Goal: Task Accomplishment & Management: Manage account settings

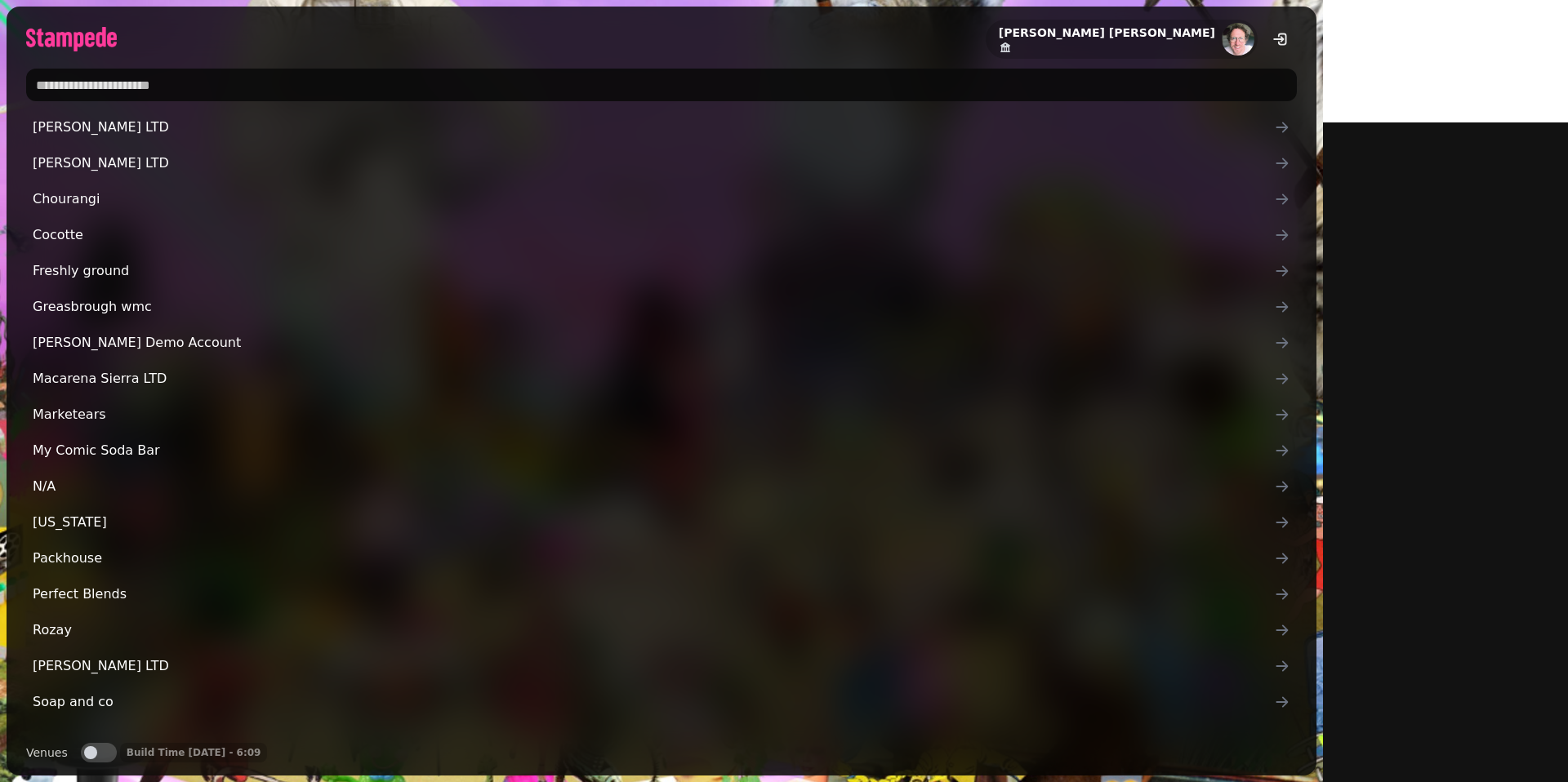
click at [275, 77] on input "text" at bounding box center [660, 85] width 1270 height 33
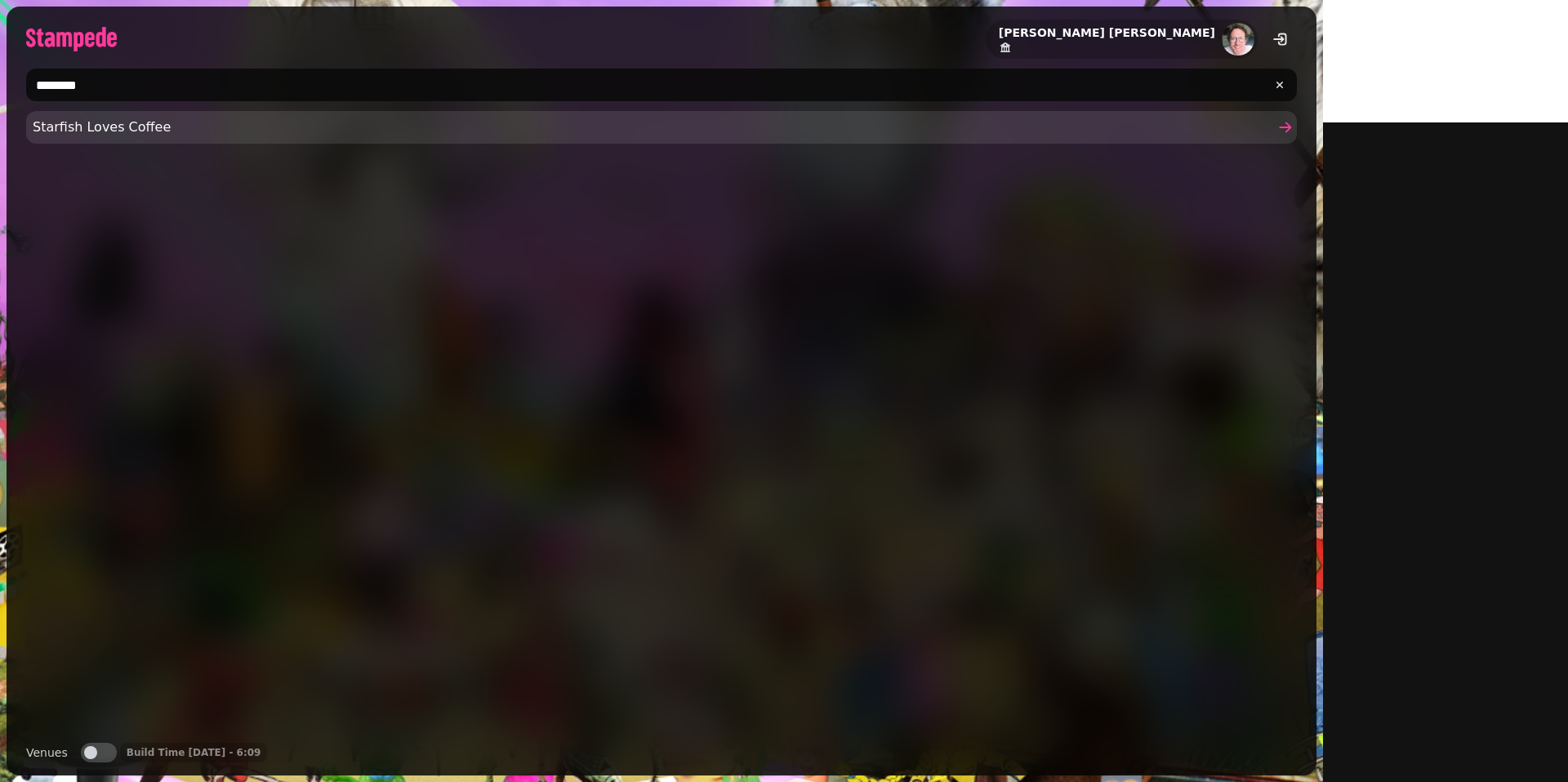
type input "********"
click at [100, 130] on span "Starfish Loves Coffee" at bounding box center [653, 128] width 1241 height 20
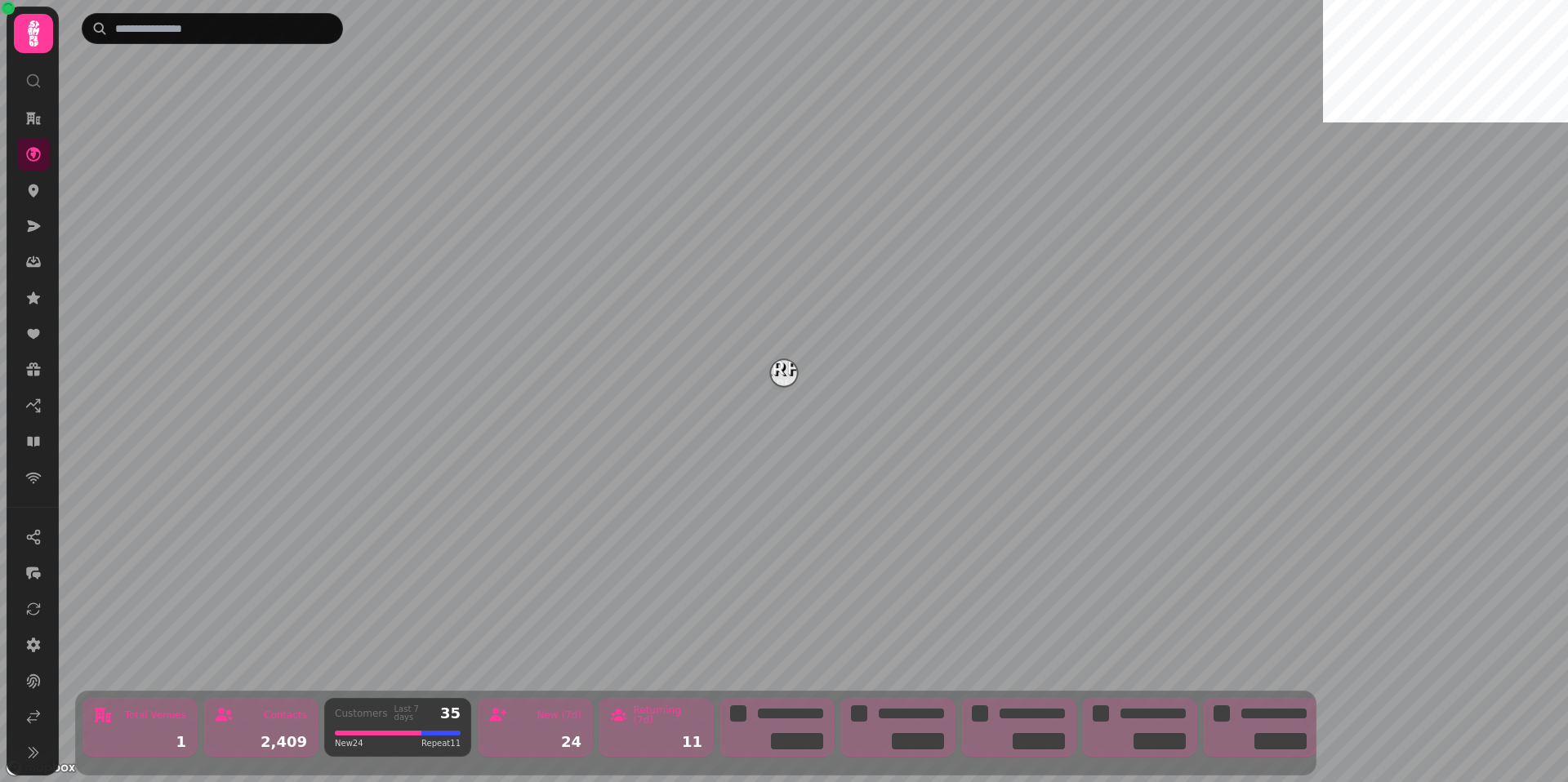
click at [7, 225] on div at bounding box center [33, 391] width 52 height 767
click at [26, 221] on icon at bounding box center [33, 226] width 16 height 16
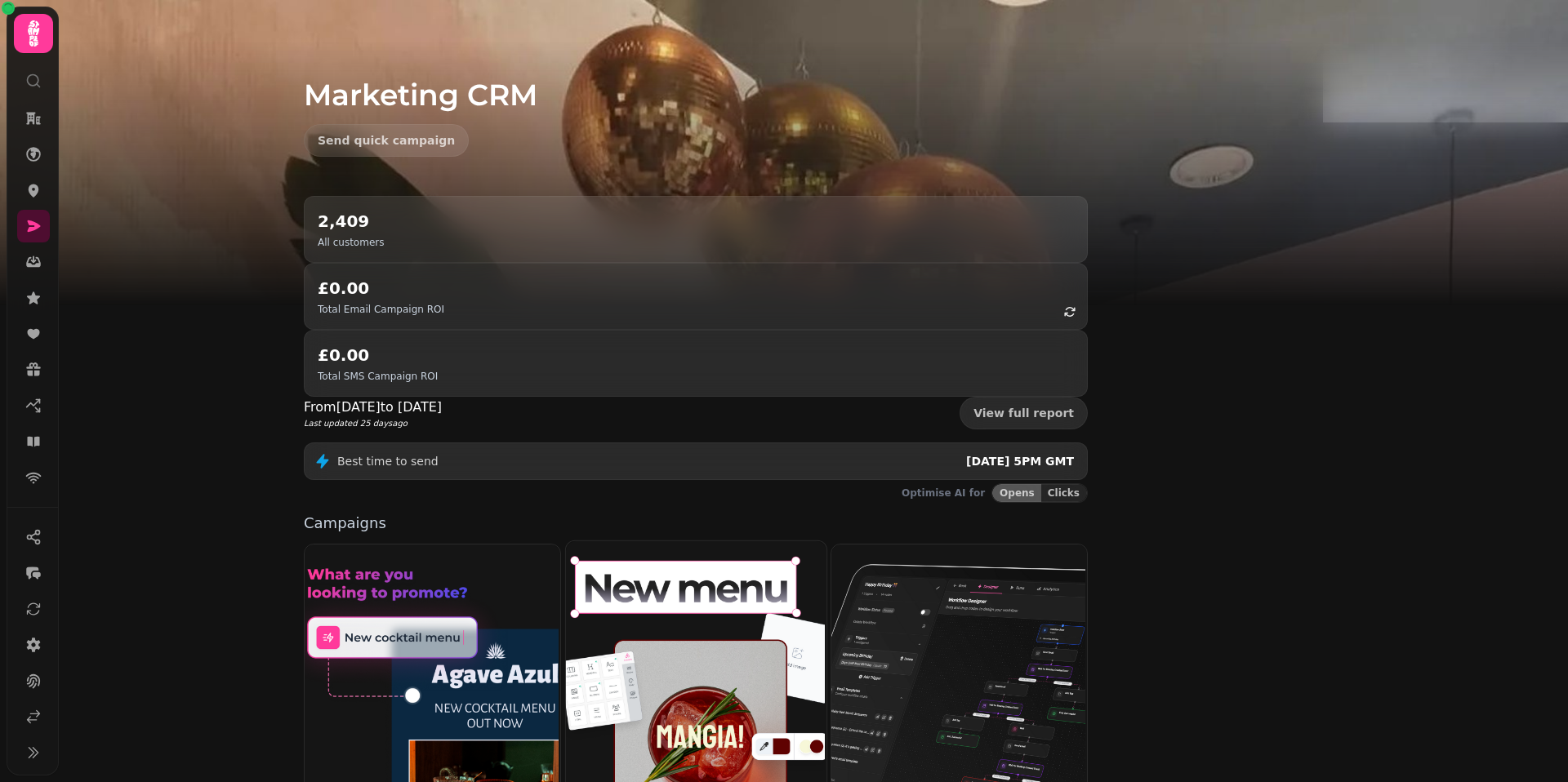
click at [730, 540] on img at bounding box center [692, 688] width 260 height 297
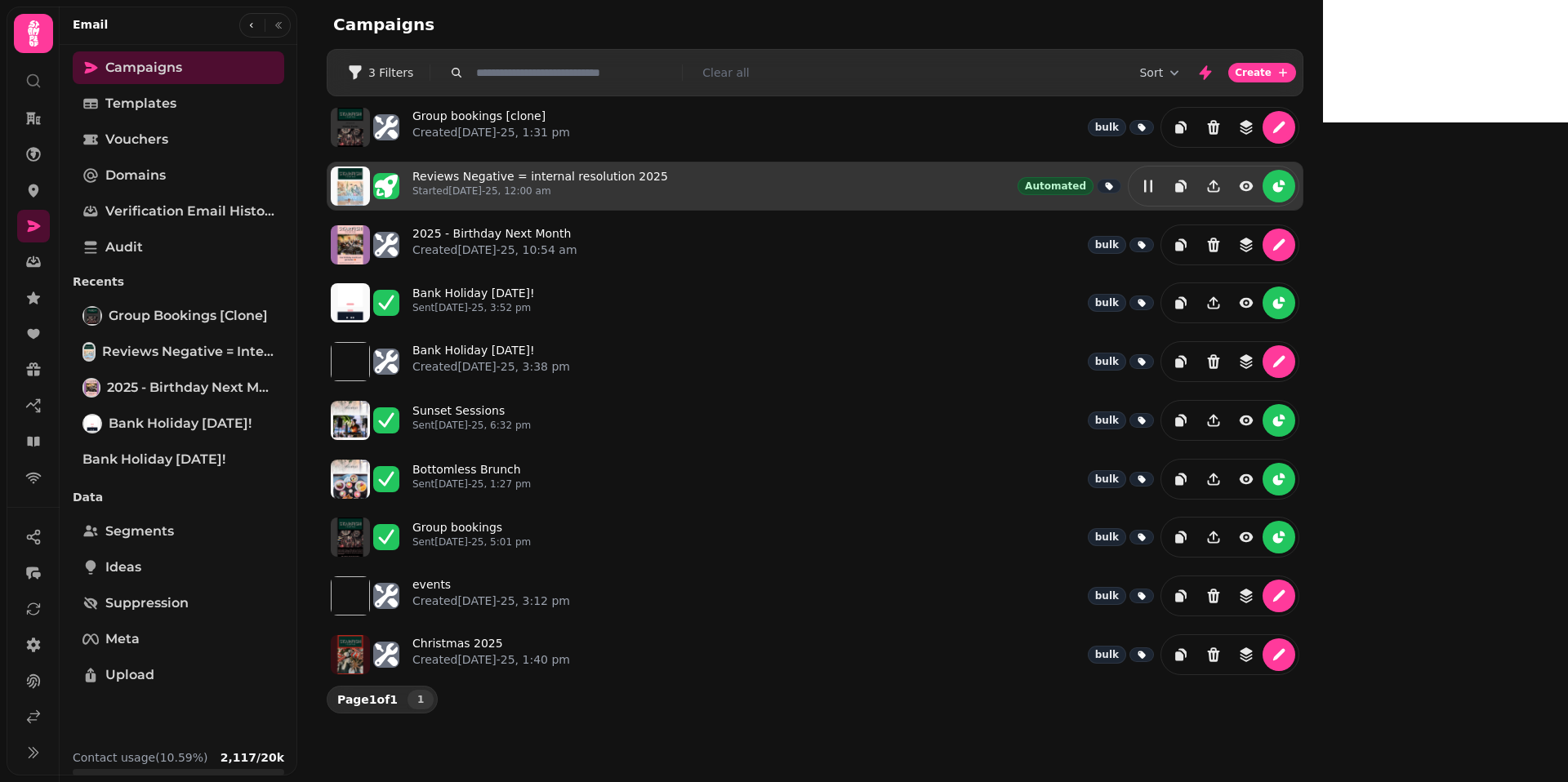
click at [653, 165] on div "Reviews Negative = internal resolution 2025 Started 13th Aug-25, 12:00 am Autom…" at bounding box center [856, 185] width 887 height 41
click at [653, 168] on link "Reviews Negative = internal resolution 2025 Started 13th Aug-25, 12:00 am" at bounding box center [540, 186] width 256 height 36
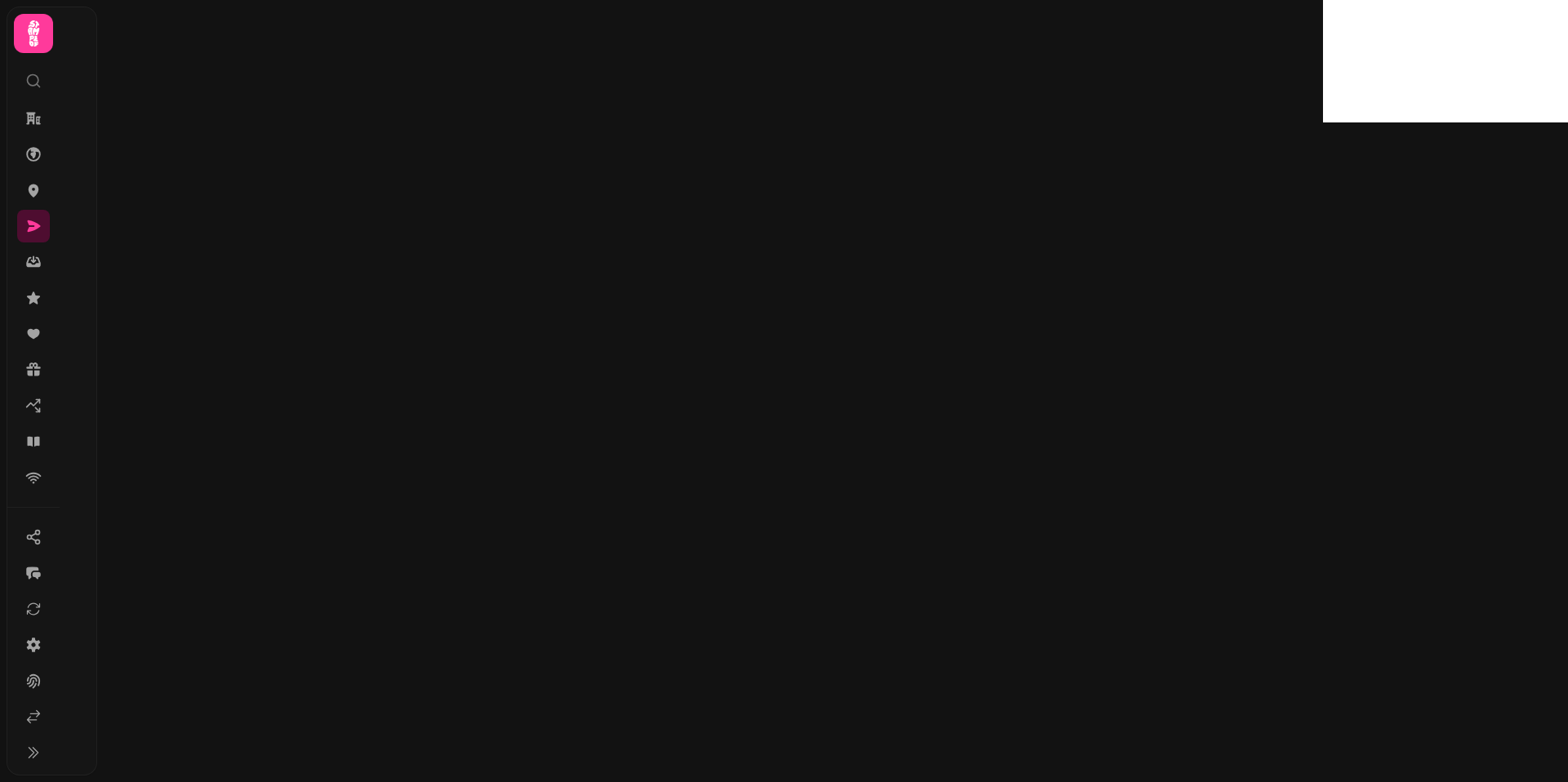
click at [653, 168] on div at bounding box center [710, 391] width 1225 height 782
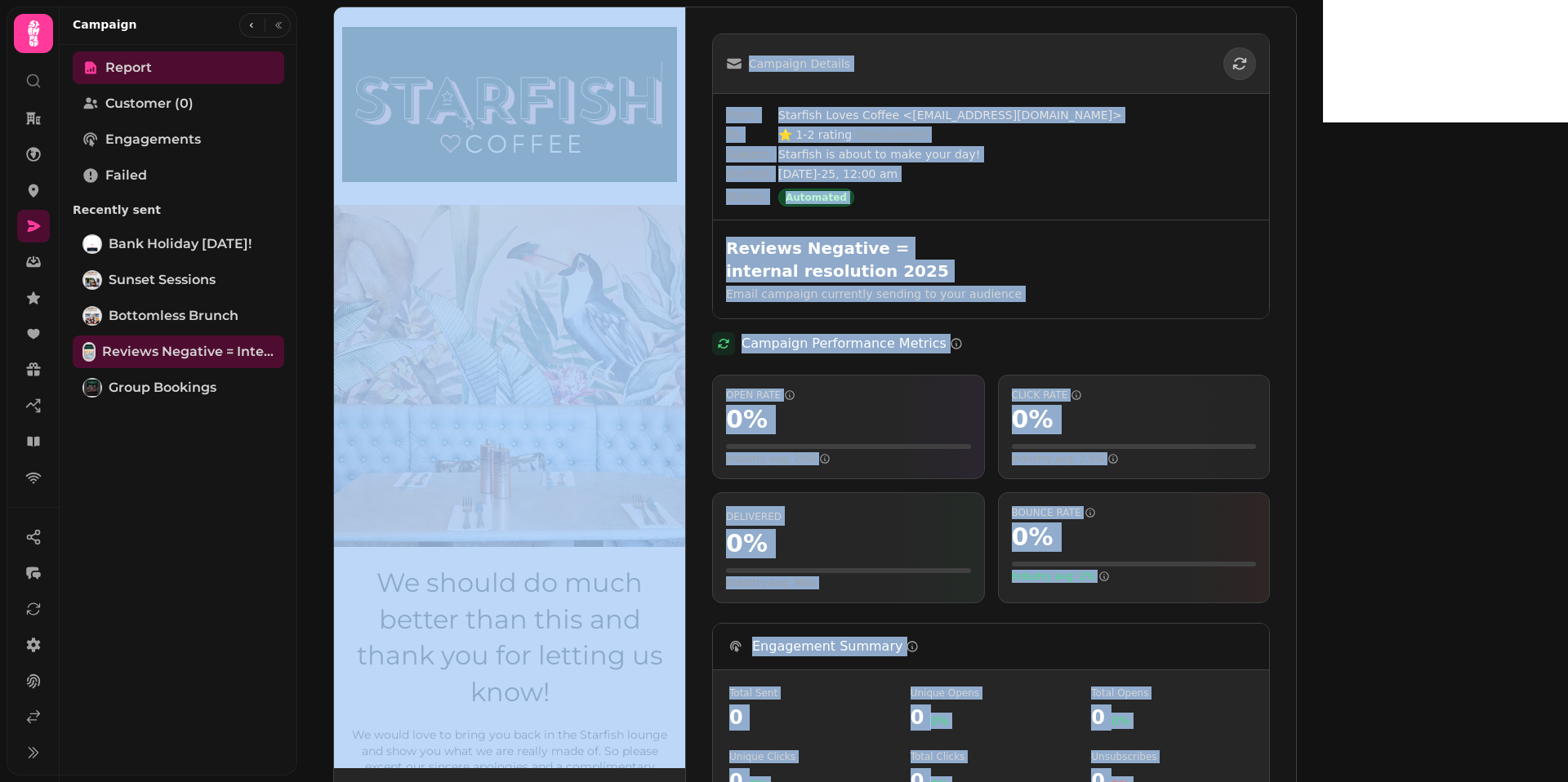
click at [1048, 147] on span "Starfish is about to make your day!" at bounding box center [1016, 154] width 477 height 16
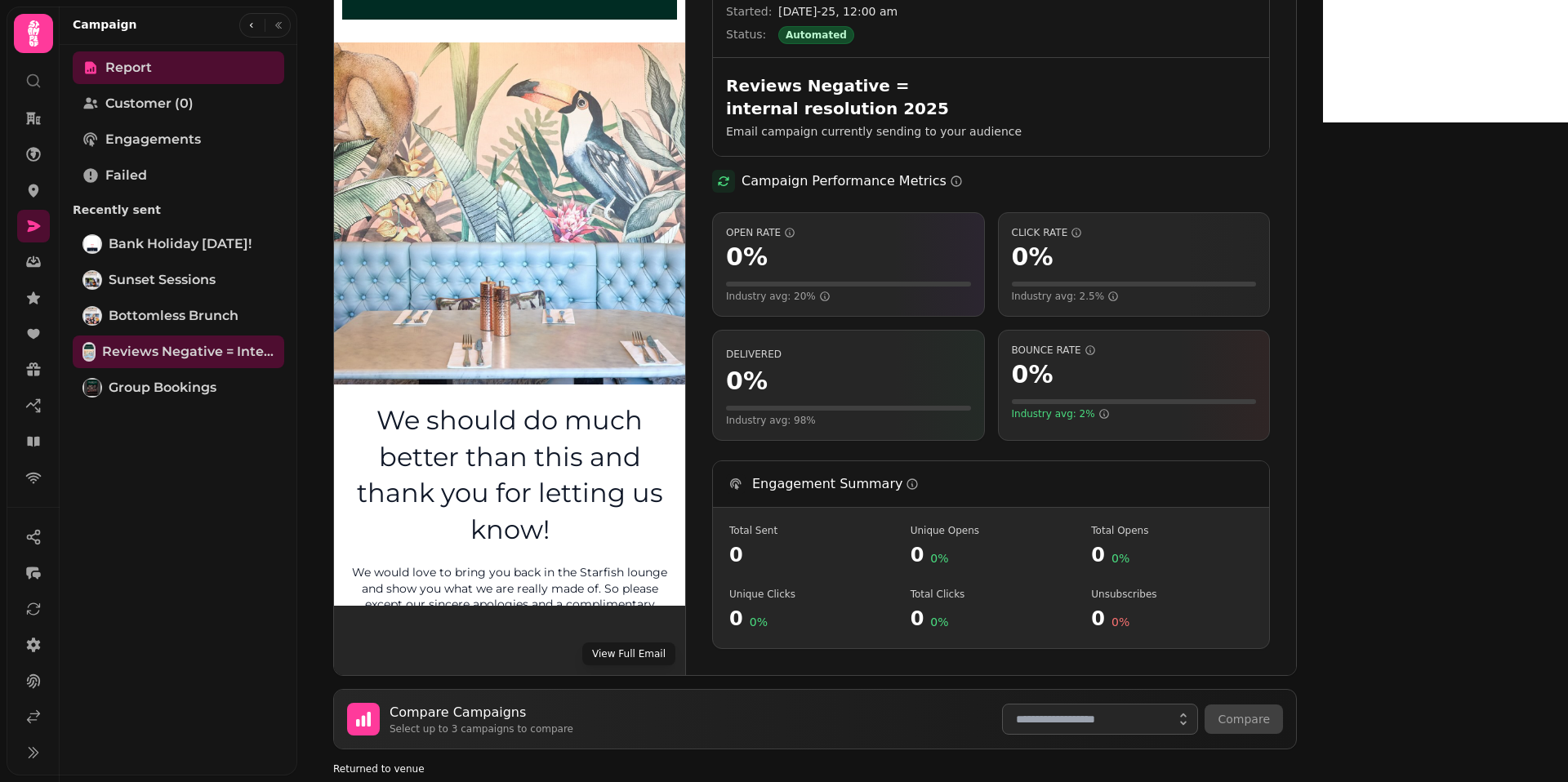
scroll to position [130, 0]
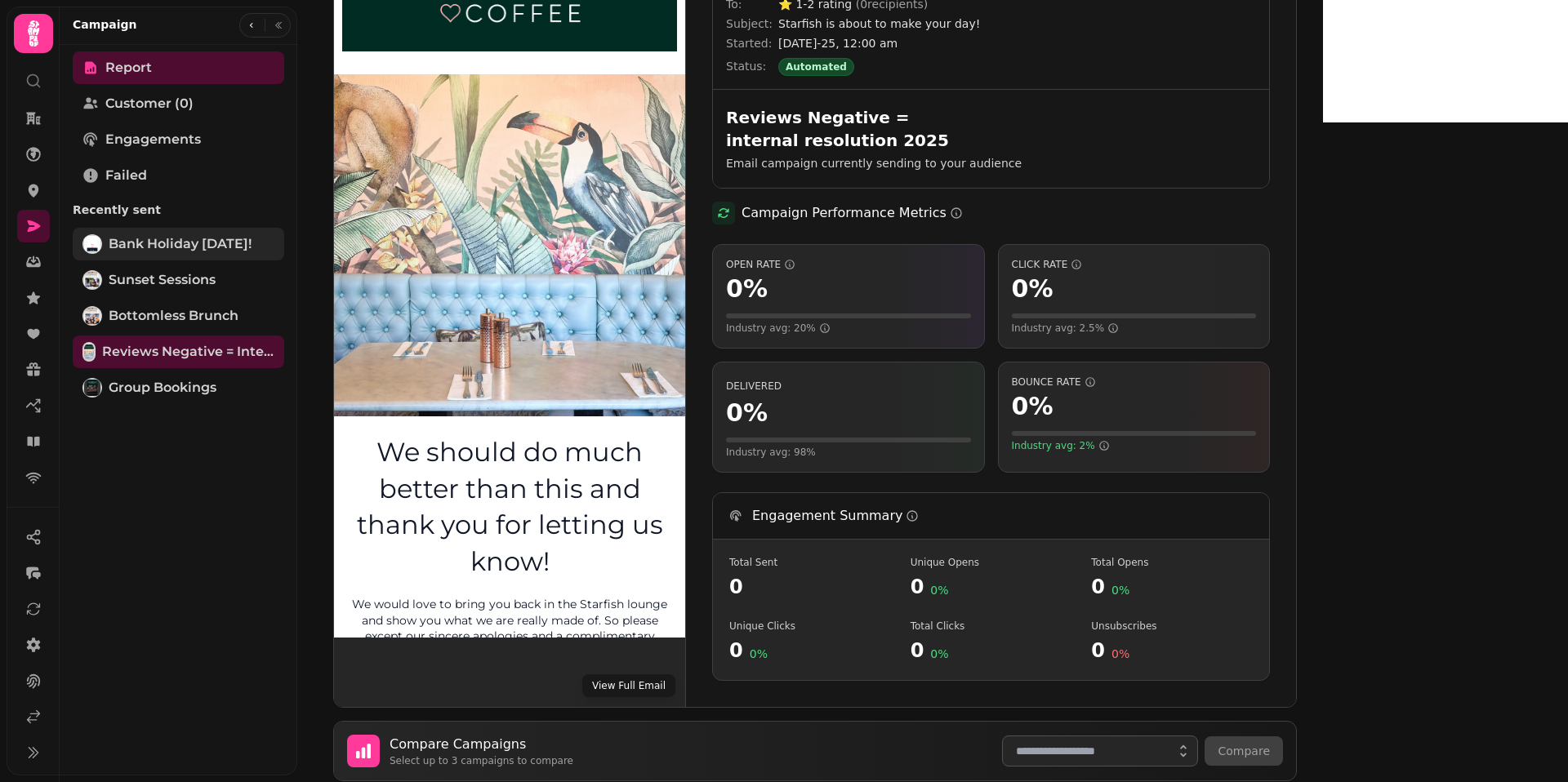
click at [185, 256] on link "Bank Holiday Monday!" at bounding box center [178, 244] width 211 height 33
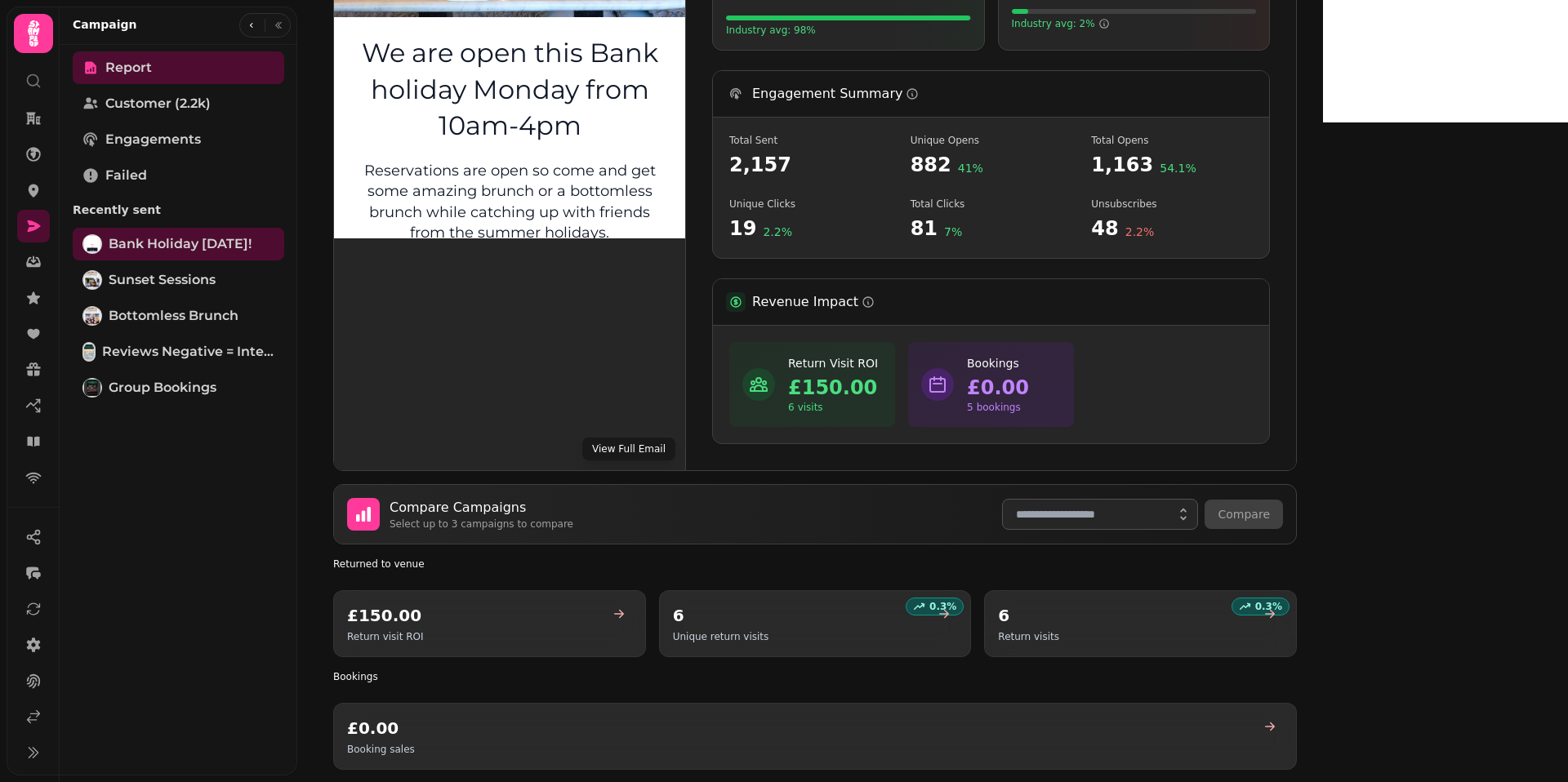
scroll to position [533, 0]
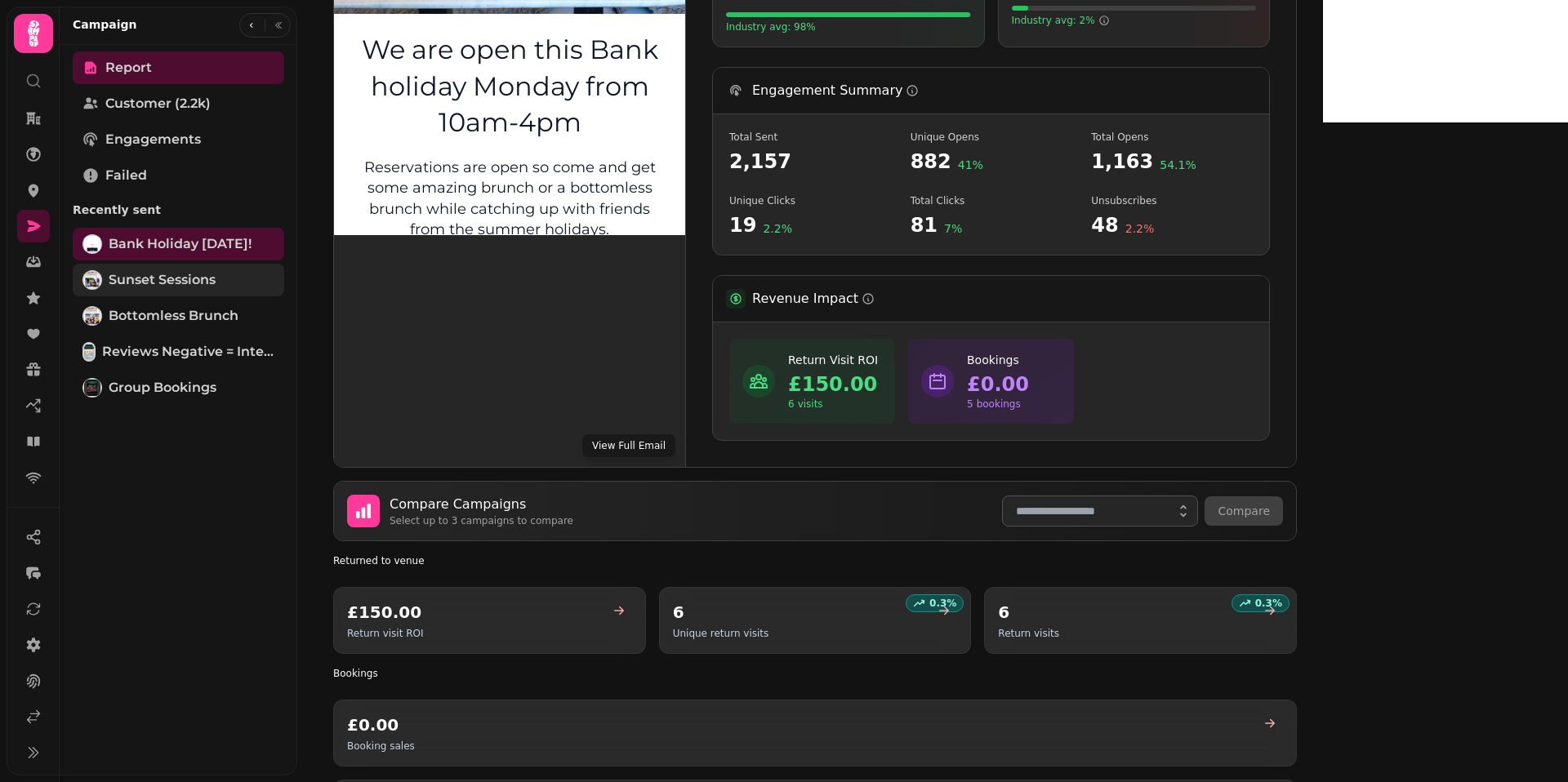
click at [202, 274] on span "Sunset Sessions" at bounding box center [161, 280] width 107 height 20
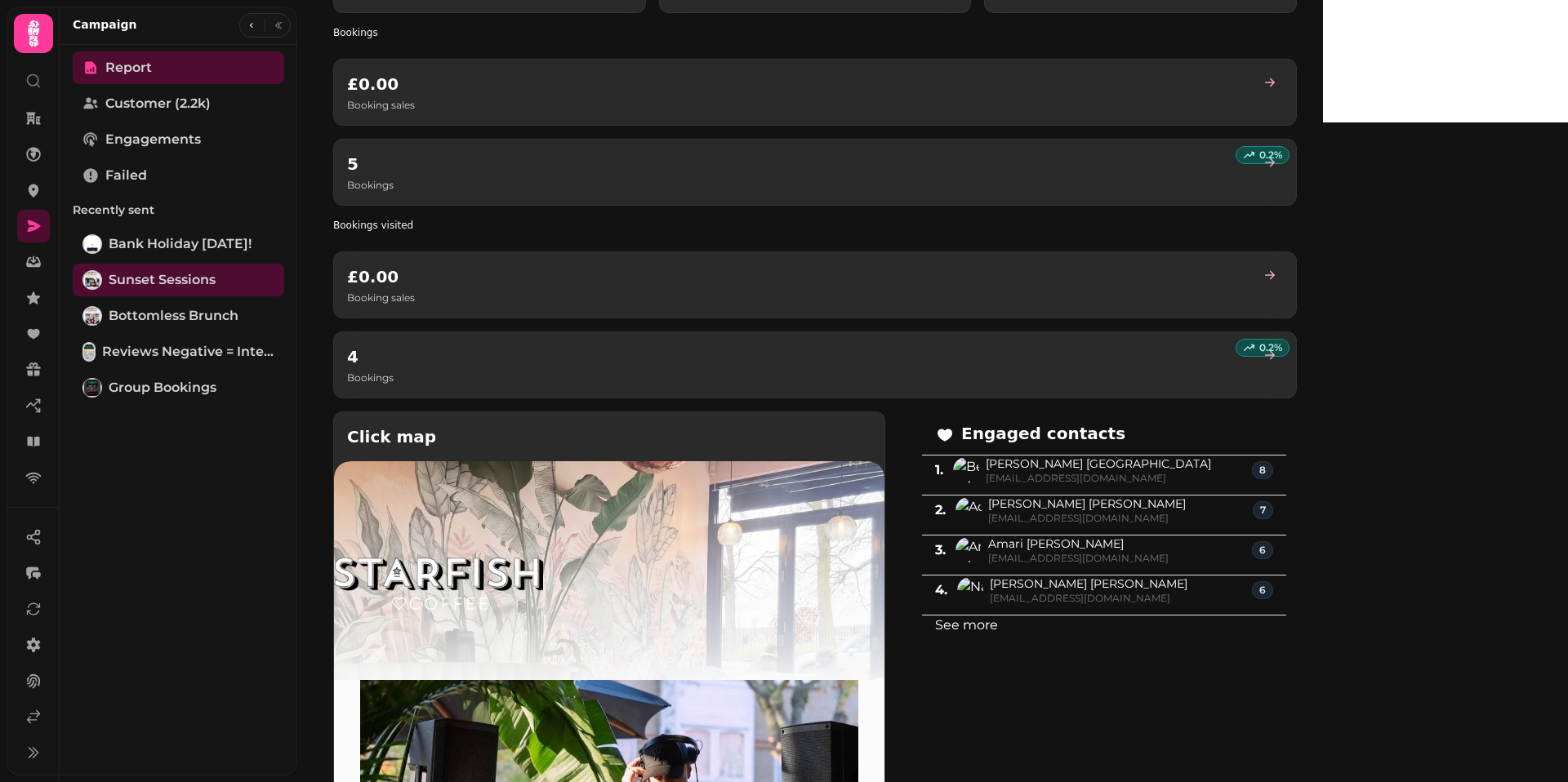
scroll to position [1439, 0]
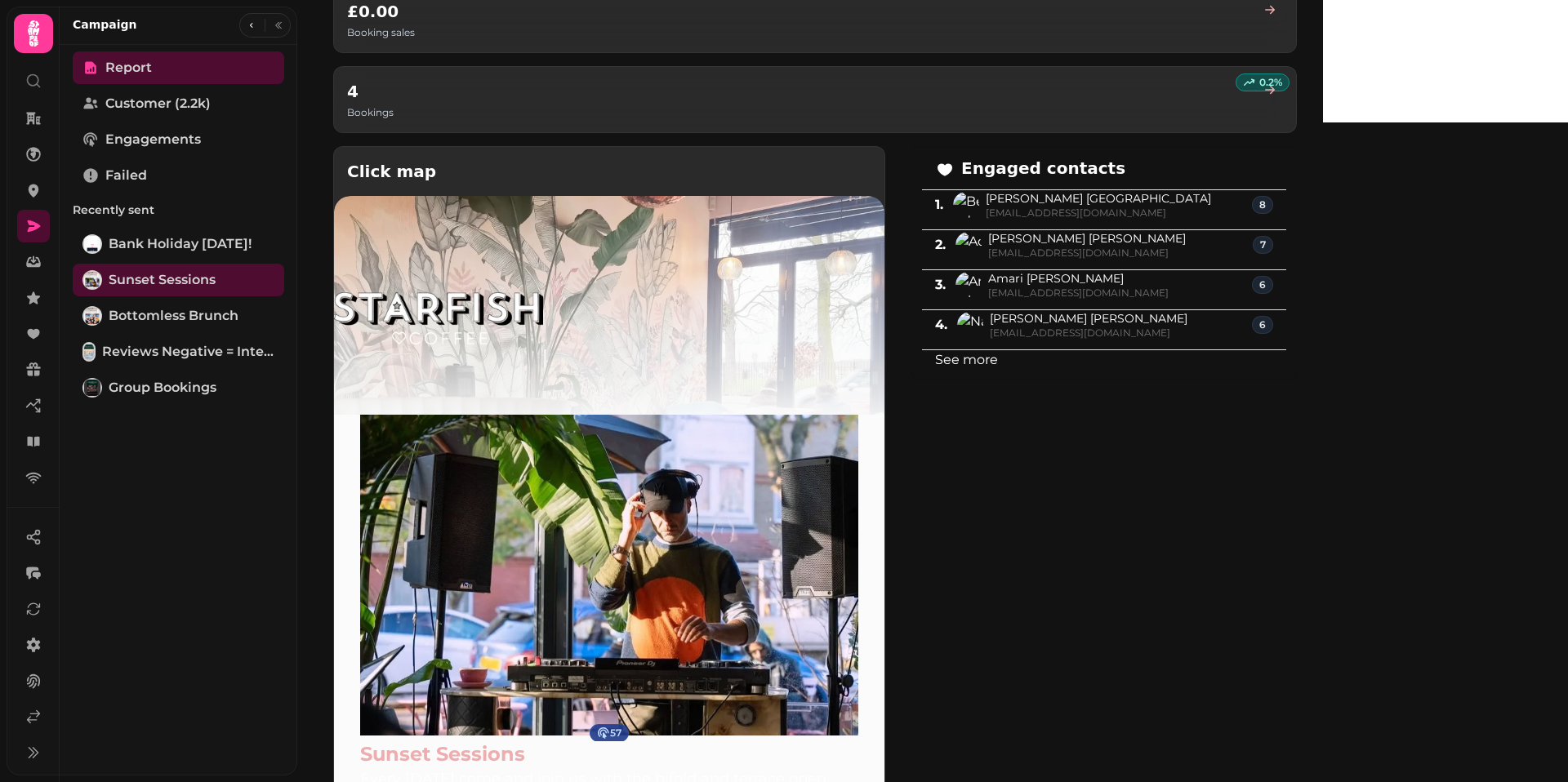
click at [997, 363] on link "See more" at bounding box center [965, 360] width 63 height 16
select select "**"
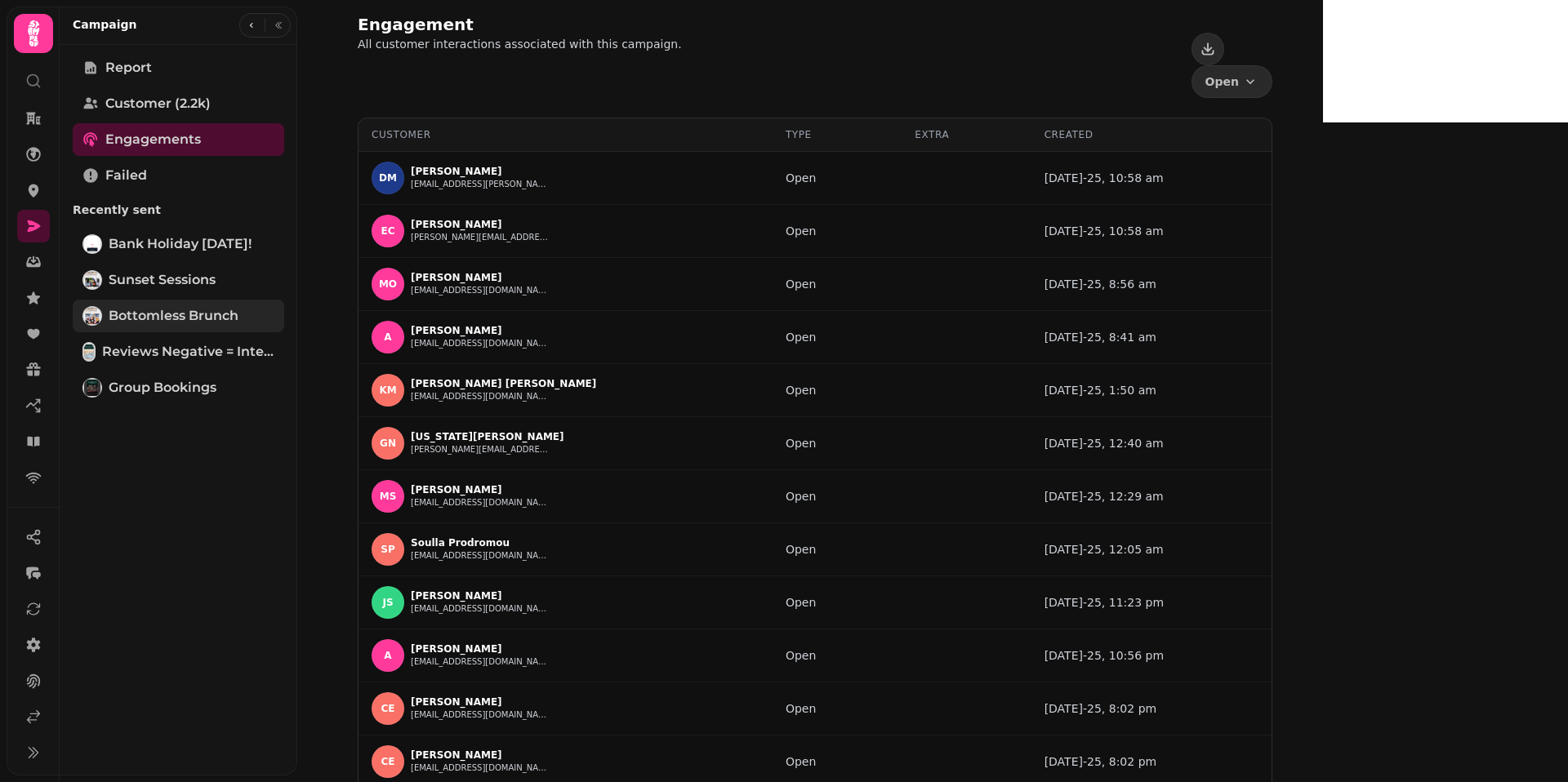
click at [181, 310] on span "Bottomless Brunch" at bounding box center [173, 316] width 130 height 20
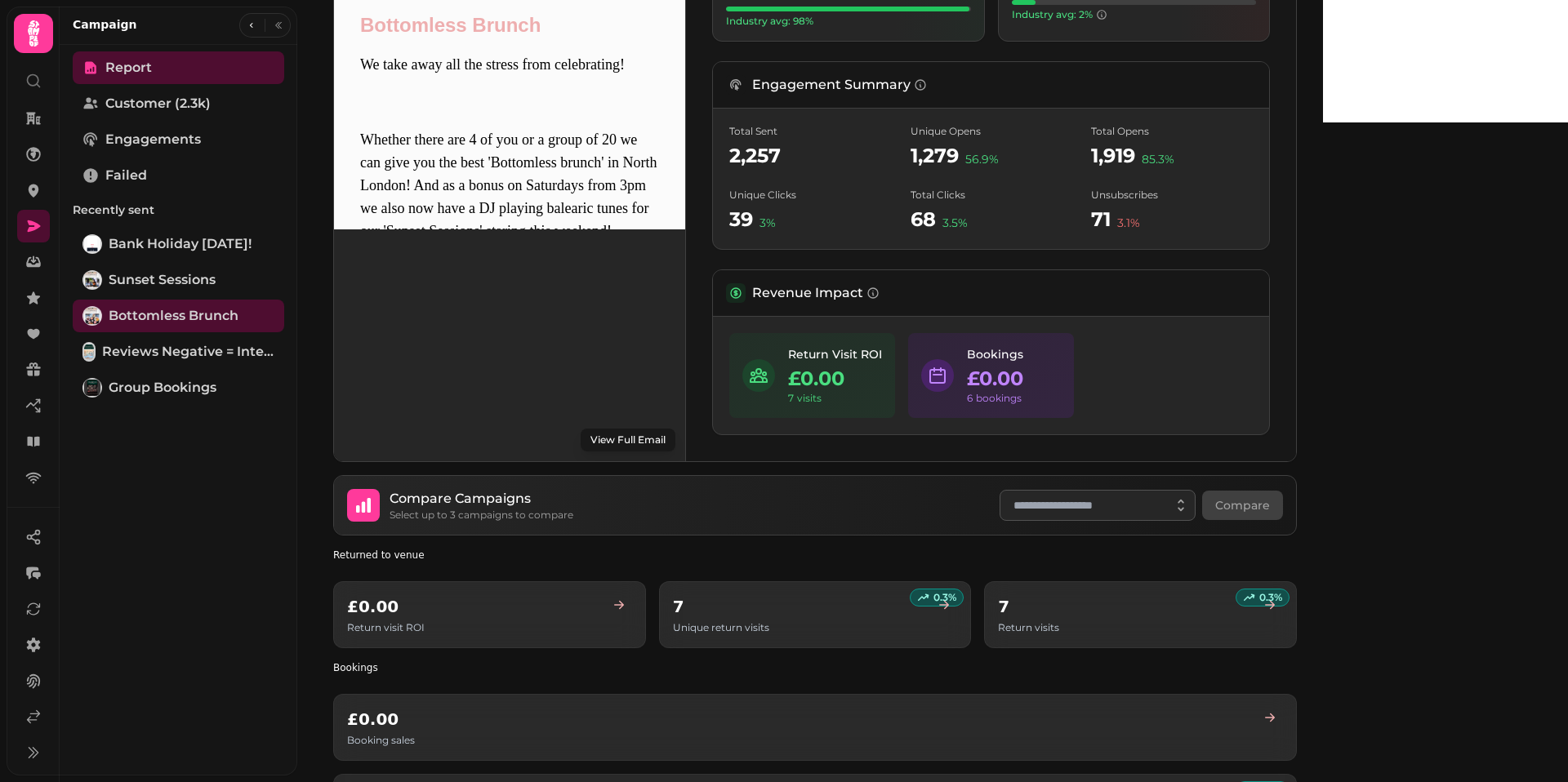
scroll to position [536, 0]
click at [627, 445] on button "View Full Email" at bounding box center [628, 442] width 95 height 23
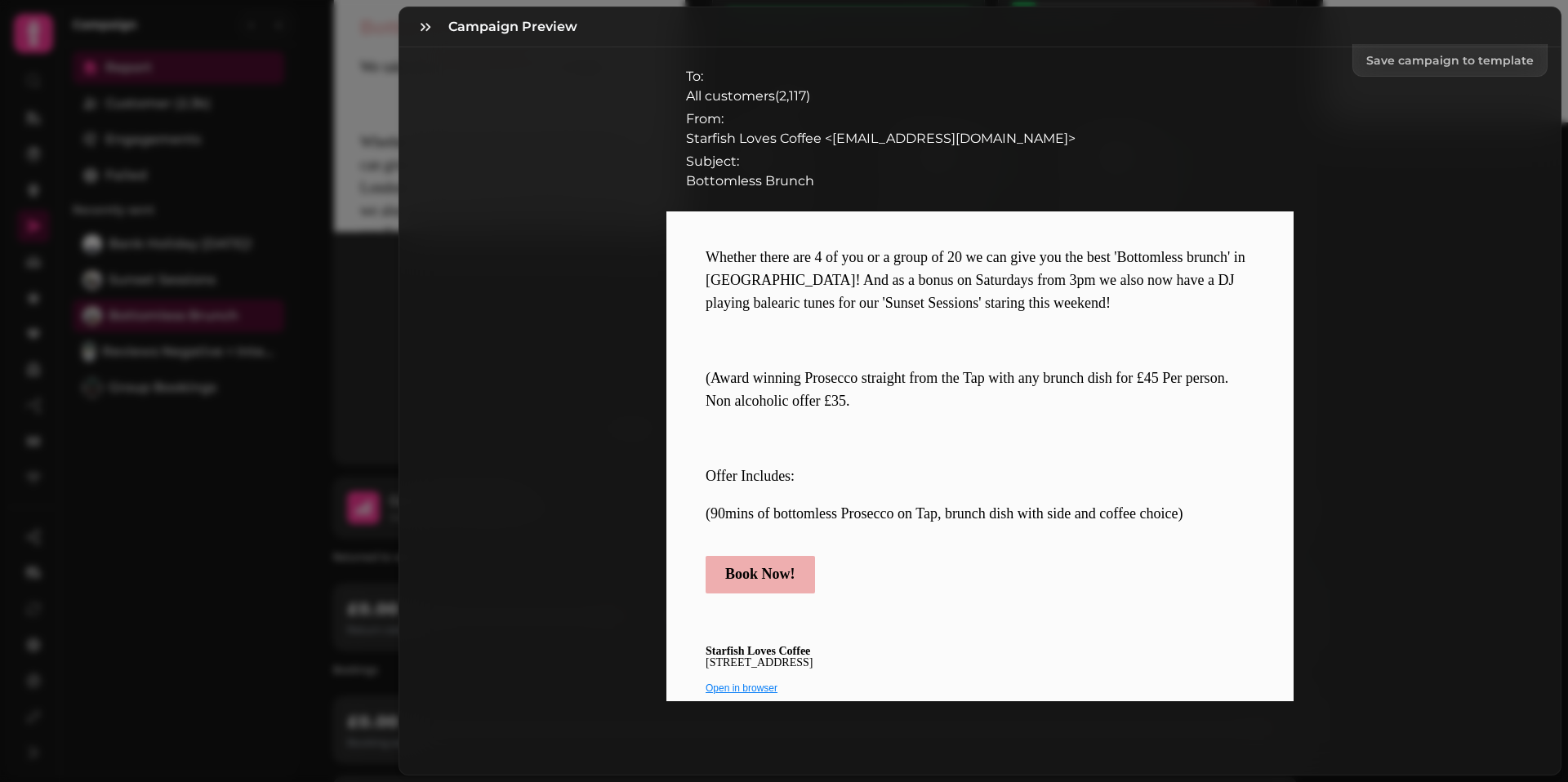
scroll to position [822, 0]
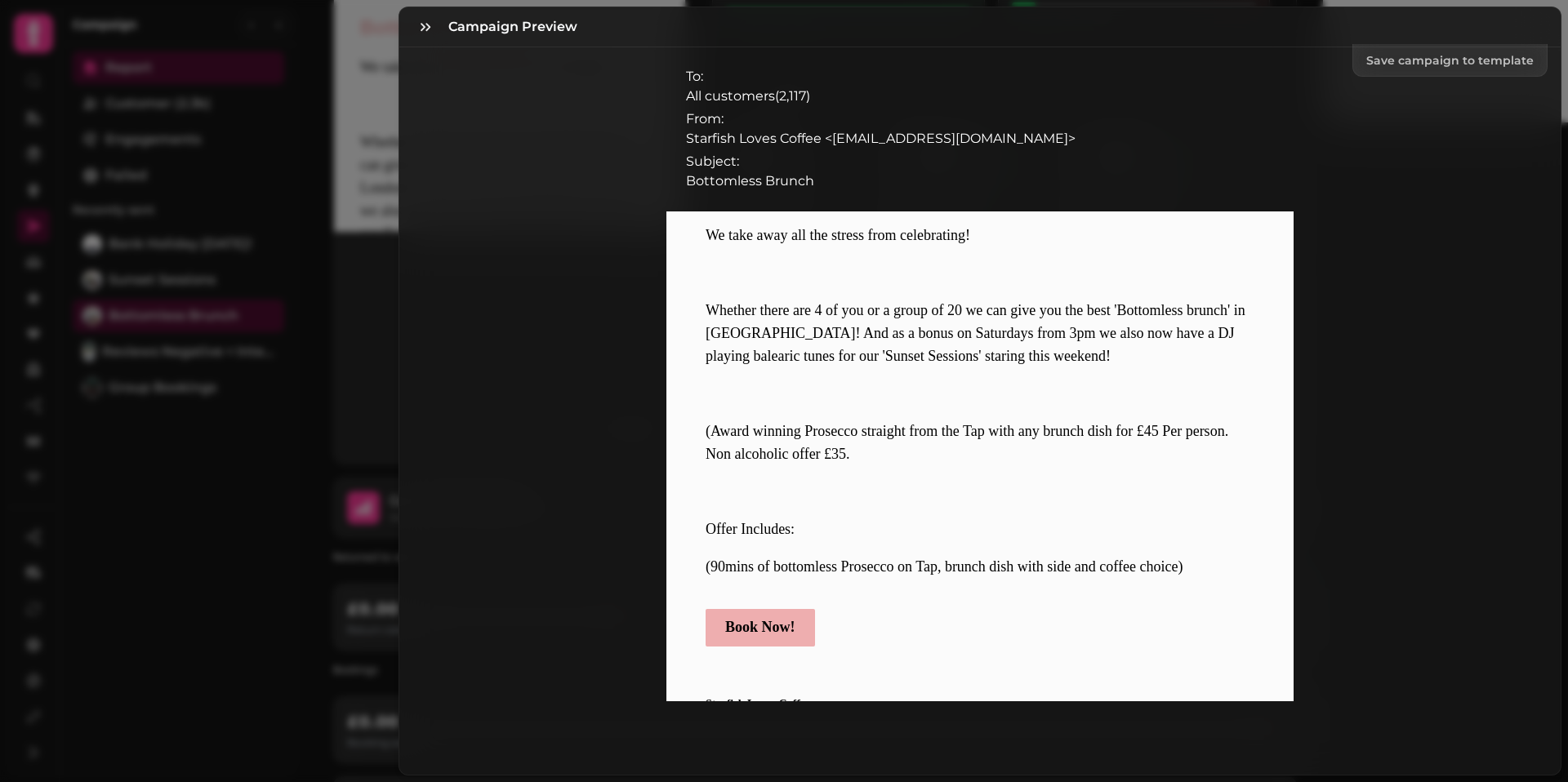
click at [1412, 361] on div "Save campaign to template To: All customers ( 2,117 ) From: Starfish Loves Coff…" at bounding box center [979, 411] width 1161 height 727
click at [421, 25] on icon "button" at bounding box center [425, 27] width 16 height 16
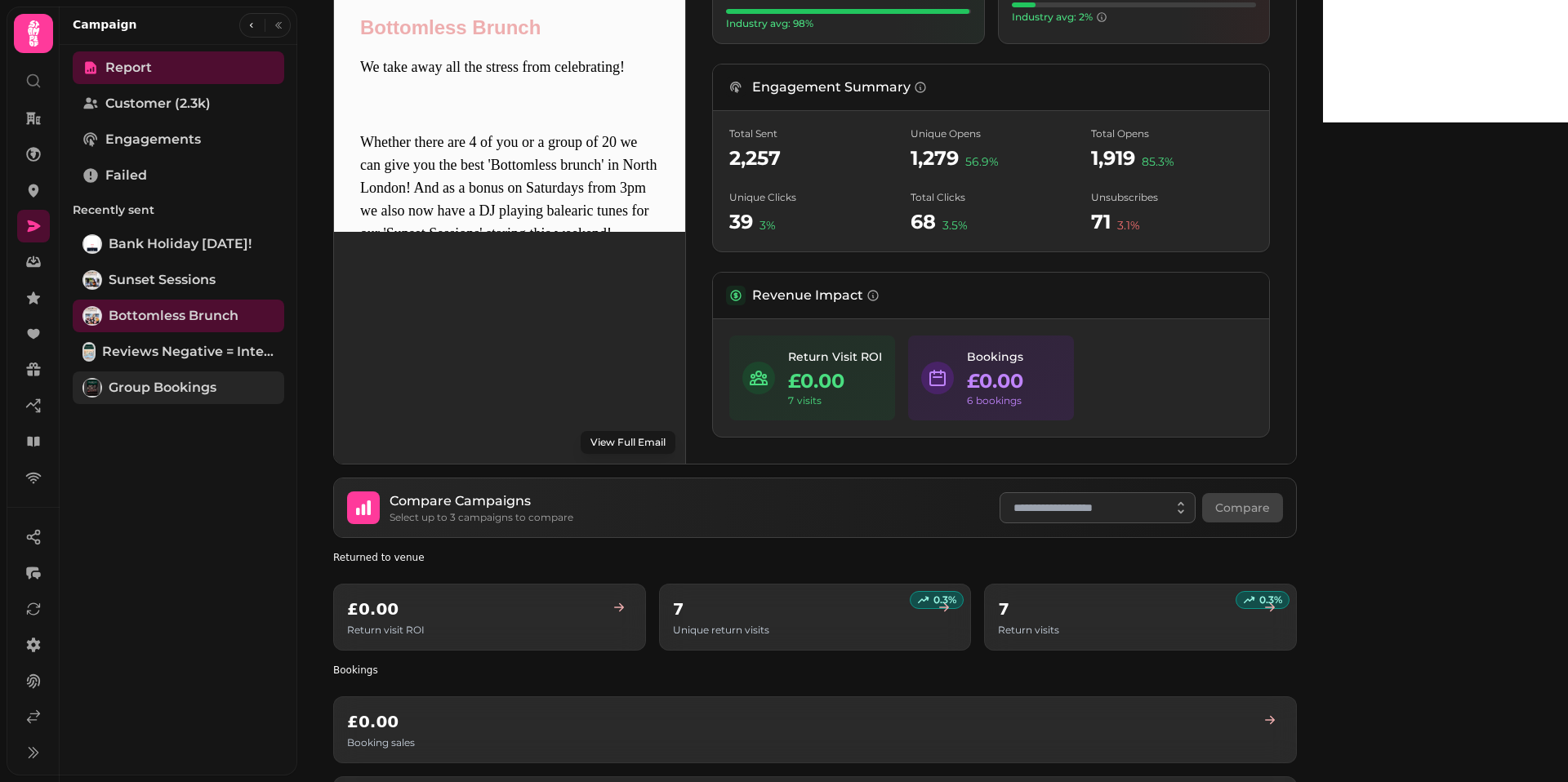
click at [142, 383] on span "Group bookings" at bounding box center [162, 388] width 108 height 20
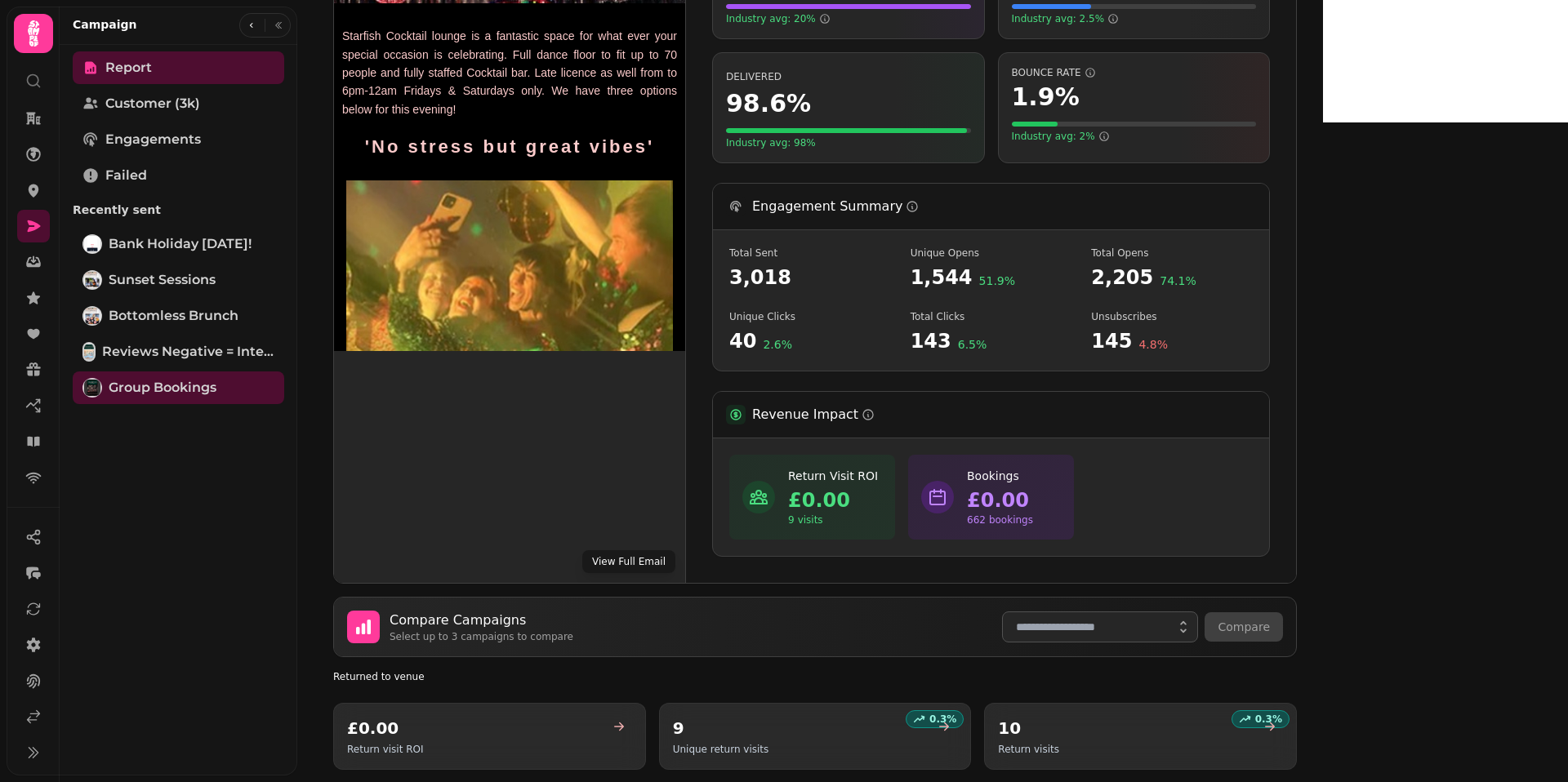
scroll to position [415, 0]
click at [634, 561] on button "View Full Email" at bounding box center [628, 563] width 93 height 23
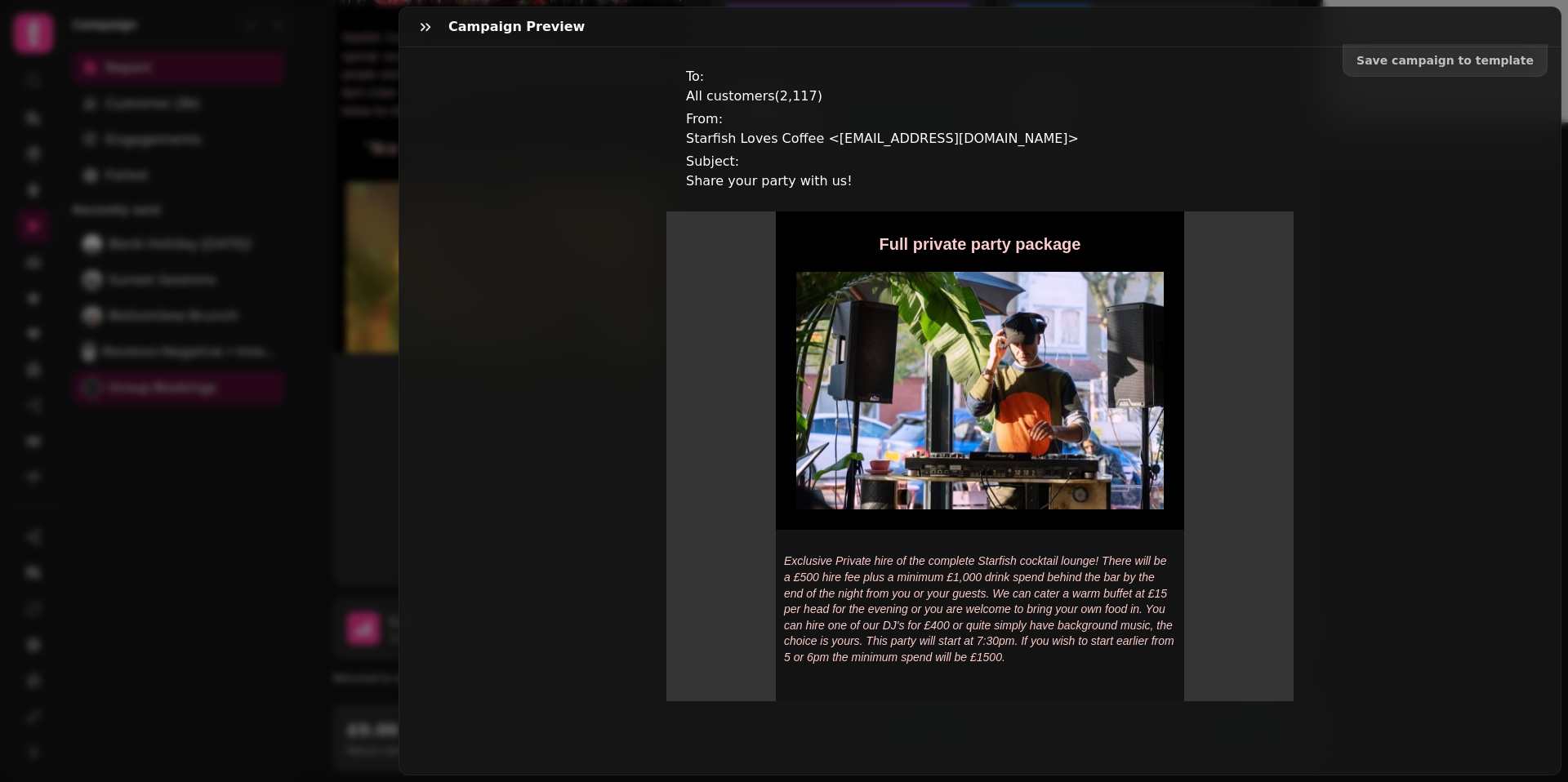
scroll to position [1961, 0]
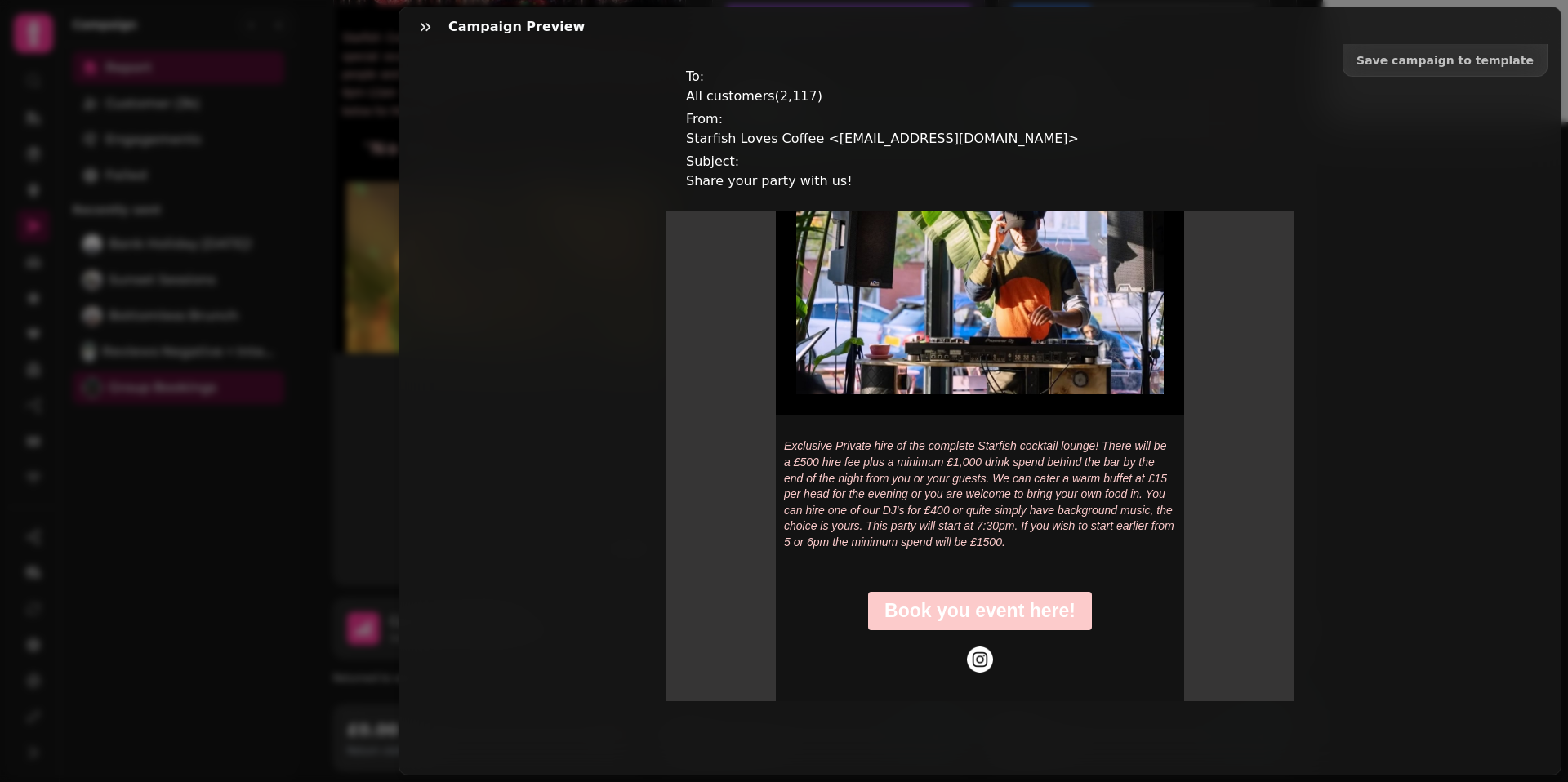
click at [992, 612] on span "Book you event here!" at bounding box center [980, 610] width 191 height 21
click at [427, 30] on icon "button" at bounding box center [425, 27] width 16 height 16
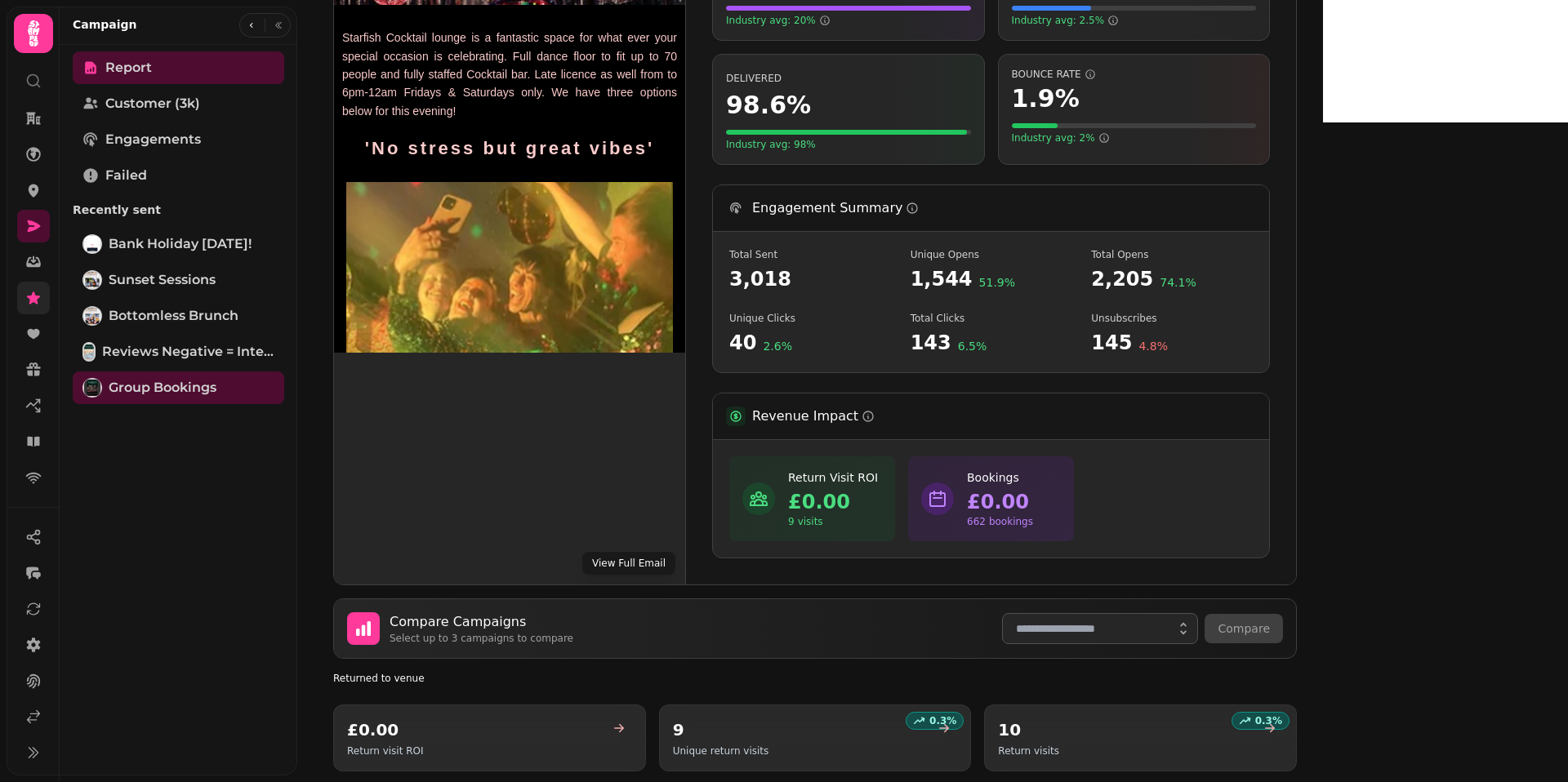
click at [27, 304] on icon at bounding box center [33, 298] width 16 height 16
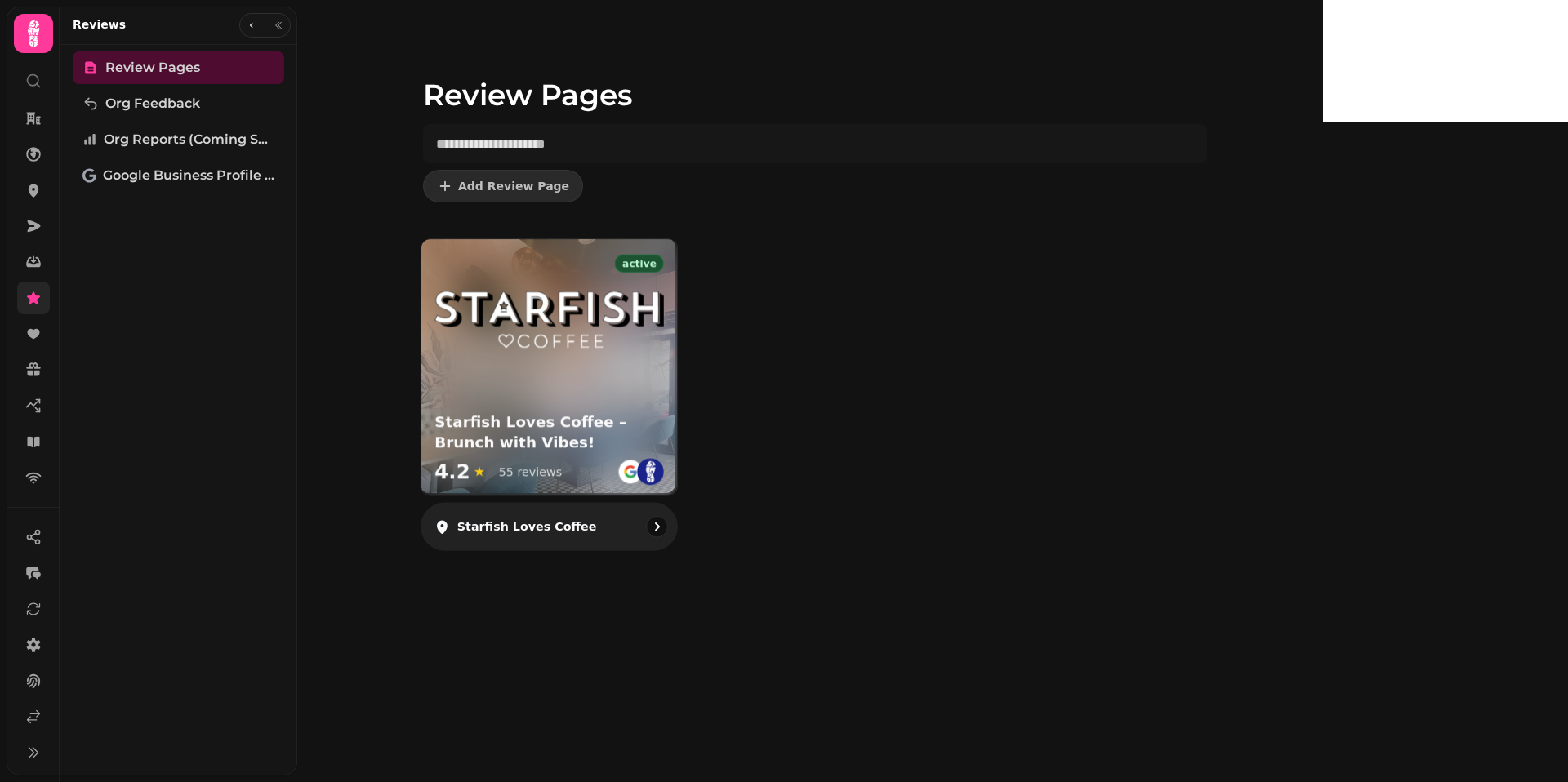
click at [627, 341] on img at bounding box center [549, 319] width 229 height 57
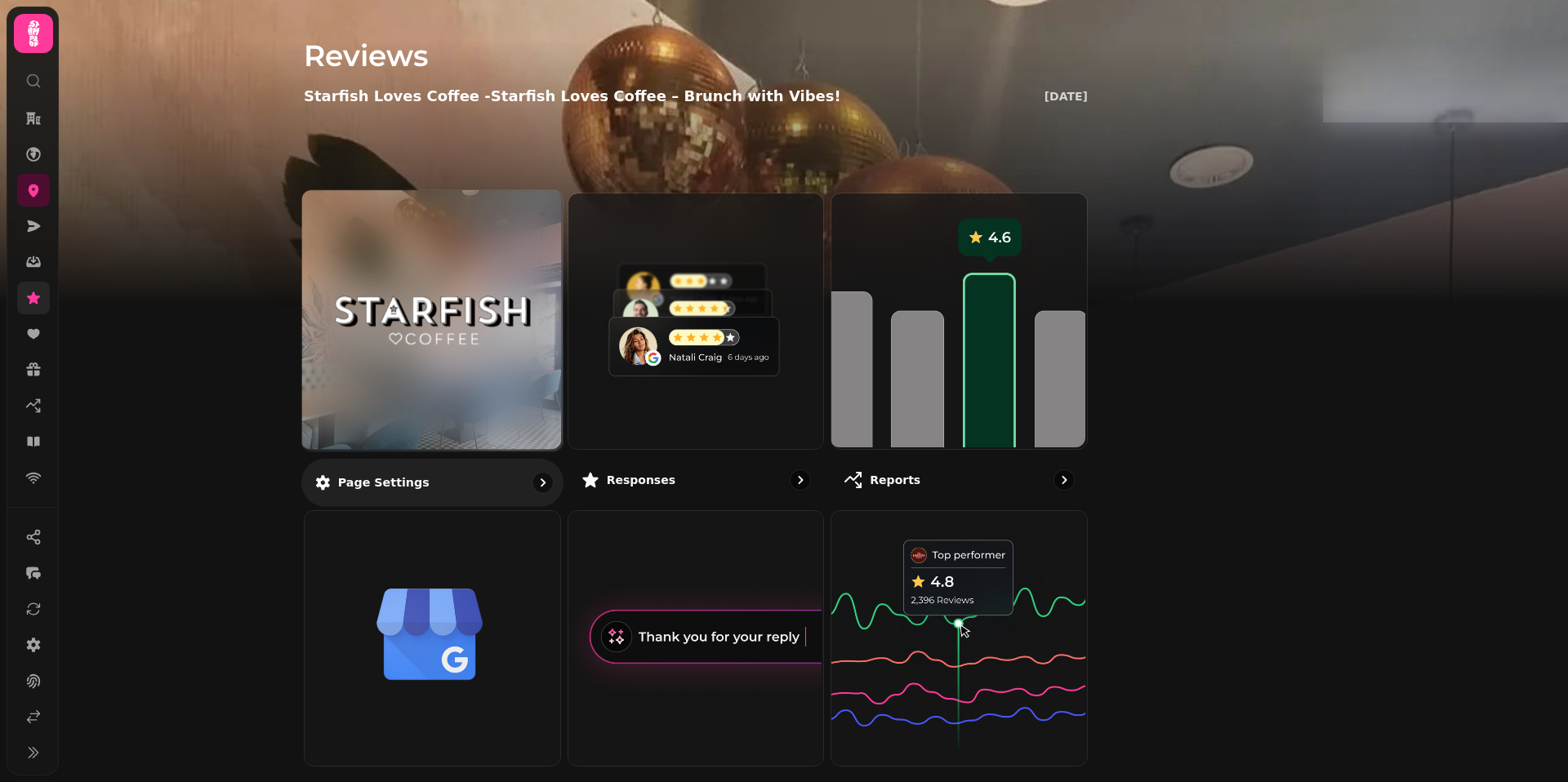
click at [530, 339] on img at bounding box center [432, 320] width 195 height 107
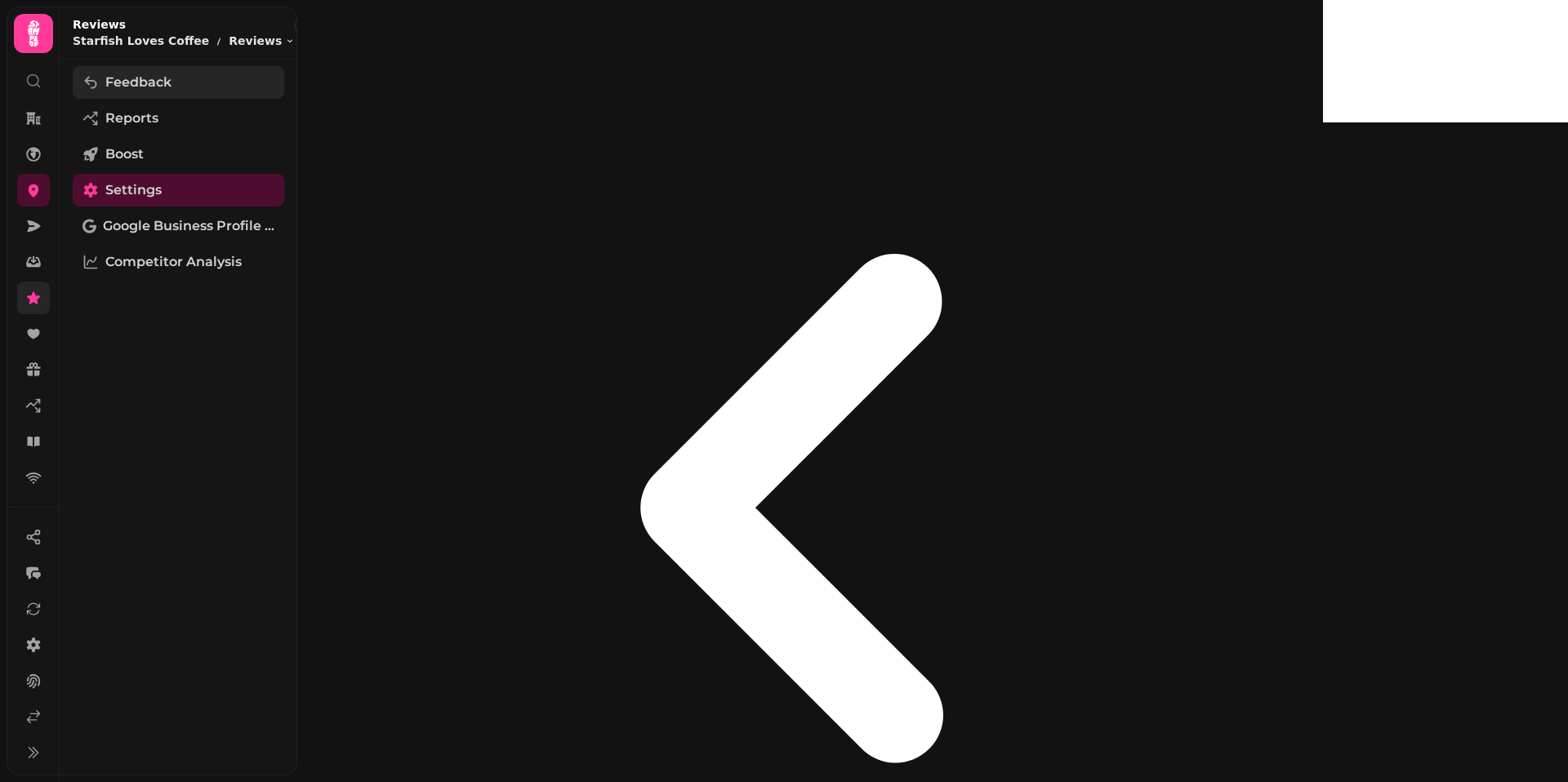
click at [142, 88] on span "Feedback" at bounding box center [138, 83] width 66 height 20
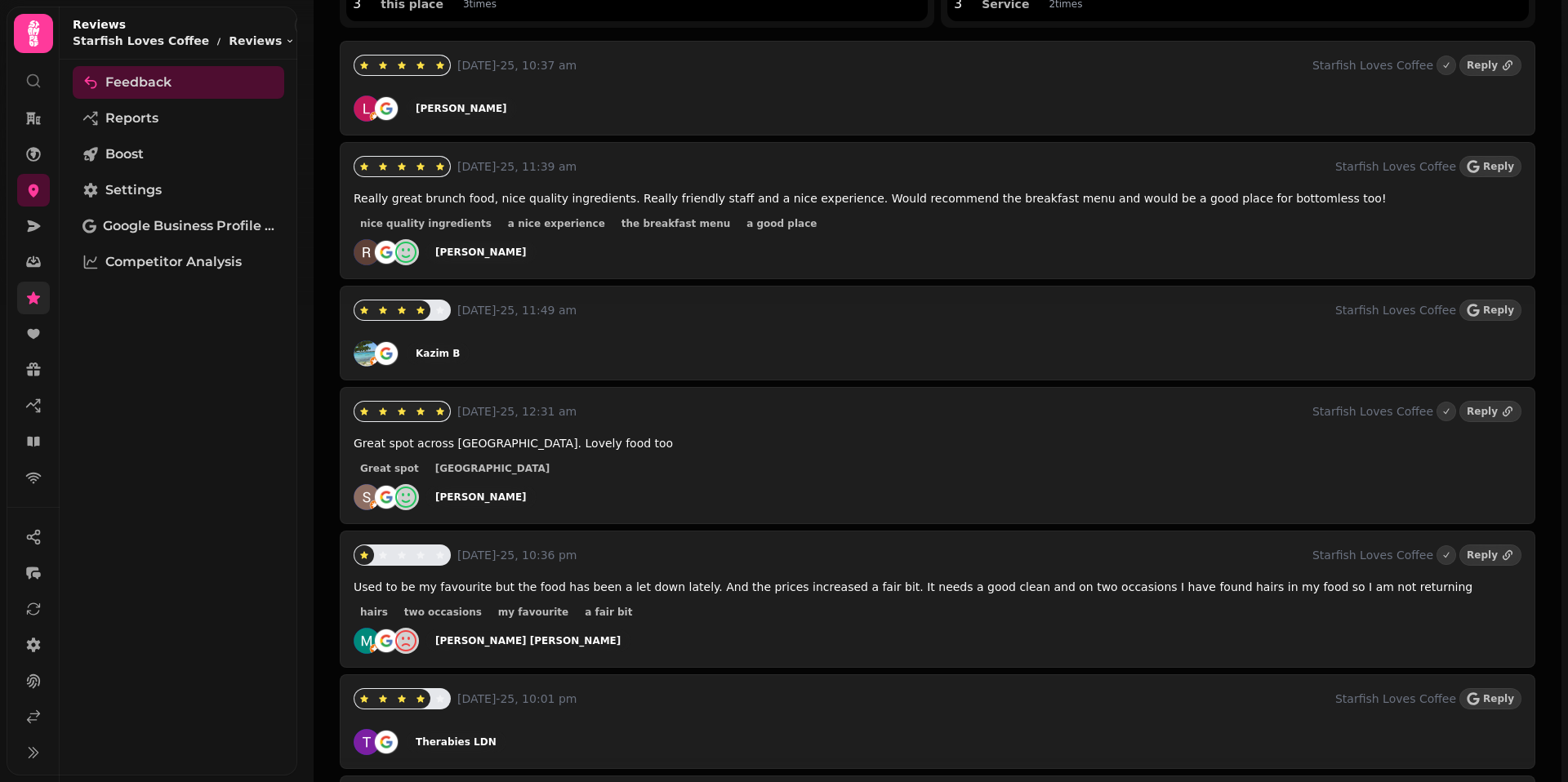
scroll to position [661, 0]
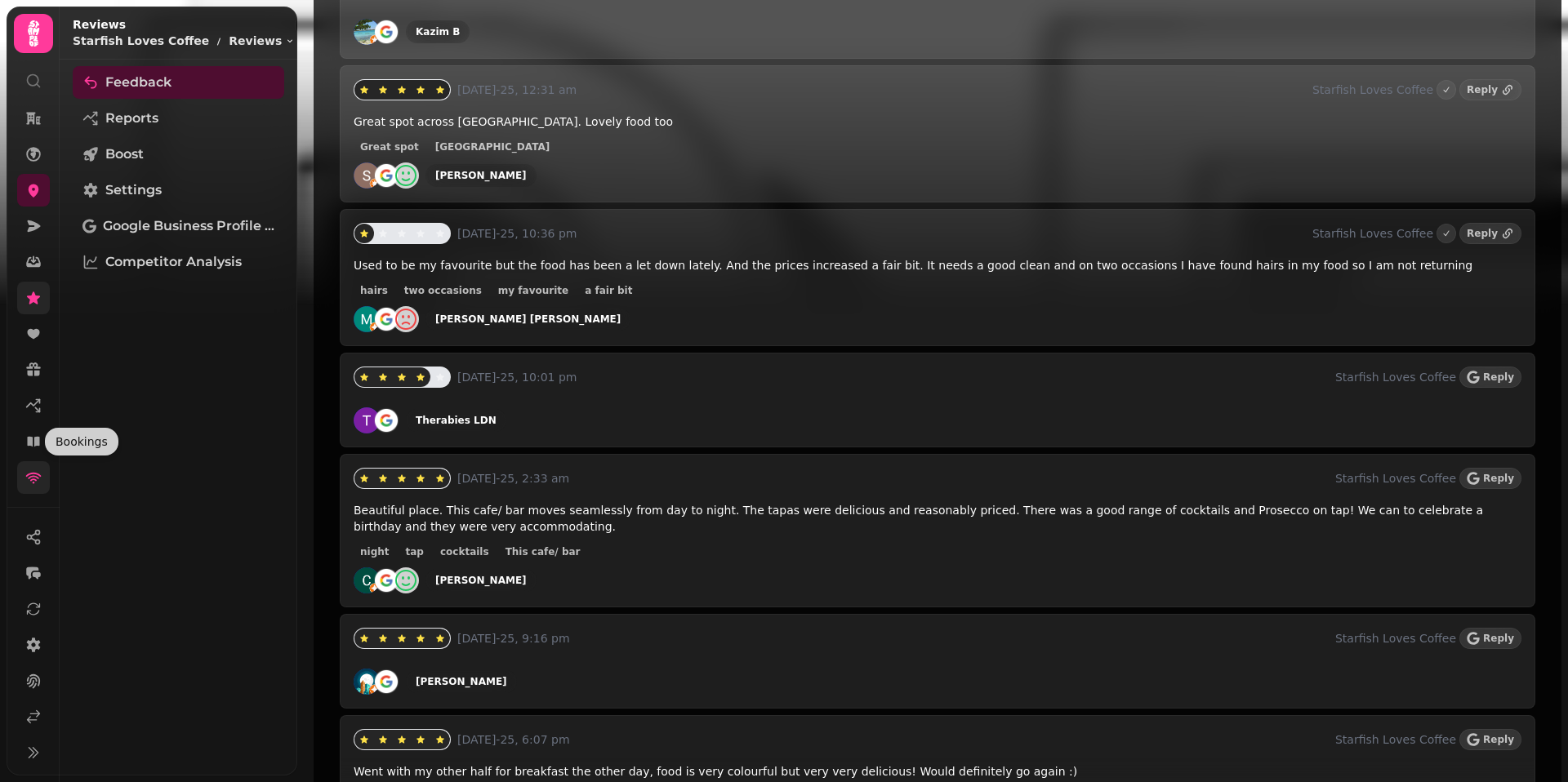
click at [33, 466] on link at bounding box center [33, 477] width 33 height 33
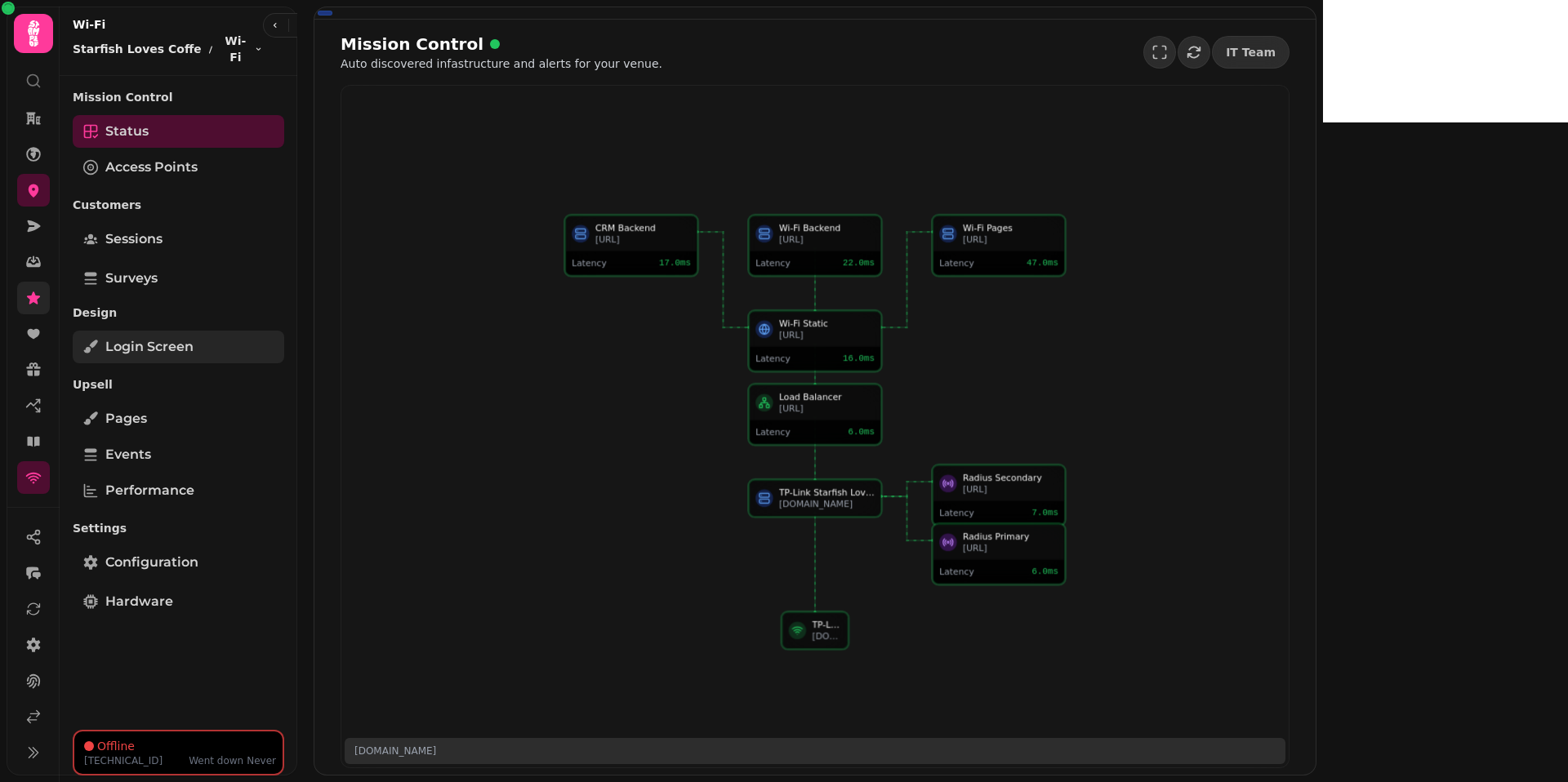
click at [174, 342] on span "Login screen" at bounding box center [149, 347] width 89 height 20
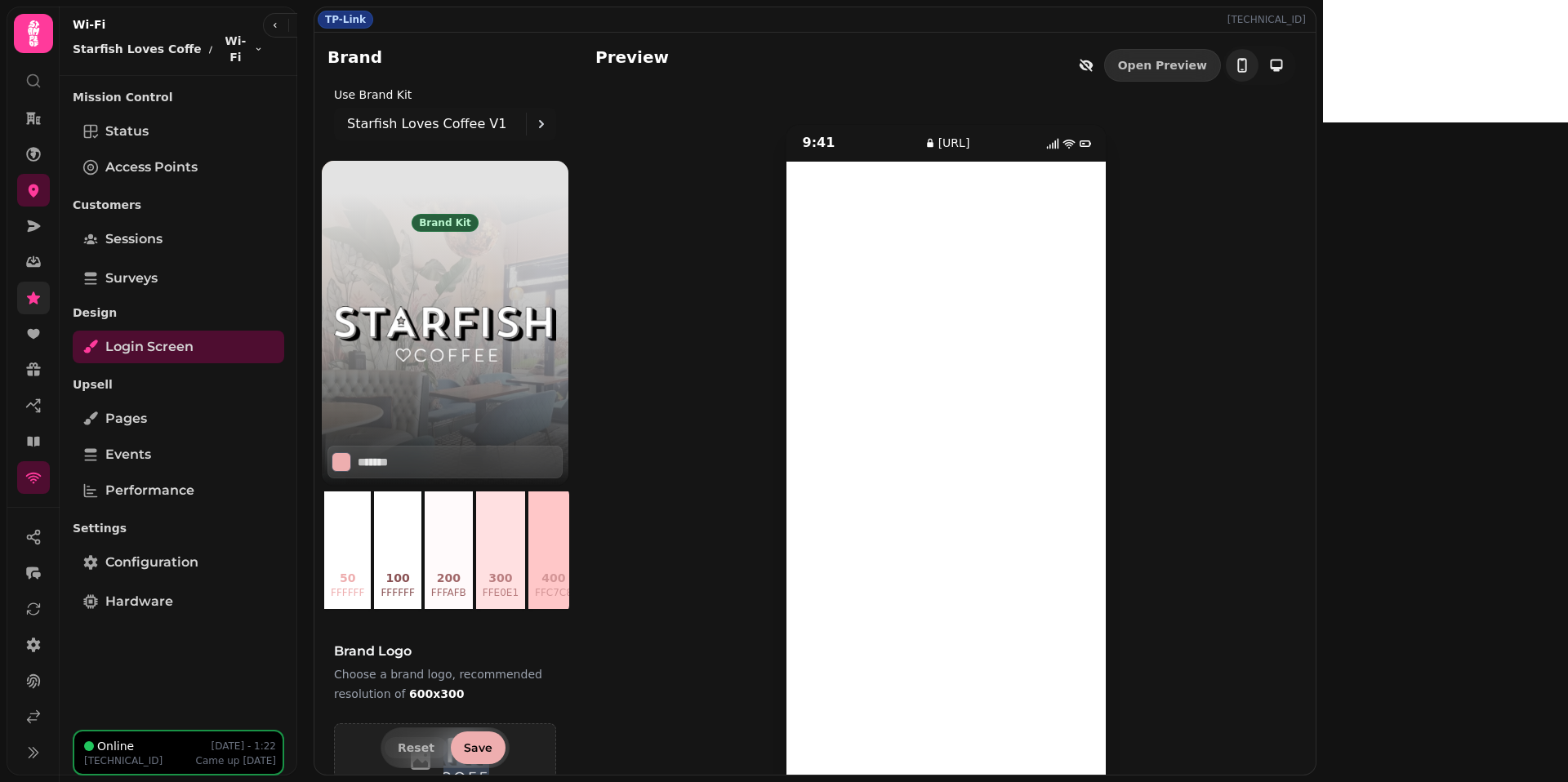
scroll to position [58, 0]
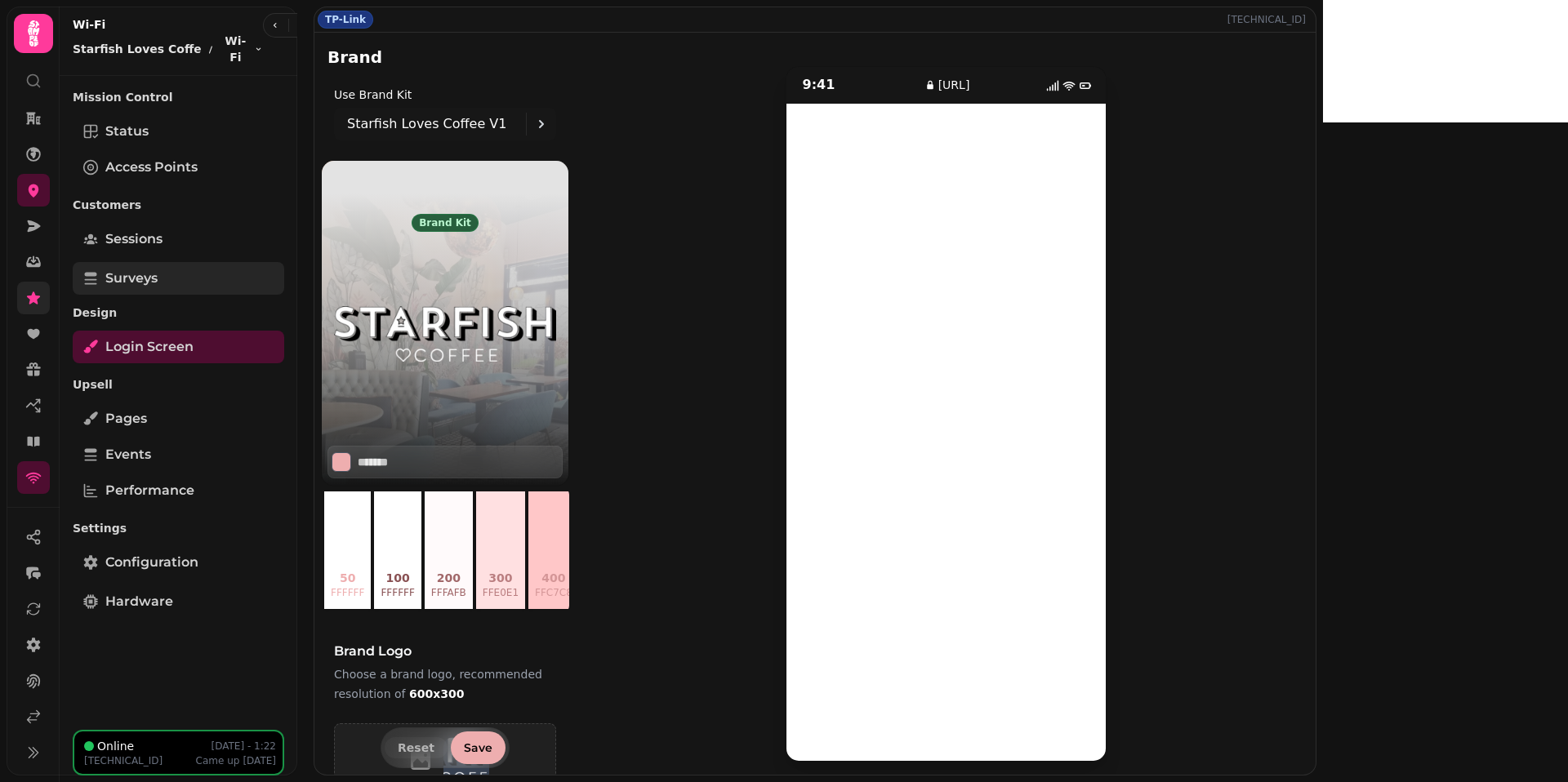
click at [142, 284] on span "Surveys" at bounding box center [131, 279] width 52 height 20
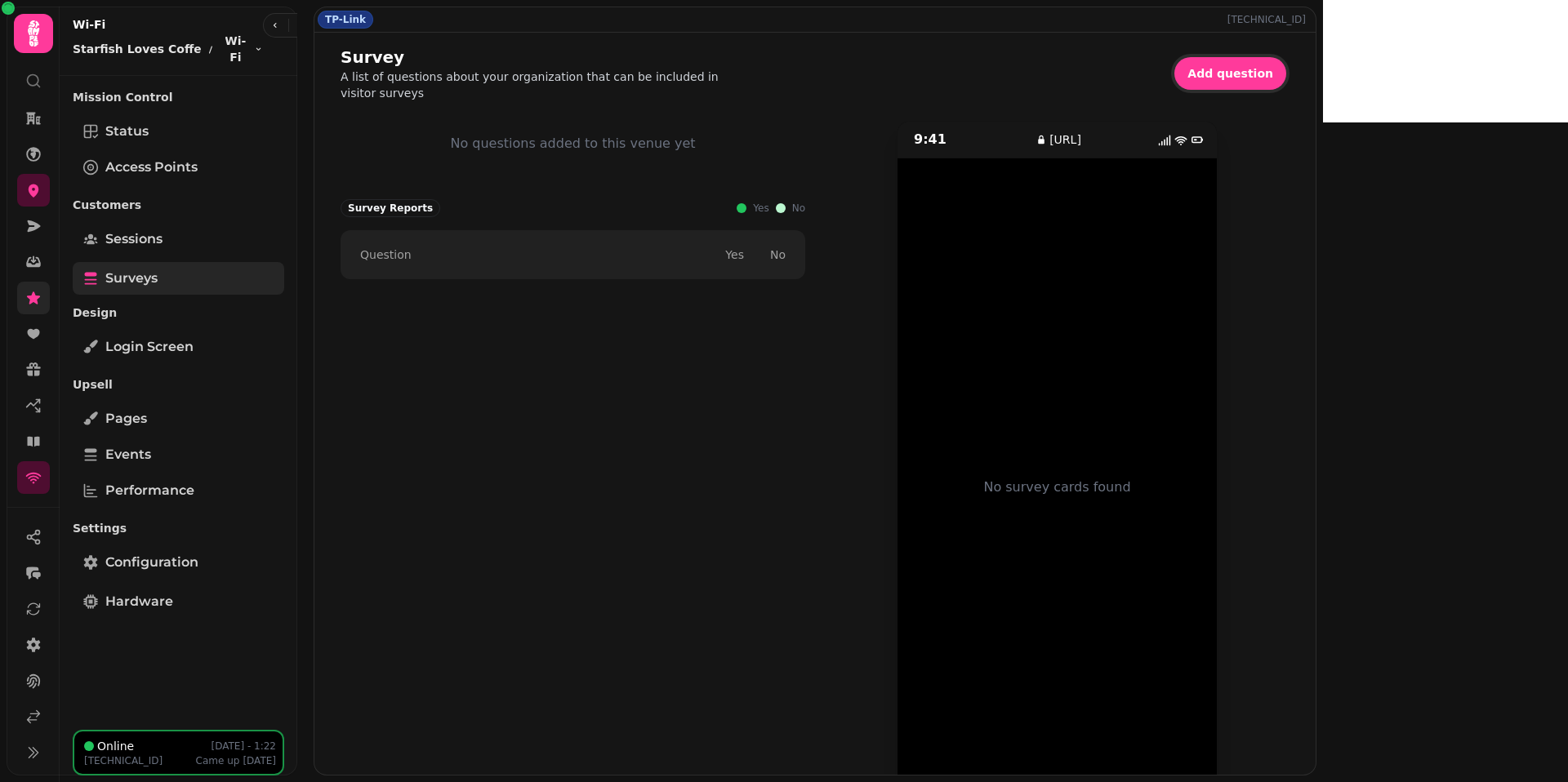
click at [142, 284] on span "Surveys" at bounding box center [131, 279] width 52 height 20
click at [150, 422] on link "Pages" at bounding box center [178, 418] width 211 height 33
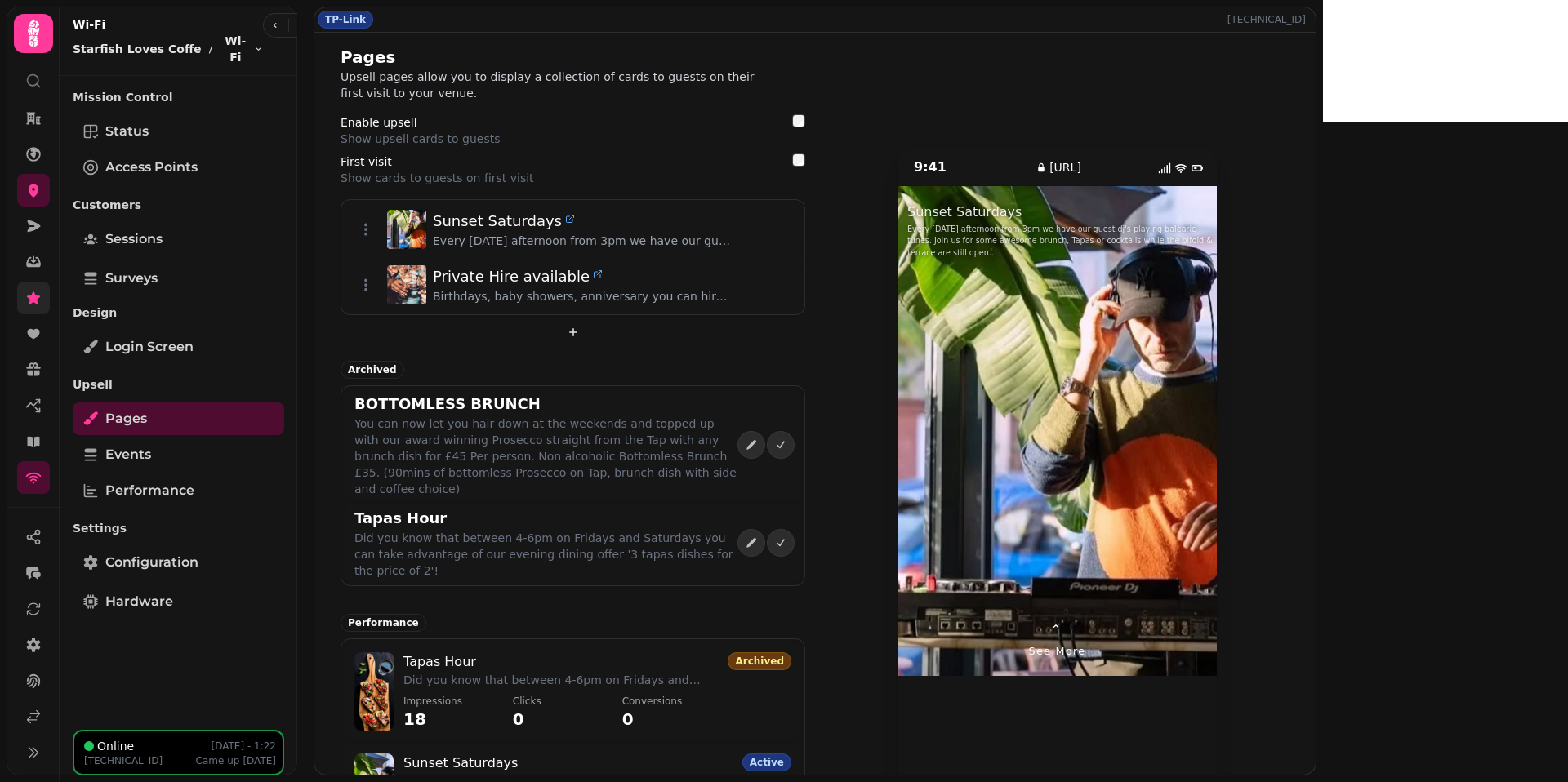
click at [1057, 430] on div at bounding box center [977, 431] width 160 height 490
drag, startPoint x: 1272, startPoint y: 424, endPoint x: 1104, endPoint y: 459, distance: 171.6
click at [1104, 459] on div at bounding box center [1057, 431] width 319 height 490
click at [1217, 378] on div at bounding box center [1137, 431] width 160 height 490
click at [1064, 621] on span "⌃" at bounding box center [1057, 631] width 14 height 20
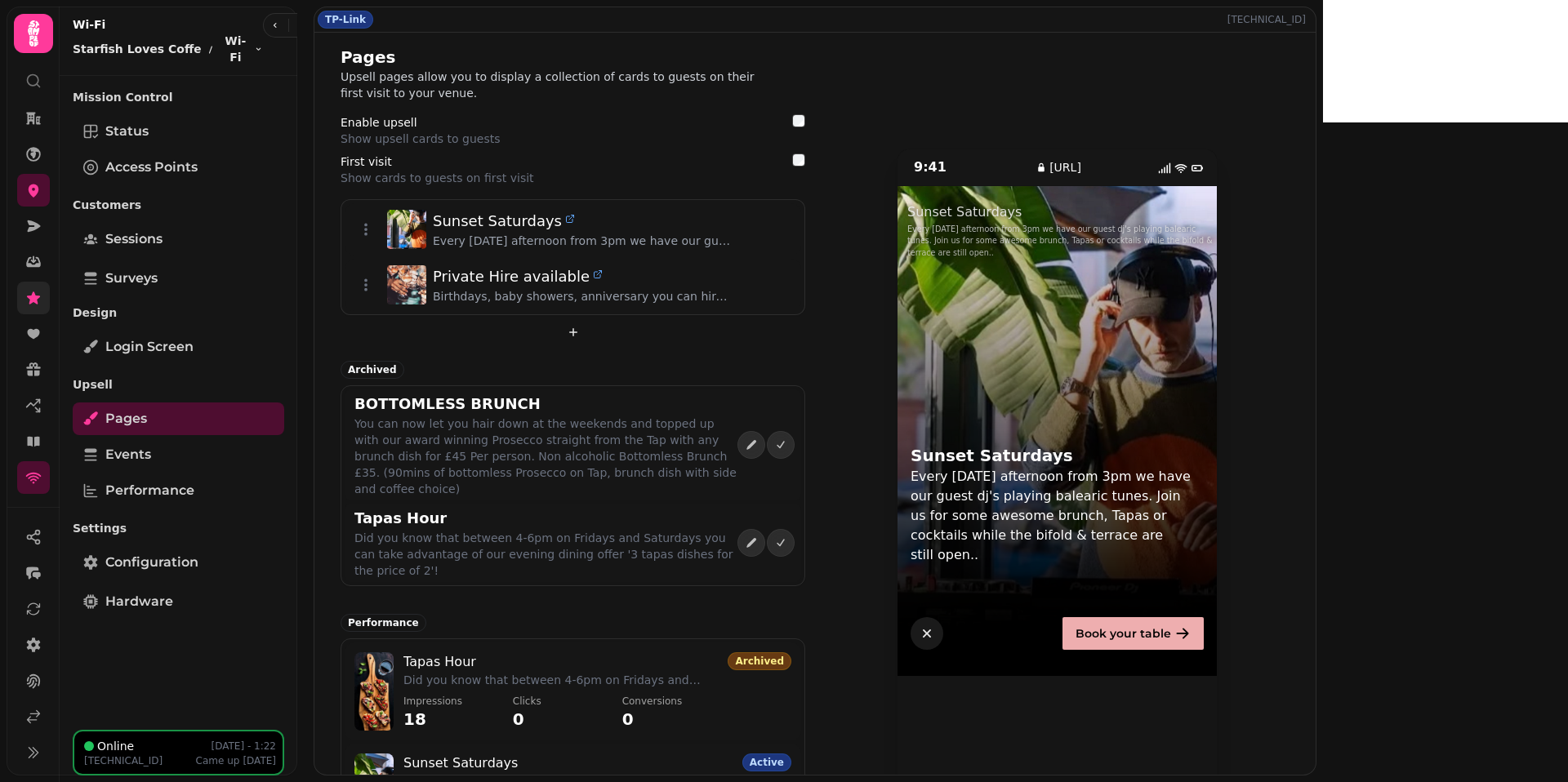
click at [934, 626] on icon "button" at bounding box center [926, 634] width 16 height 16
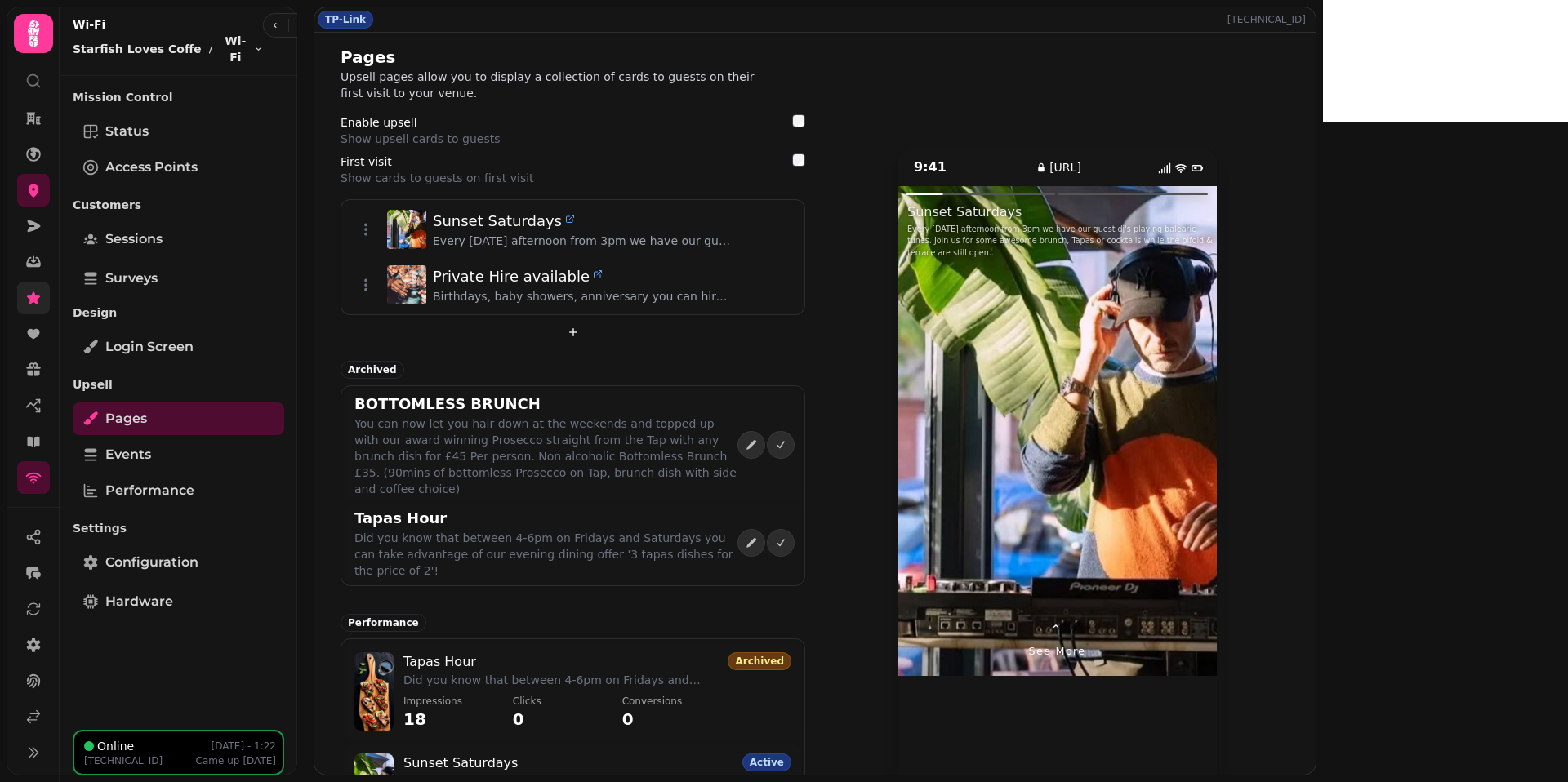
click at [1217, 364] on div at bounding box center [1137, 431] width 160 height 490
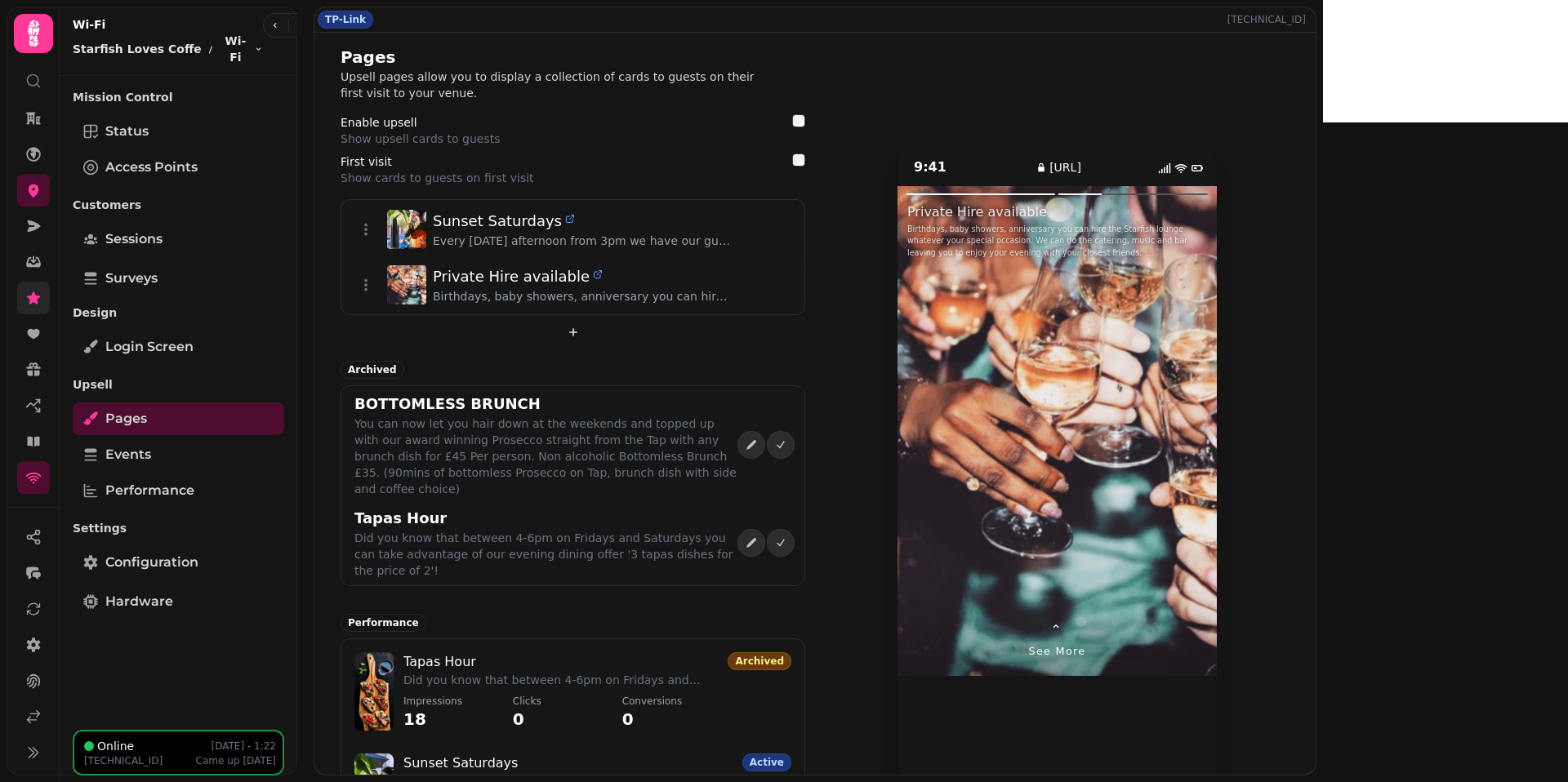
click at [1086, 644] on span "See more" at bounding box center [1057, 652] width 57 height 16
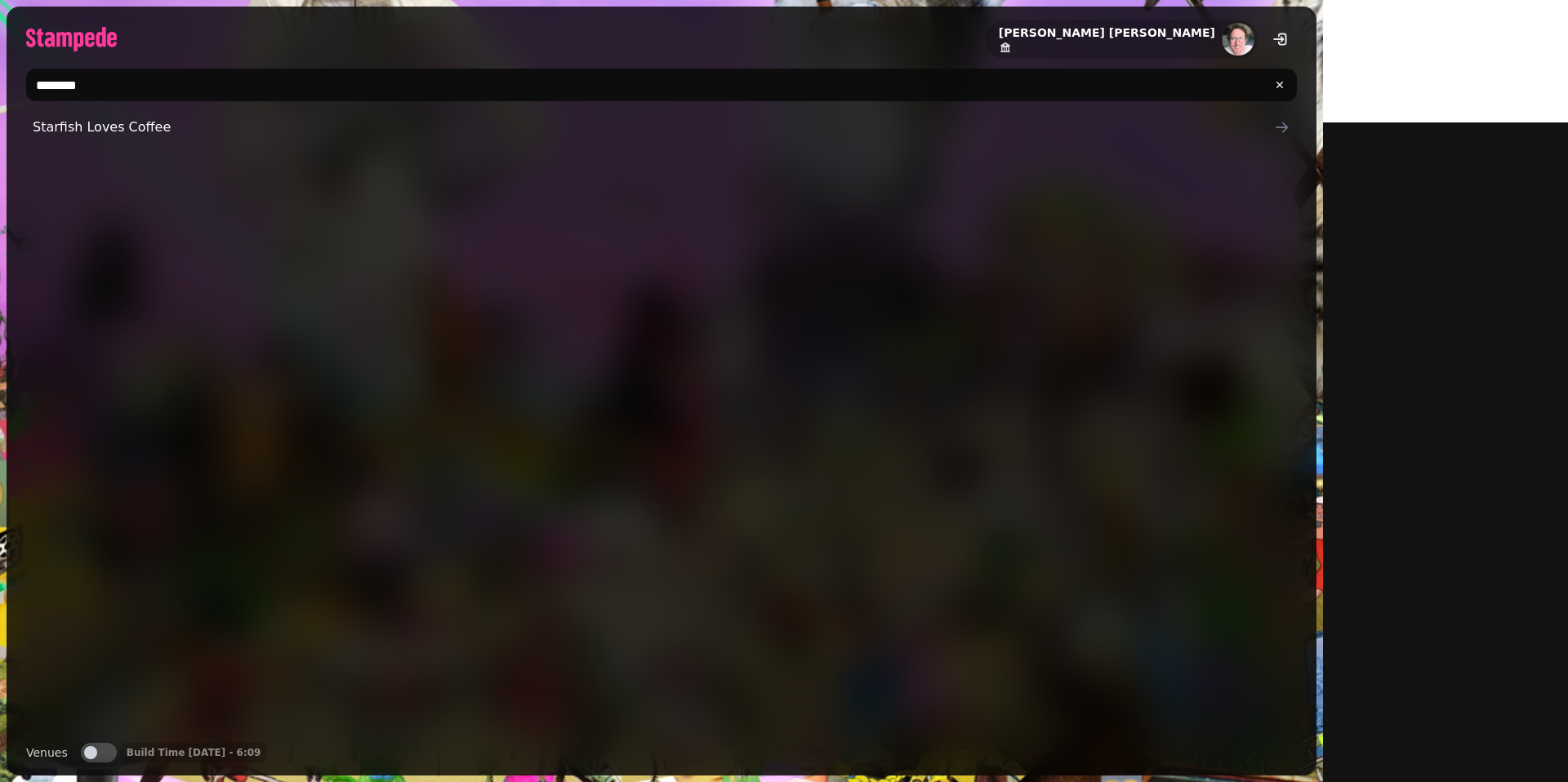
type input "********"
click at [64, 147] on div "Starfish Loves Coffee" at bounding box center [660, 419] width 1270 height 619
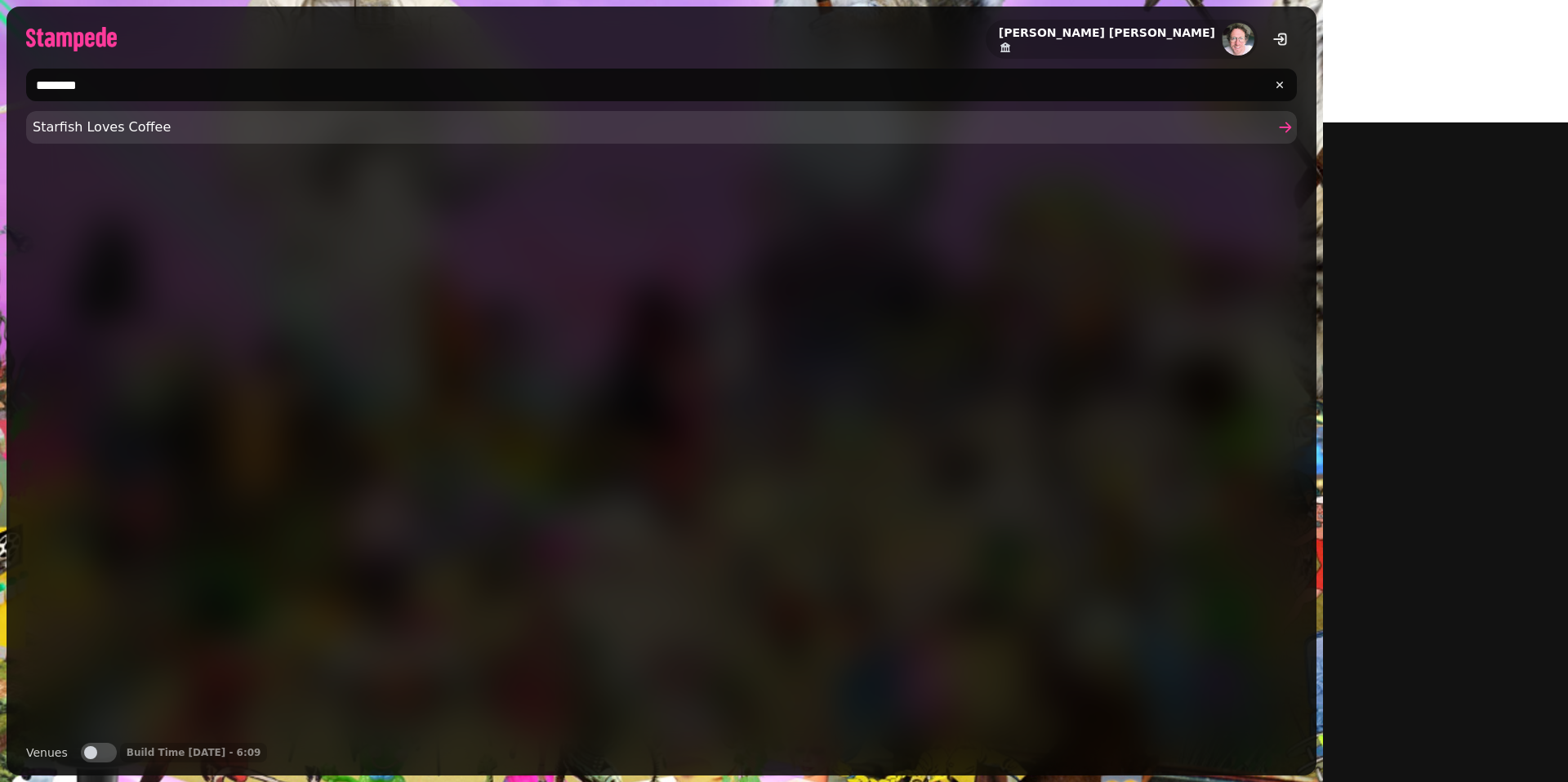
click at [97, 133] on span "Starfish Loves Coffee" at bounding box center [653, 128] width 1241 height 20
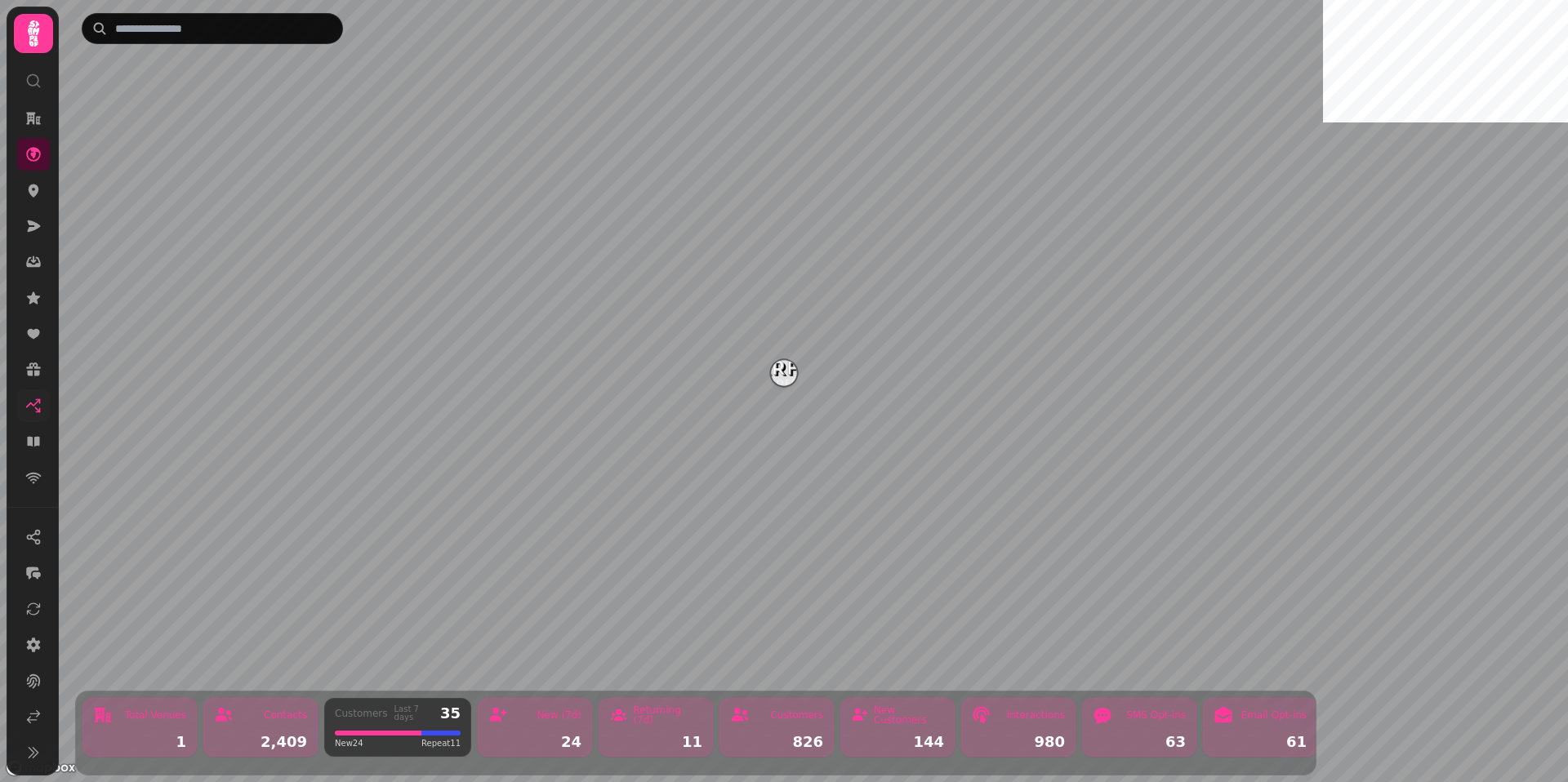
click at [44, 407] on link at bounding box center [33, 405] width 33 height 33
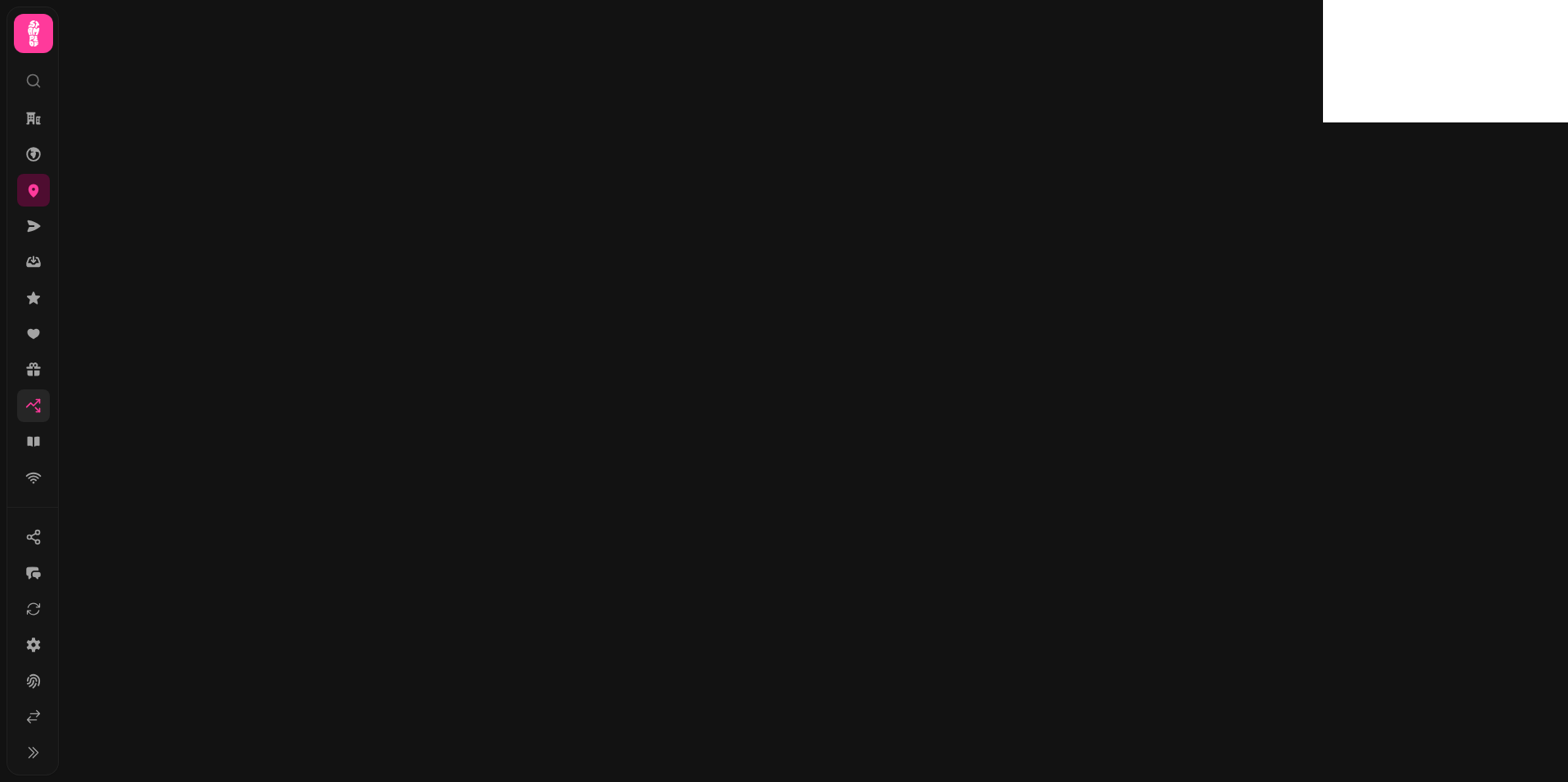
select select "**"
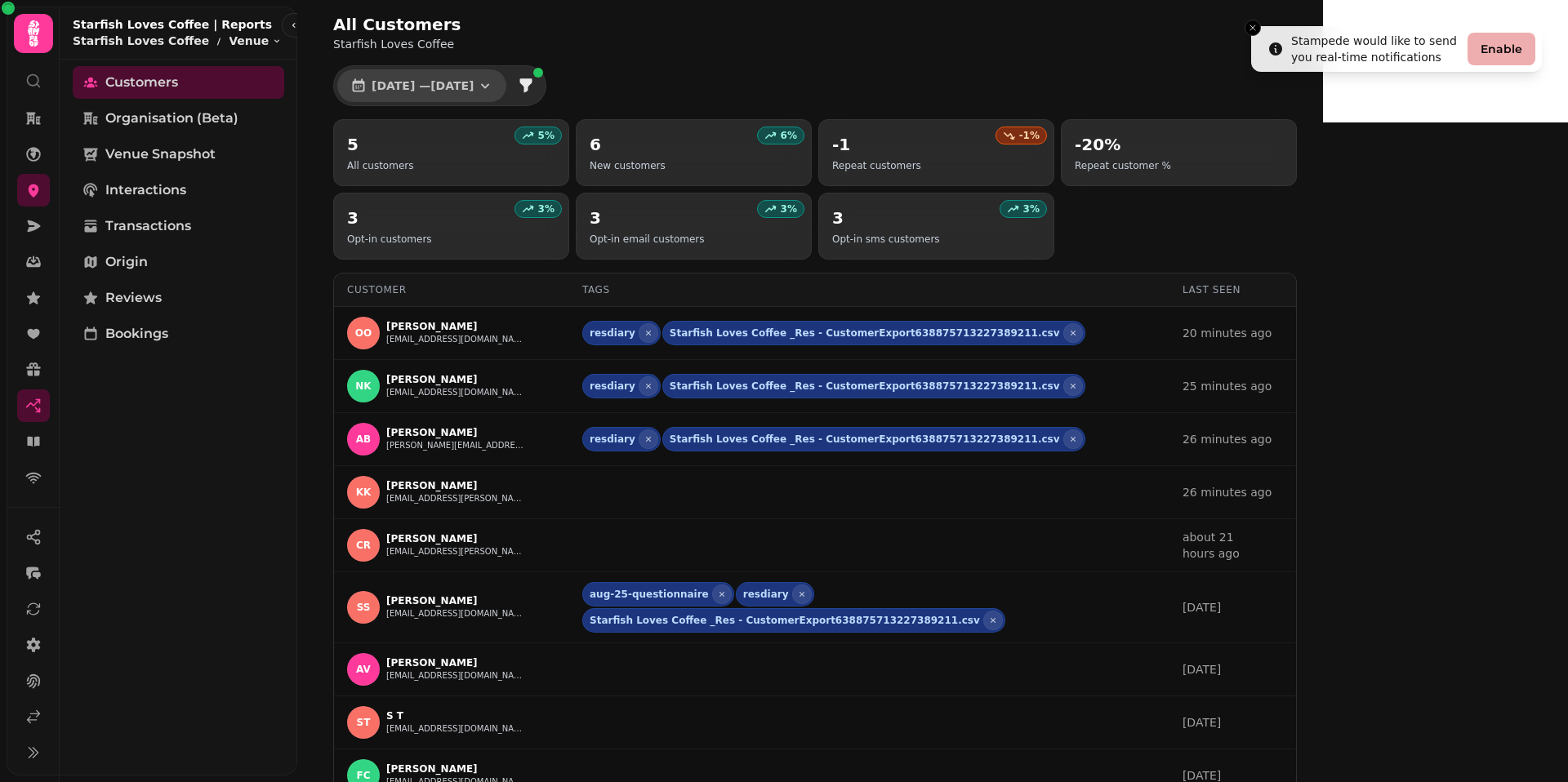
click at [493, 93] on icon "button" at bounding box center [485, 86] width 16 height 16
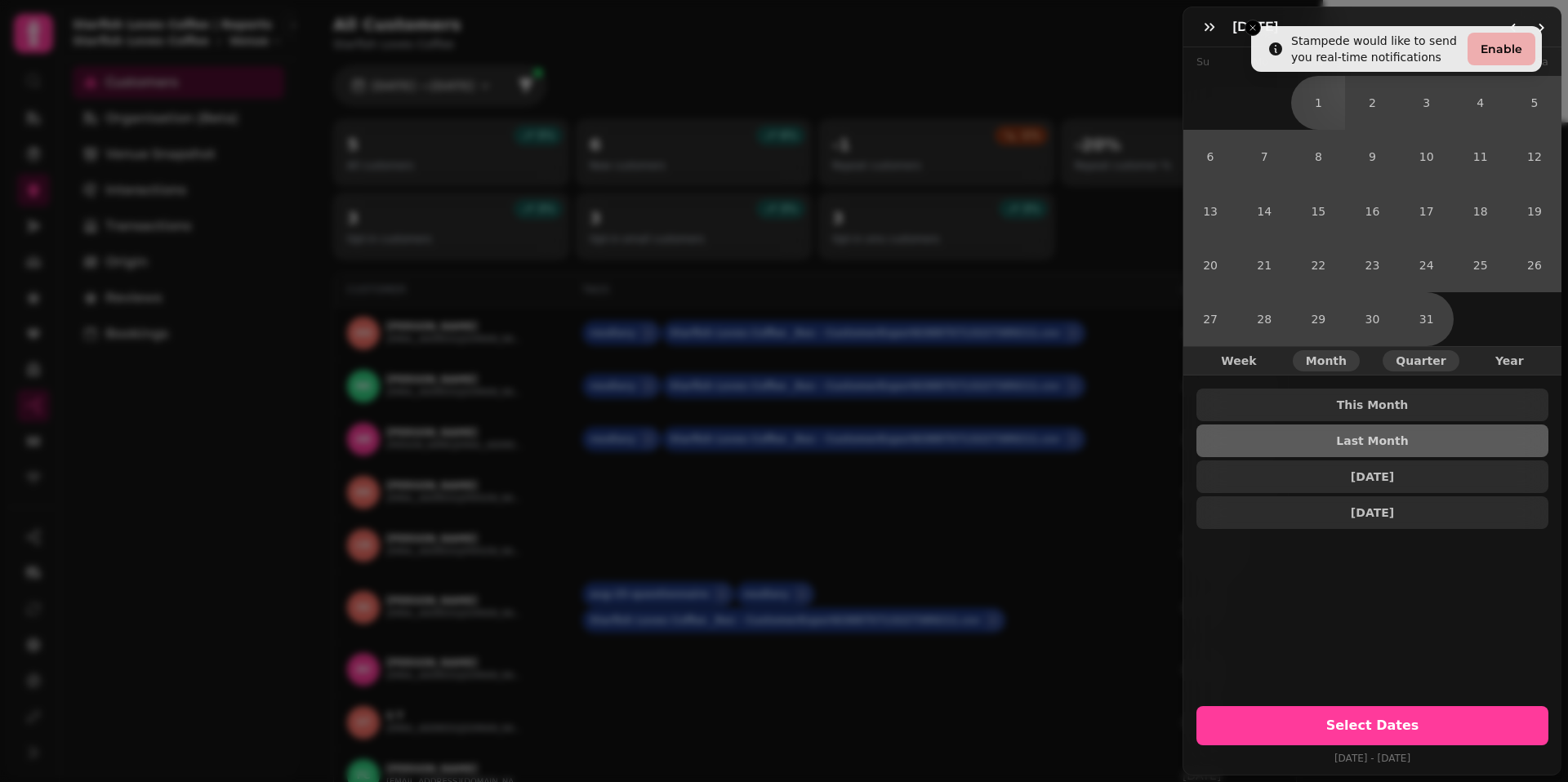
click at [1410, 369] on button "Quarter" at bounding box center [1420, 361] width 76 height 21
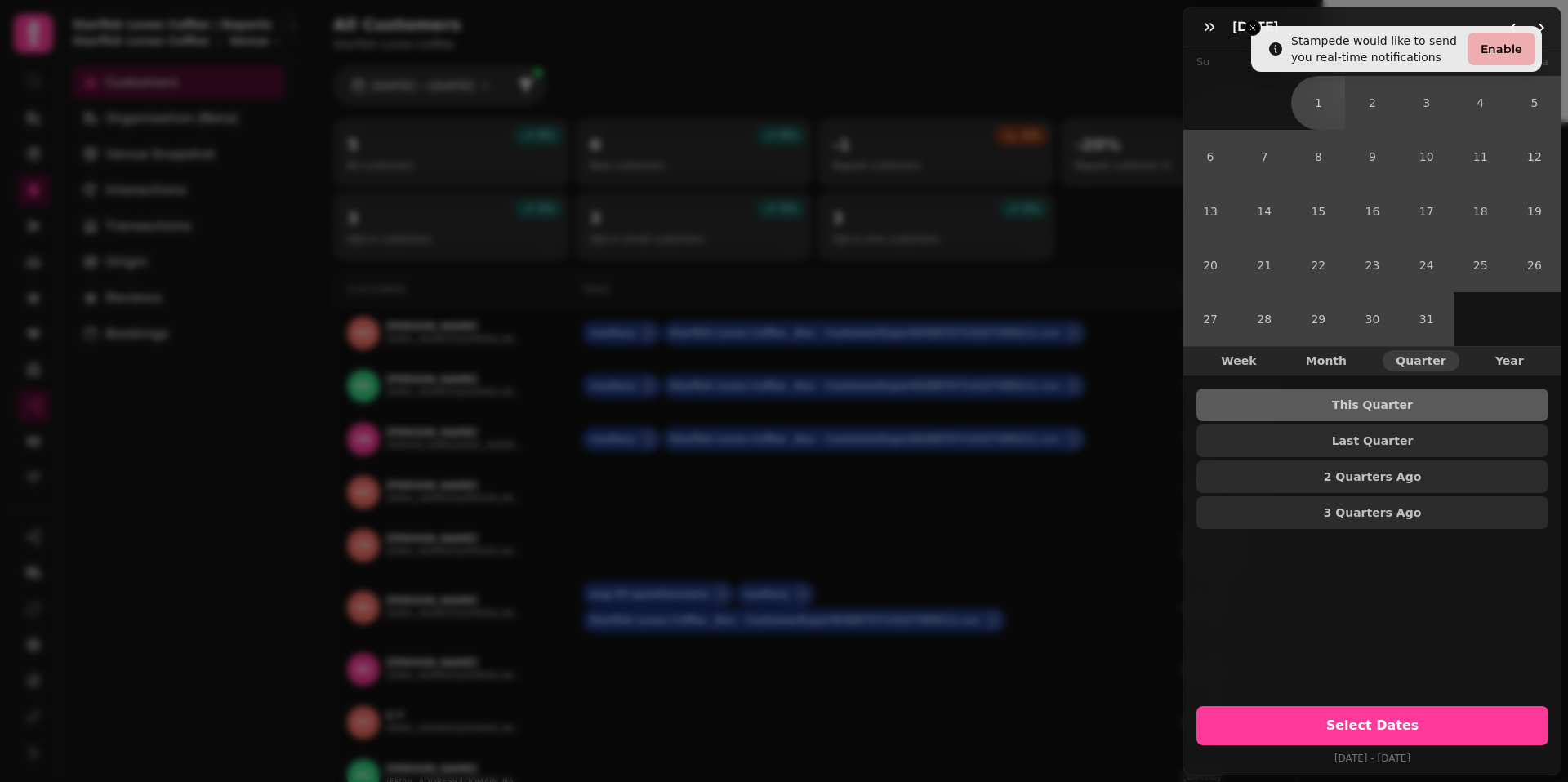
click at [1499, 350] on div "Week Month Quarter Year" at bounding box center [1372, 361] width 378 height 30
click at [1504, 364] on span "Year" at bounding box center [1509, 360] width 29 height 11
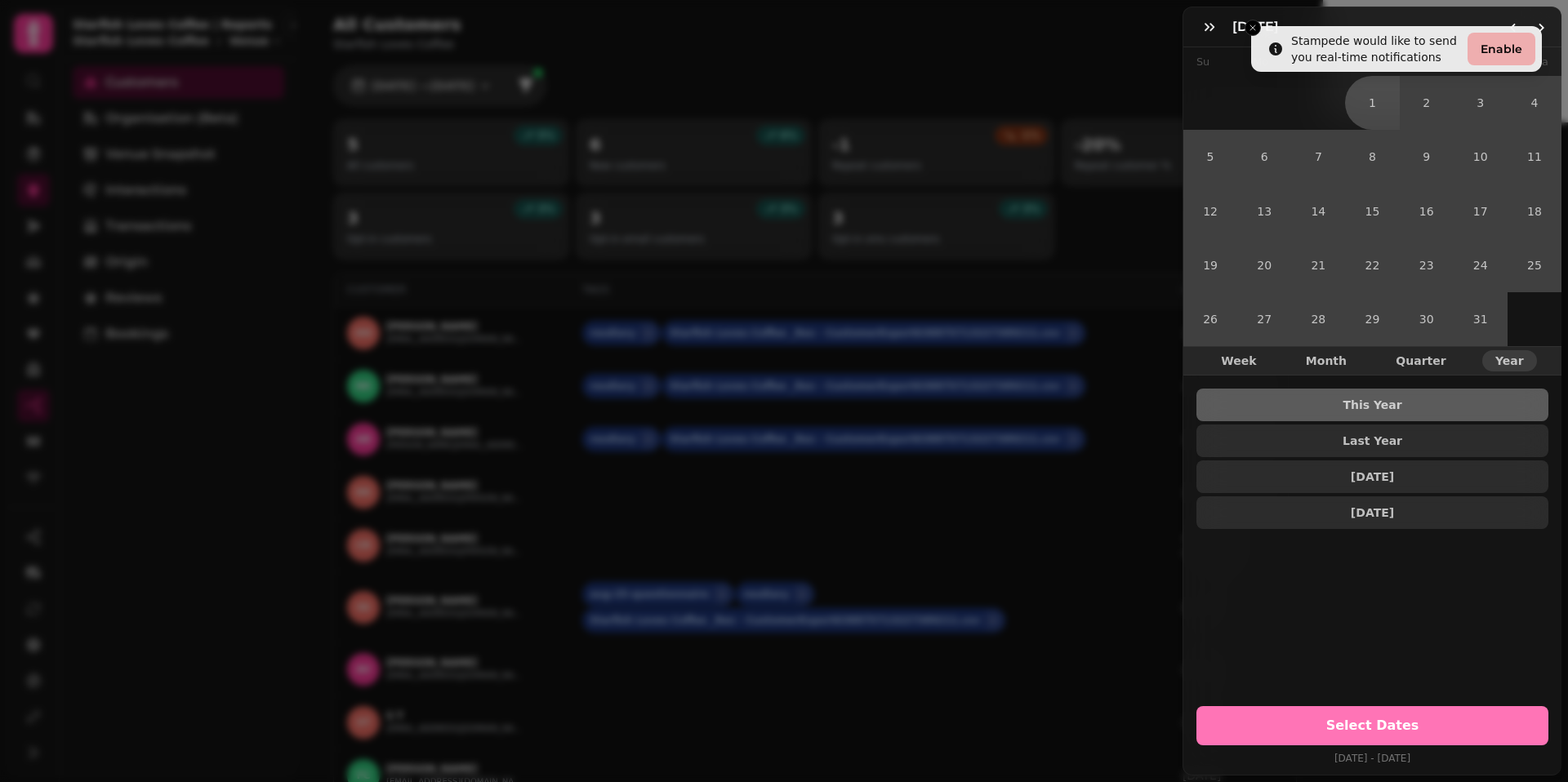
click at [1387, 719] on span "Select Dates" at bounding box center [1372, 725] width 313 height 13
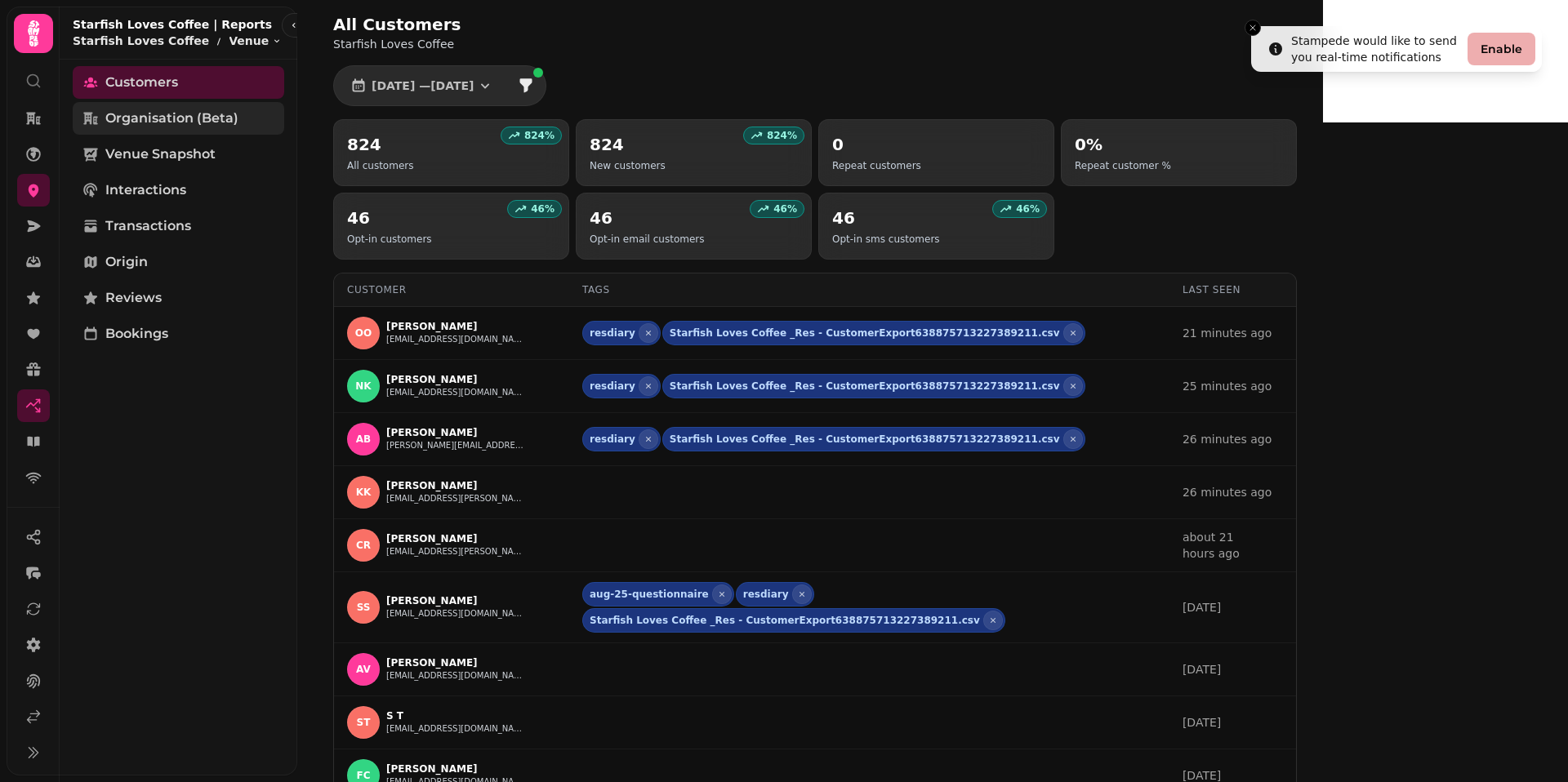
click at [215, 112] on span "Organisation (beta)" at bounding box center [172, 119] width 133 height 20
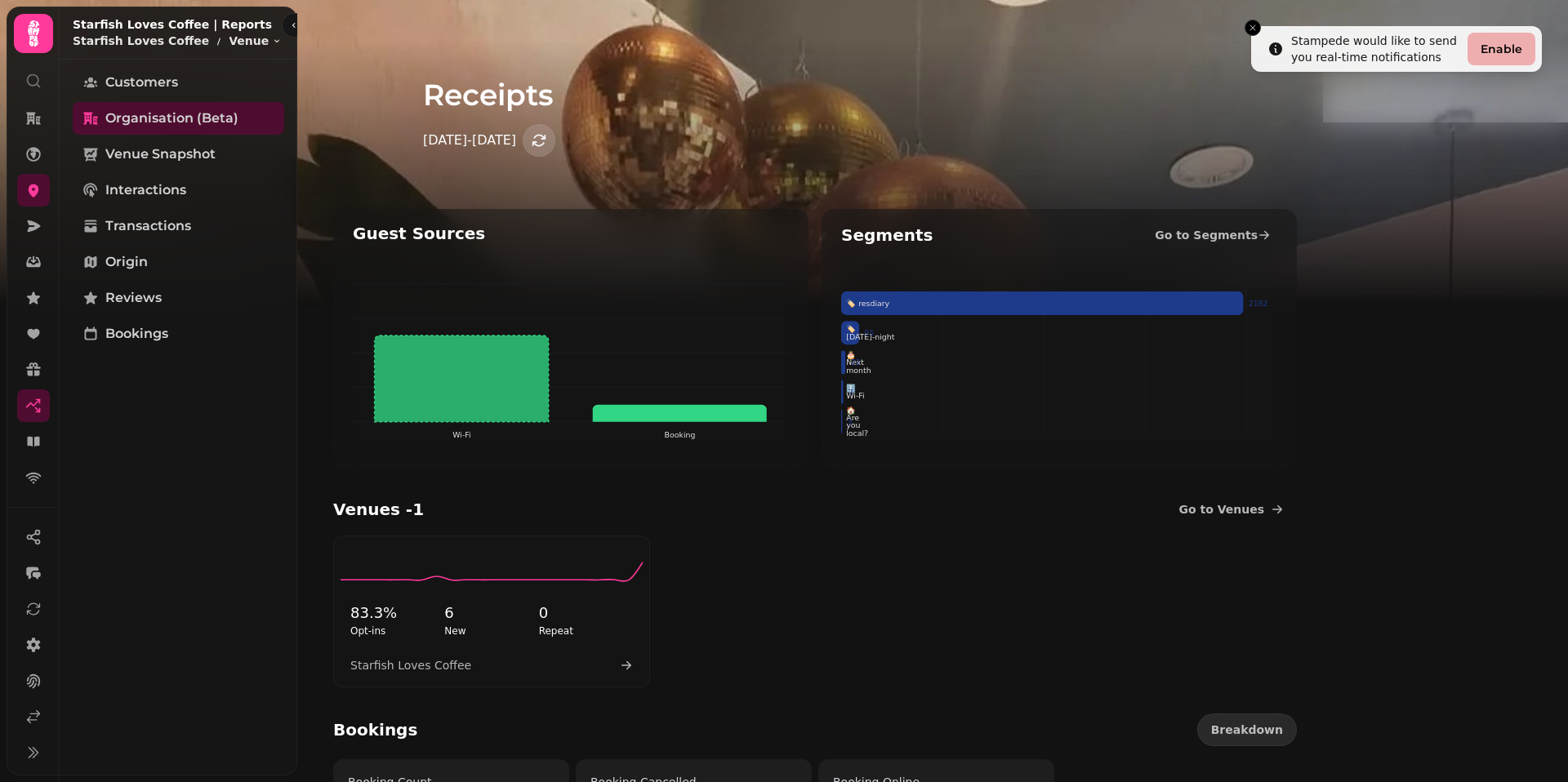
click at [545, 136] on icon "button" at bounding box center [538, 139] width 13 height 12
click at [547, 138] on icon "button" at bounding box center [539, 140] width 16 height 16
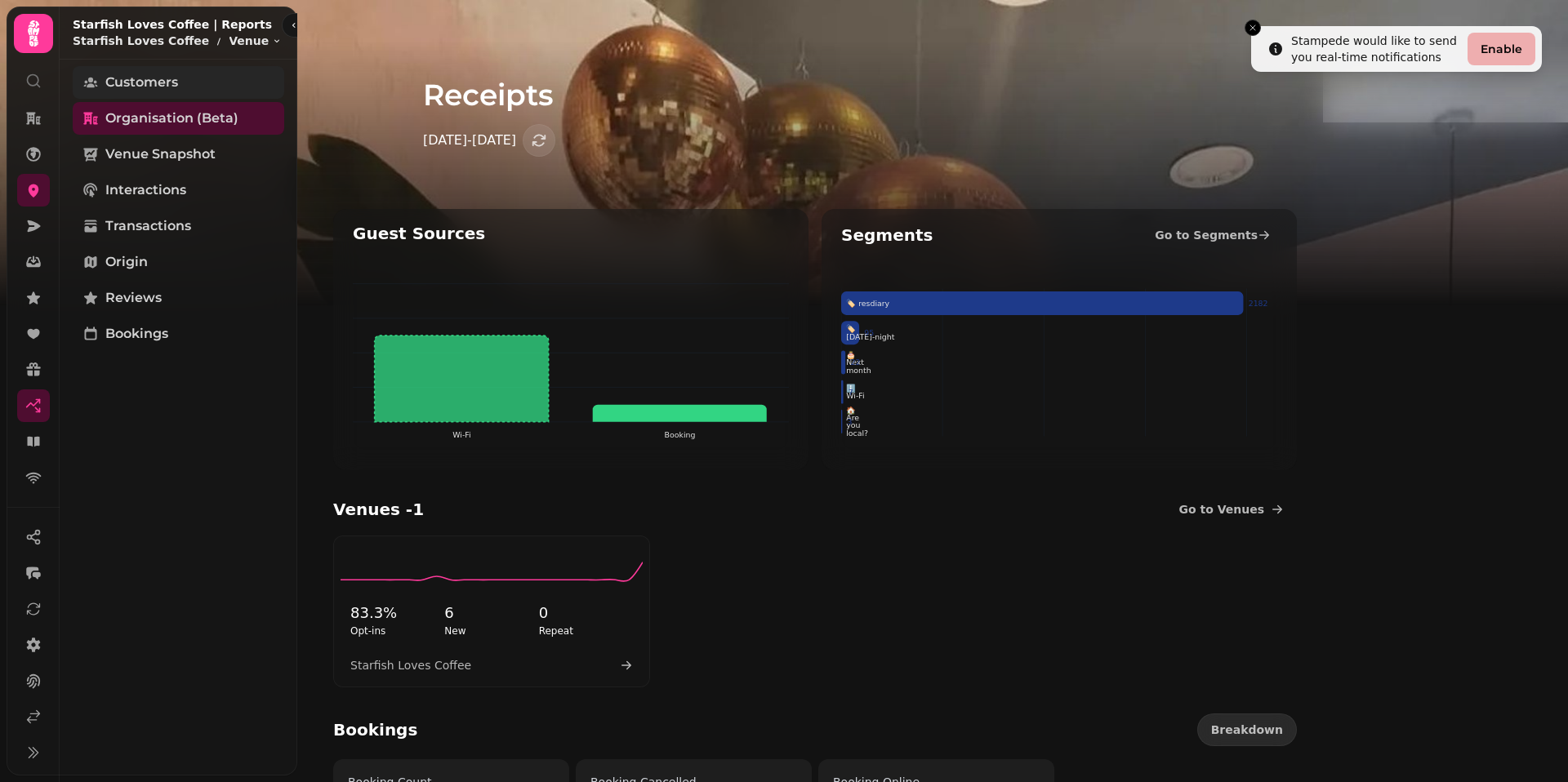
click at [161, 76] on span "Customers" at bounding box center [141, 83] width 73 height 20
select select "**"
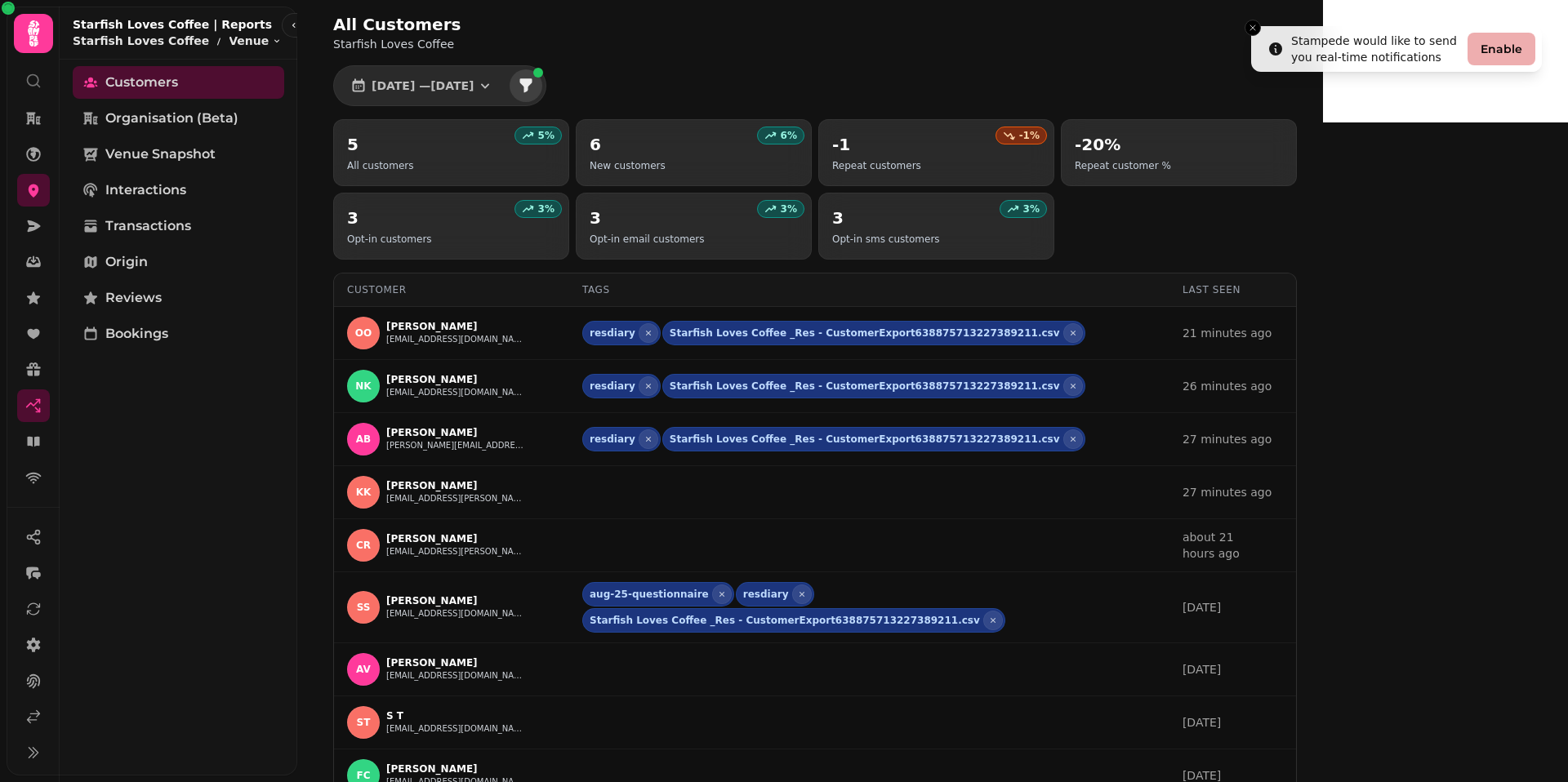
click at [534, 90] on icon "filter" at bounding box center [526, 86] width 16 height 16
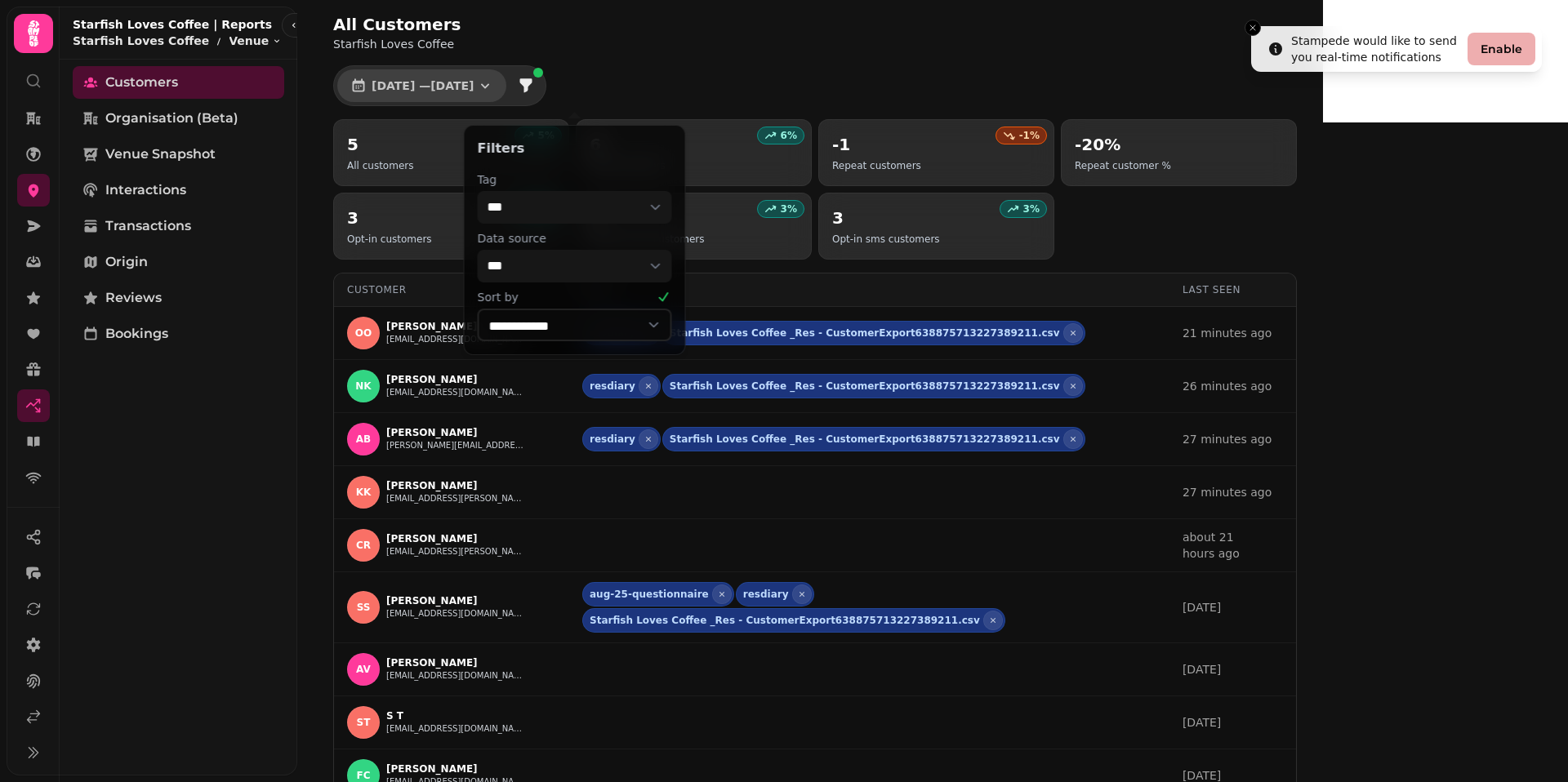
click at [497, 93] on button "[DATE] — [DATE]" at bounding box center [421, 86] width 169 height 33
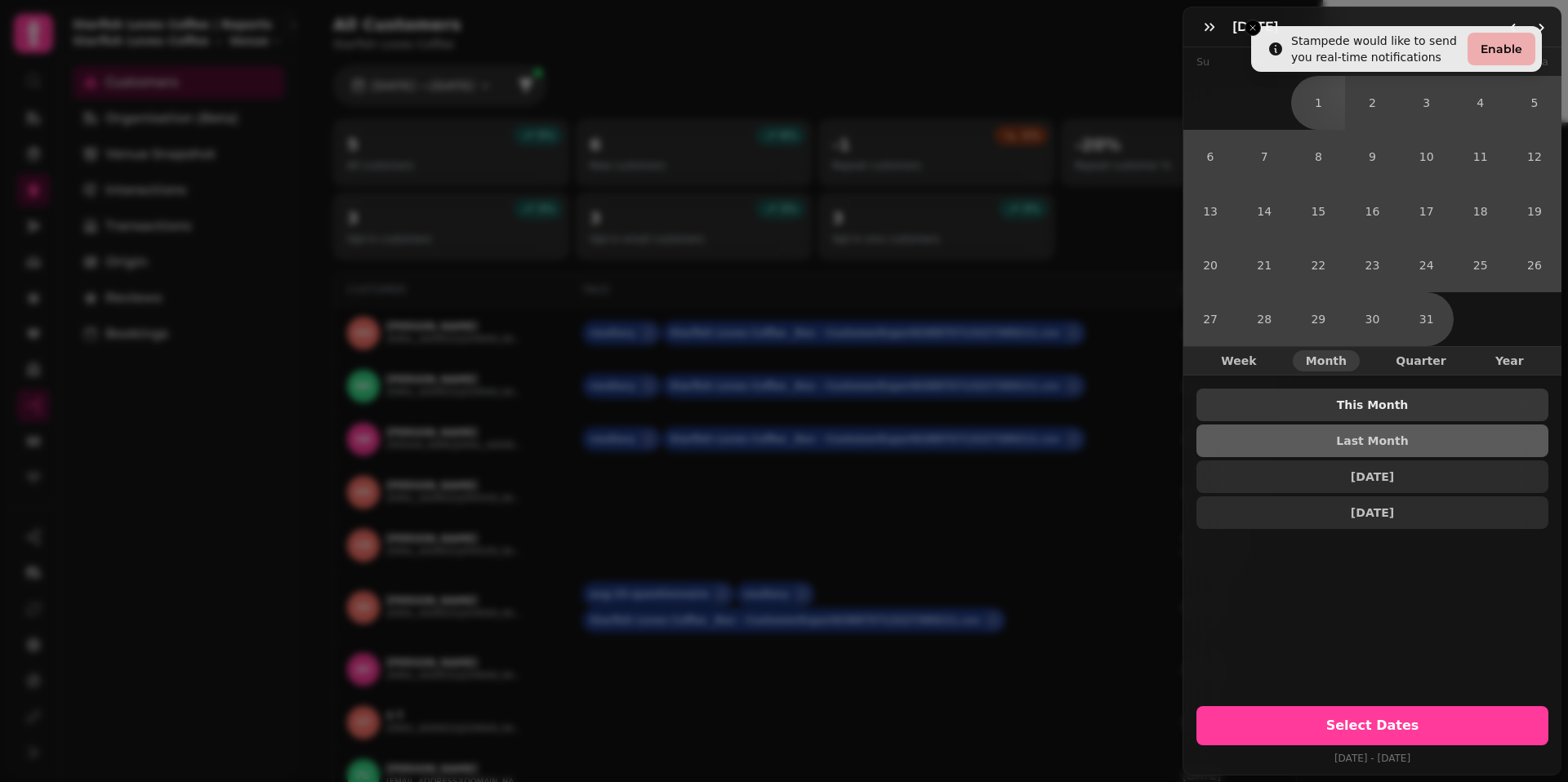
click at [1346, 412] on button "This Month" at bounding box center [1372, 404] width 352 height 33
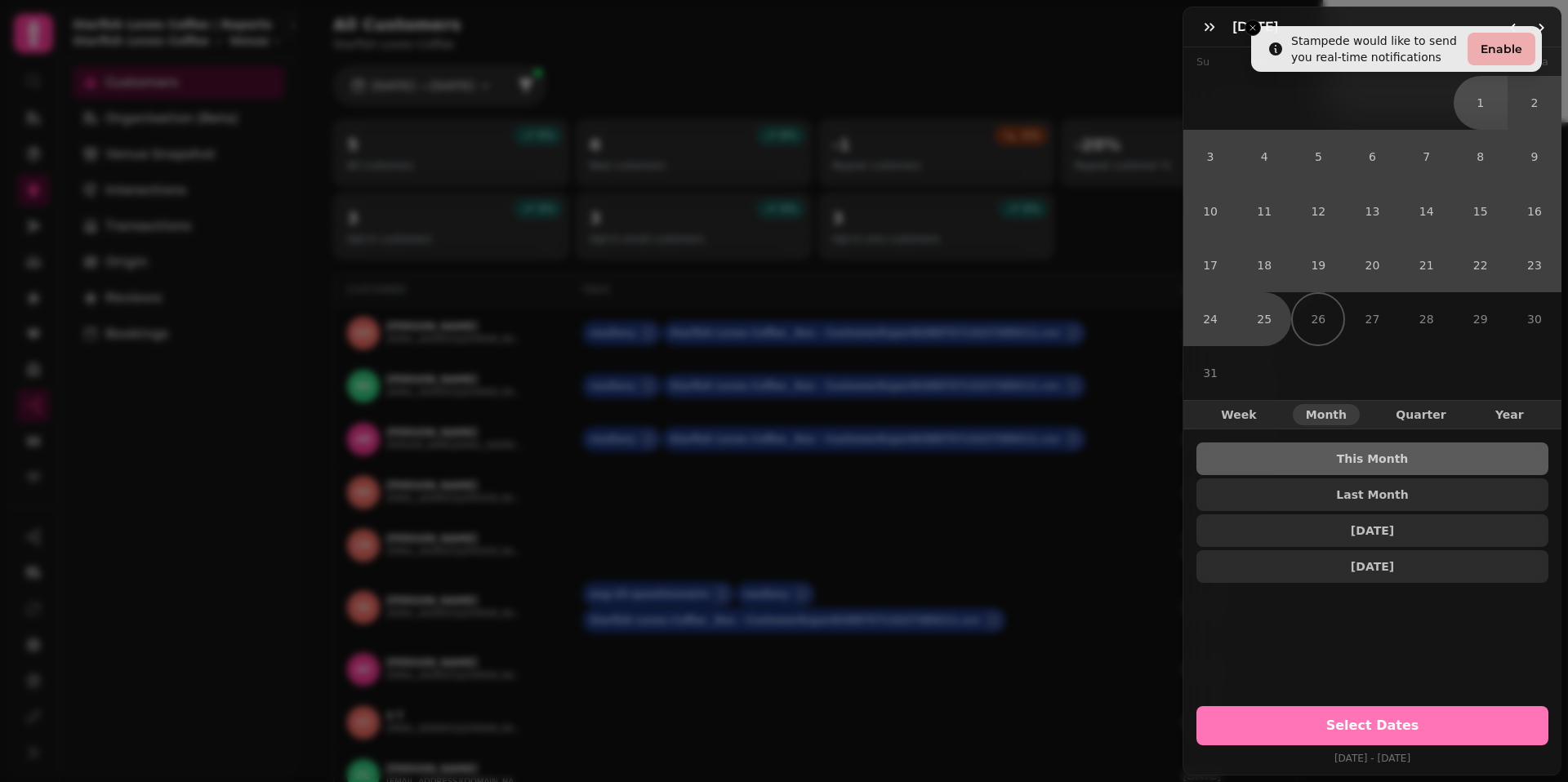
click at [1403, 721] on span "Select Dates" at bounding box center [1372, 725] width 313 height 13
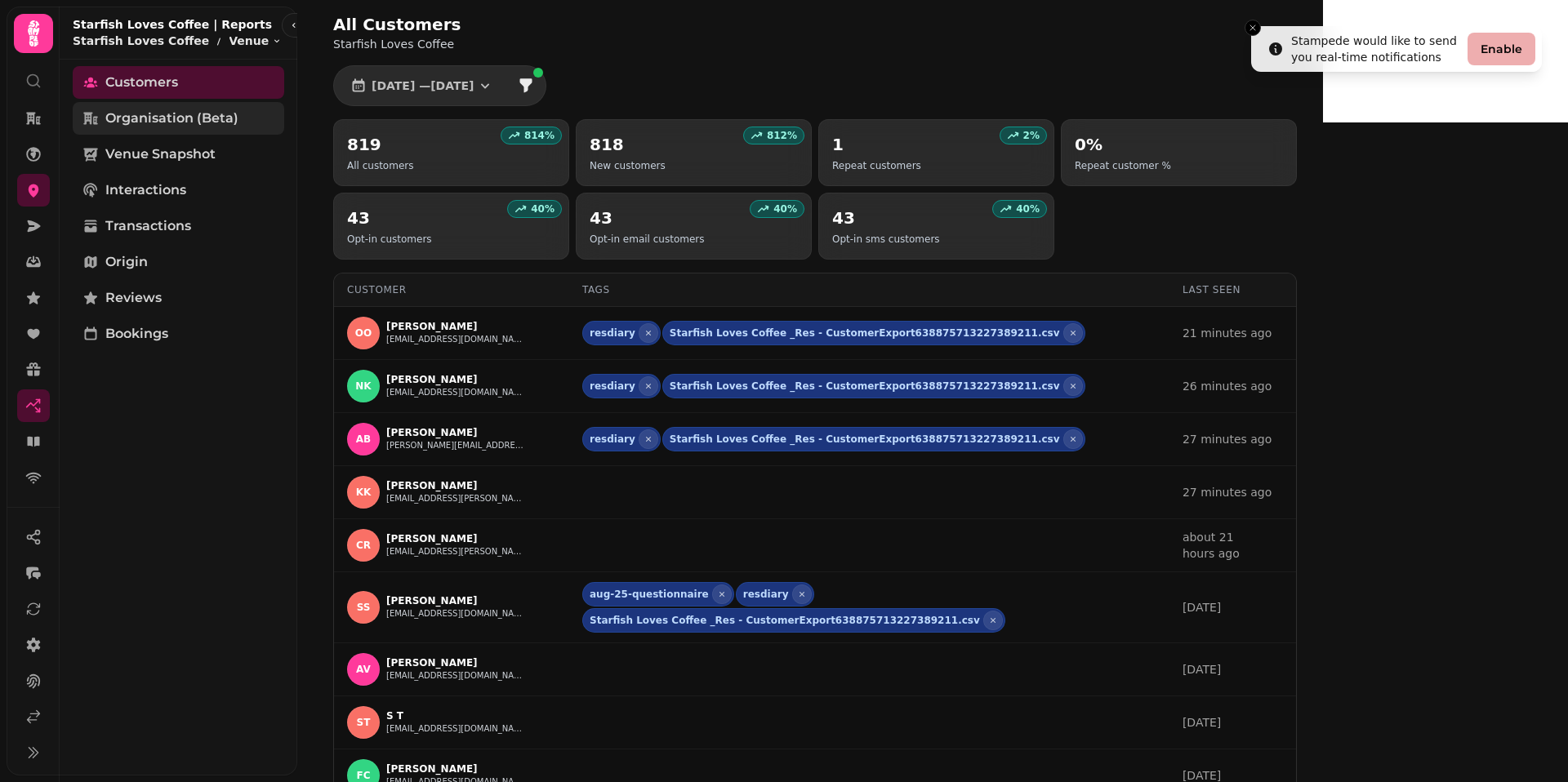
click at [192, 114] on span "Organisation (beta)" at bounding box center [172, 119] width 133 height 20
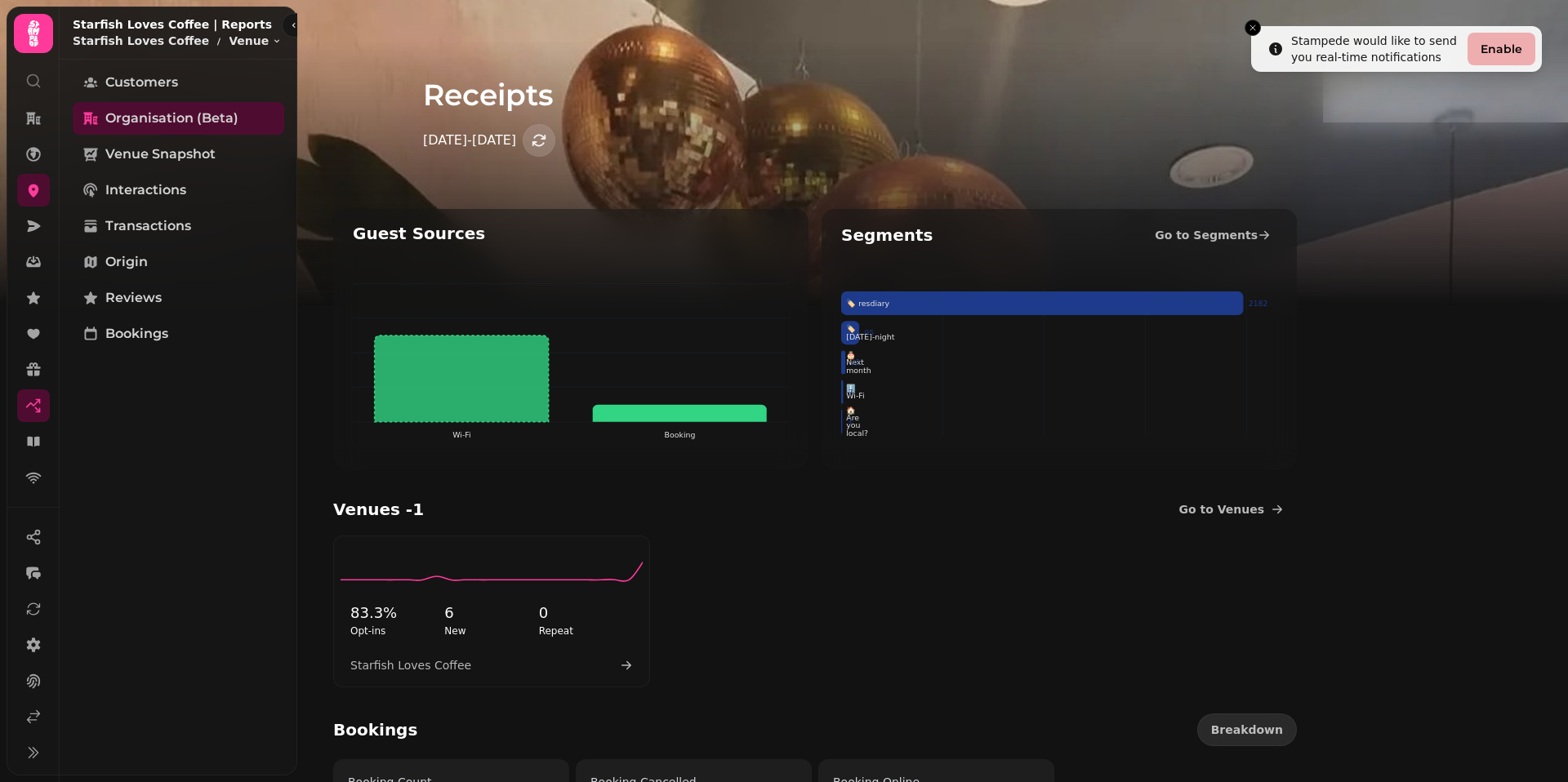
click at [545, 142] on icon "button" at bounding box center [538, 139] width 13 height 12
click at [700, 140] on div "[DATE] - [DATE]" at bounding box center [815, 140] width 784 height 33
click at [1253, 30] on icon "Close toast" at bounding box center [1252, 28] width 10 height 10
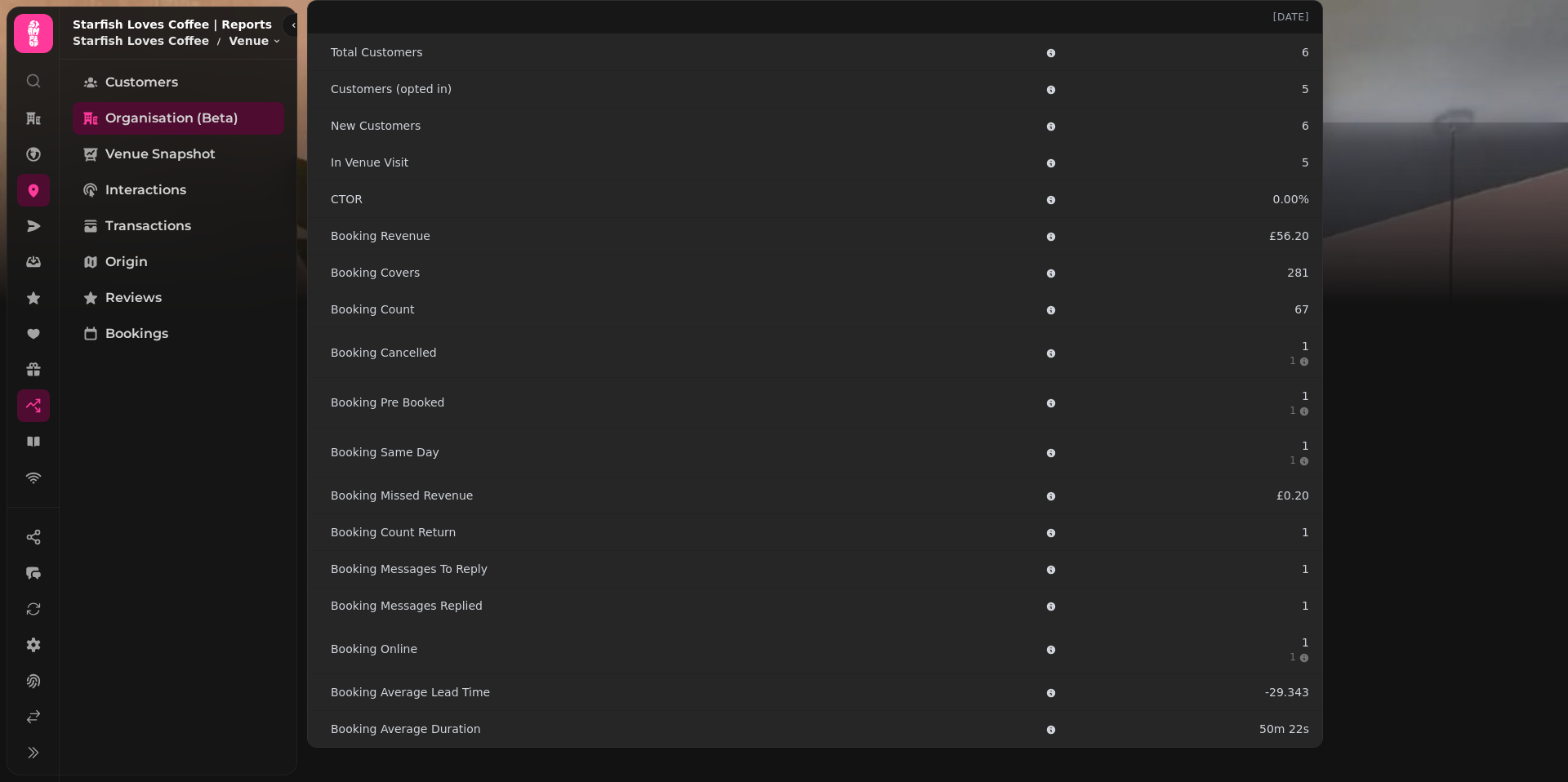
scroll to position [2726, 0]
click at [32, 715] on icon at bounding box center [33, 716] width 16 height 16
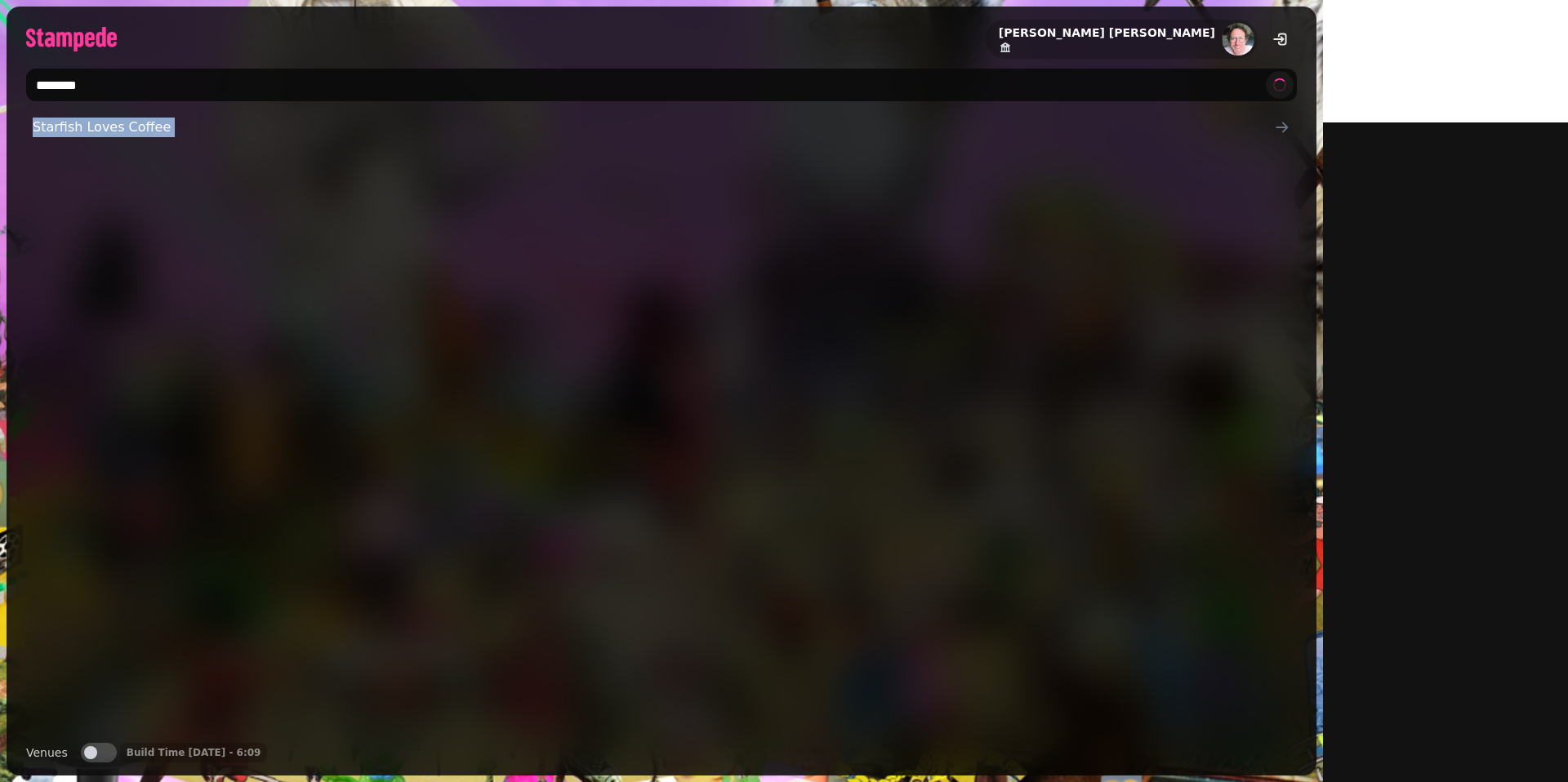
click at [32, 715] on div "Starfish Loves Coffee" at bounding box center [660, 419] width 1270 height 619
click at [73, 89] on input "********" at bounding box center [660, 85] width 1270 height 33
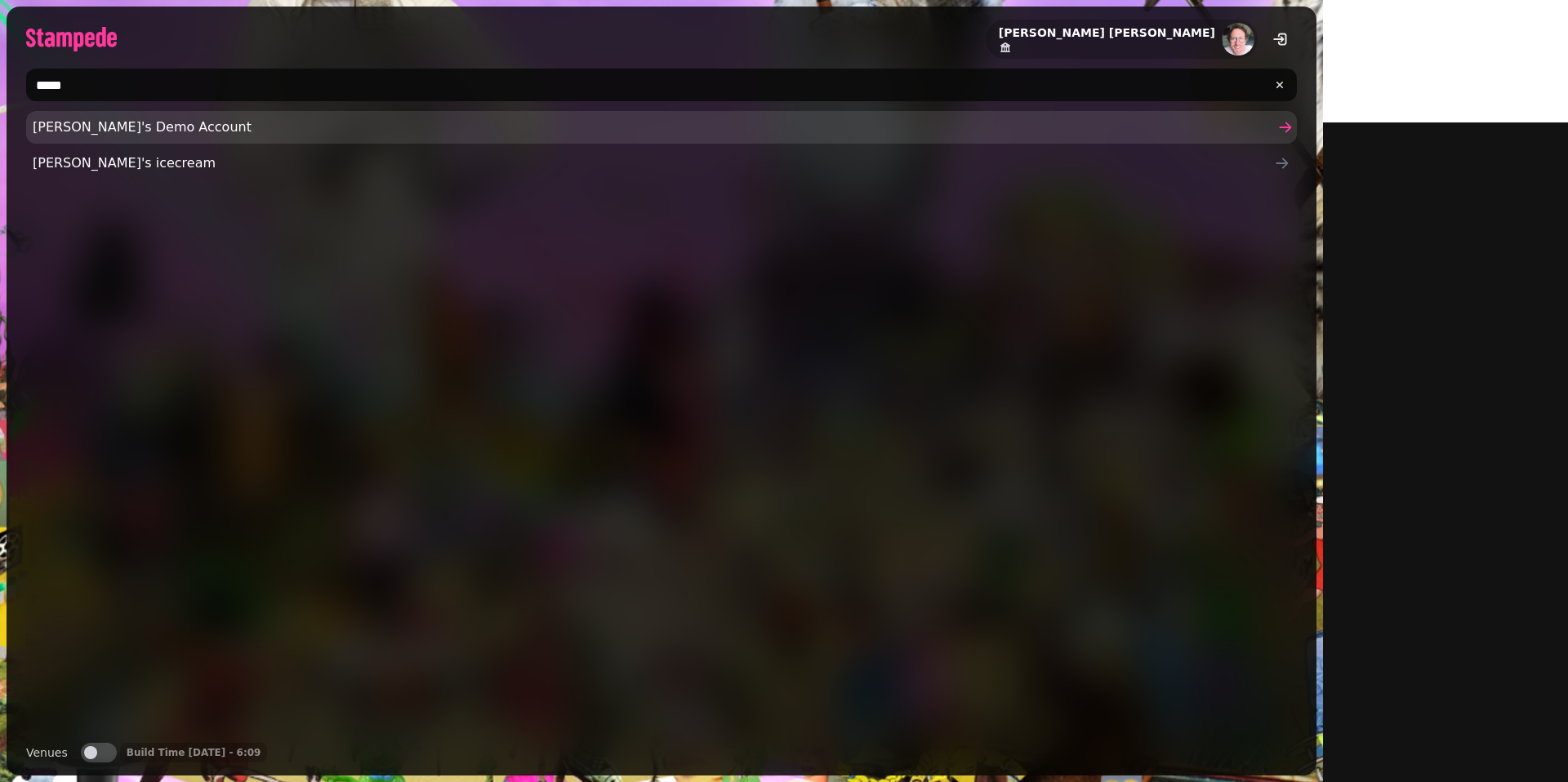
type input "*****"
click at [60, 128] on span "[PERSON_NAME]'s Demo Account" at bounding box center [653, 128] width 1241 height 20
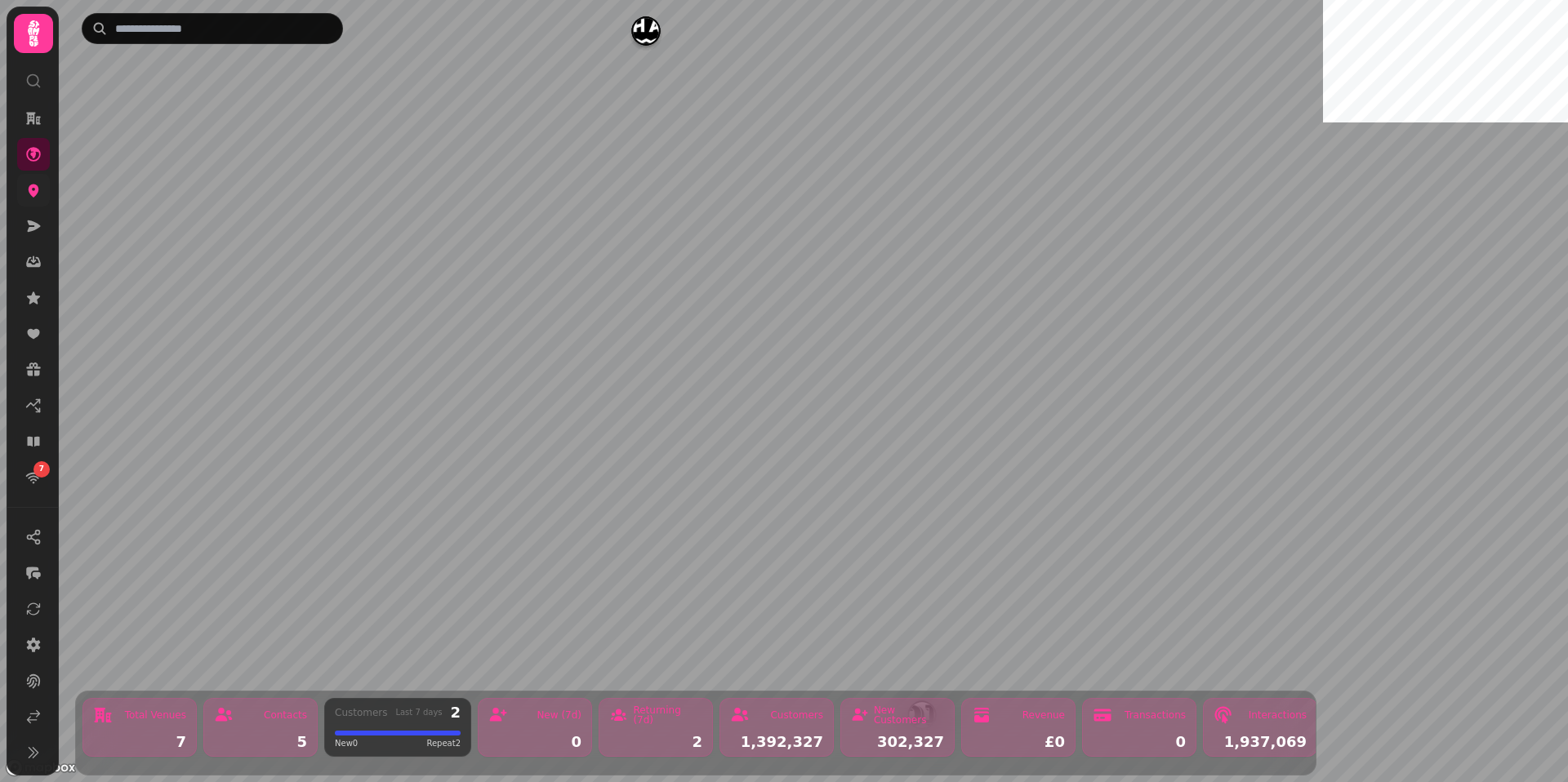
click at [43, 200] on link at bounding box center [33, 190] width 33 height 33
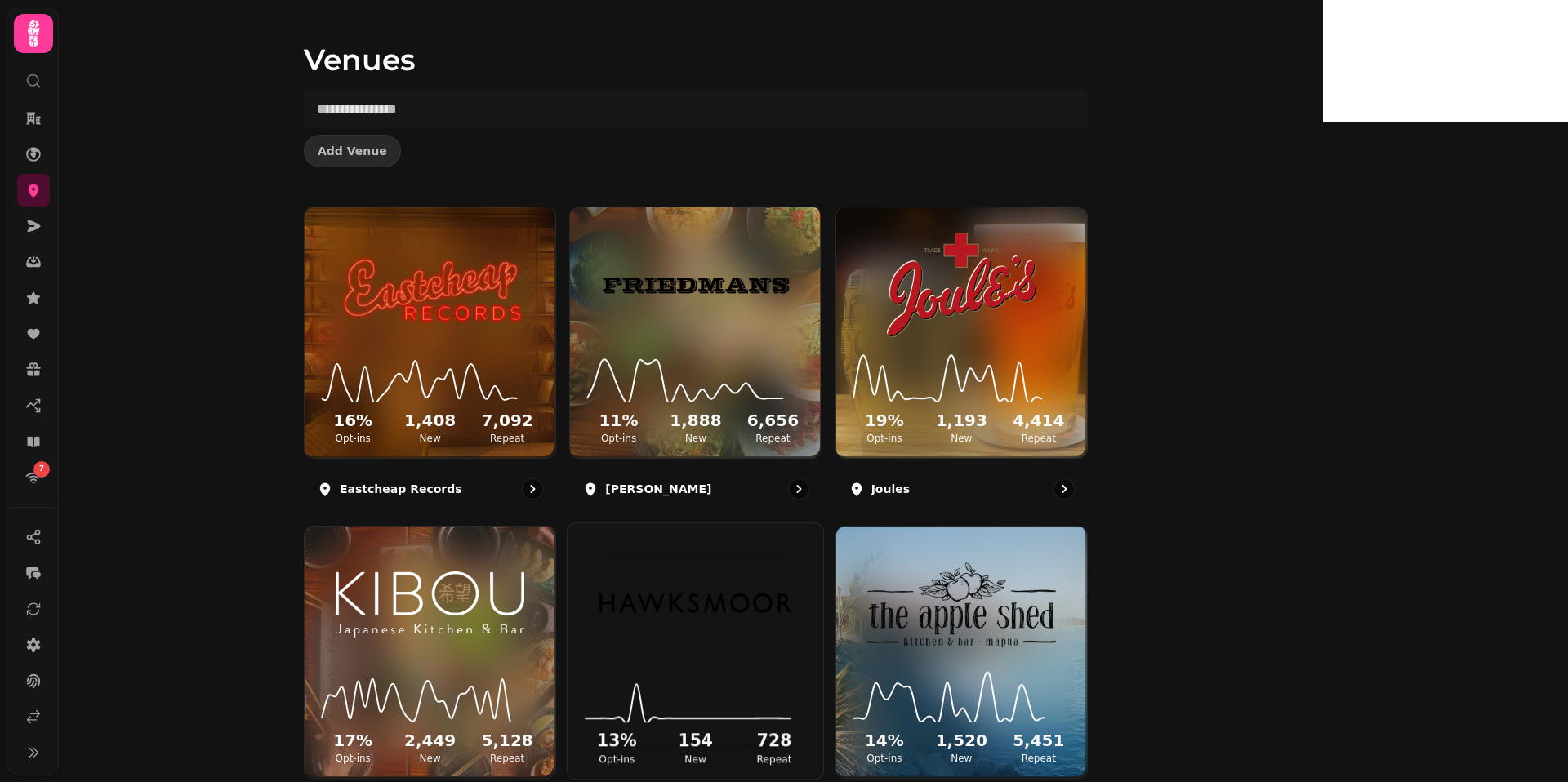
scroll to position [40, 0]
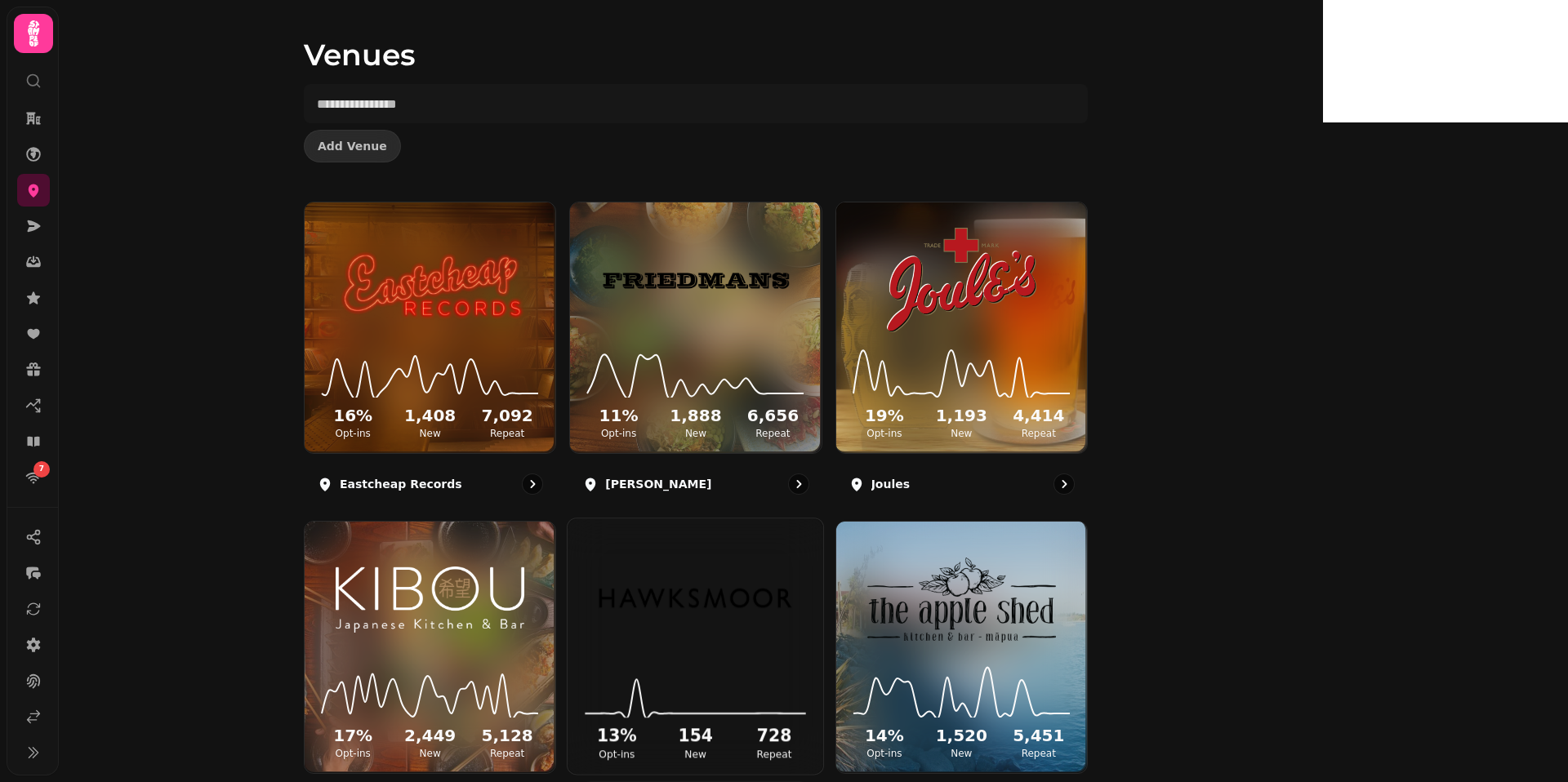
click at [791, 571] on img at bounding box center [695, 598] width 192 height 107
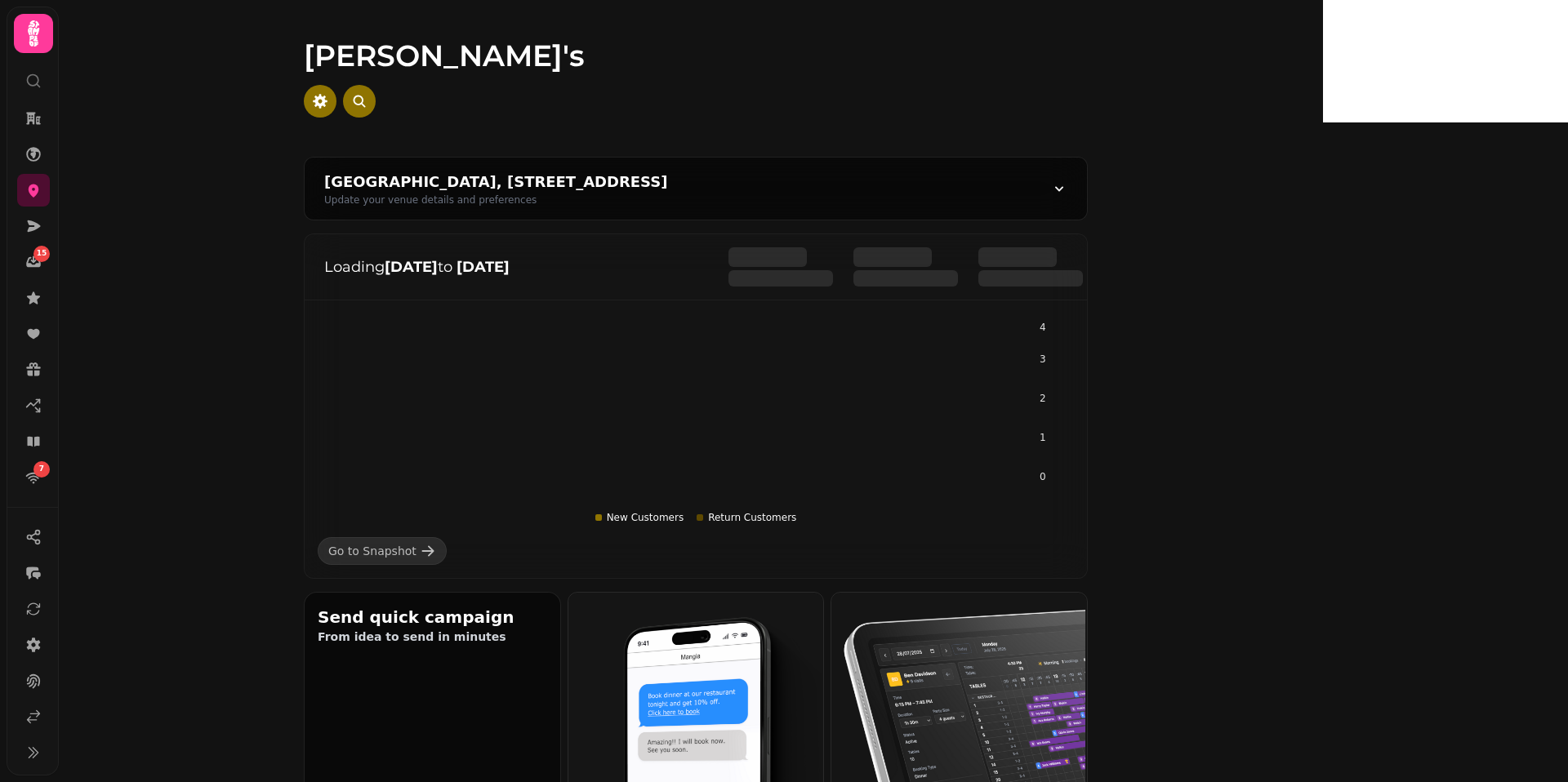
scroll to position [5, 0]
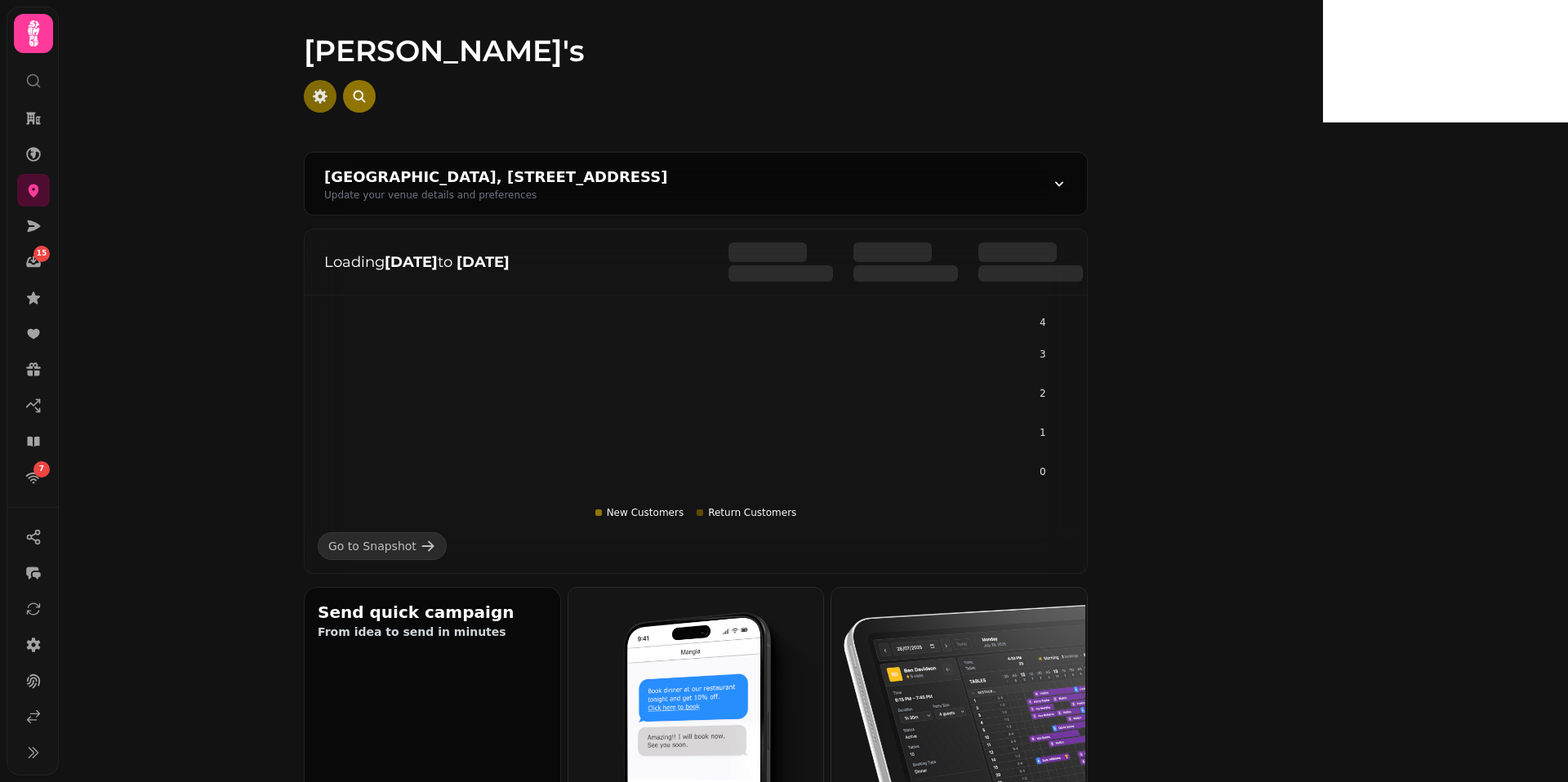
click at [337, 96] on button "button" at bounding box center [320, 96] width 33 height 33
select select "**********"
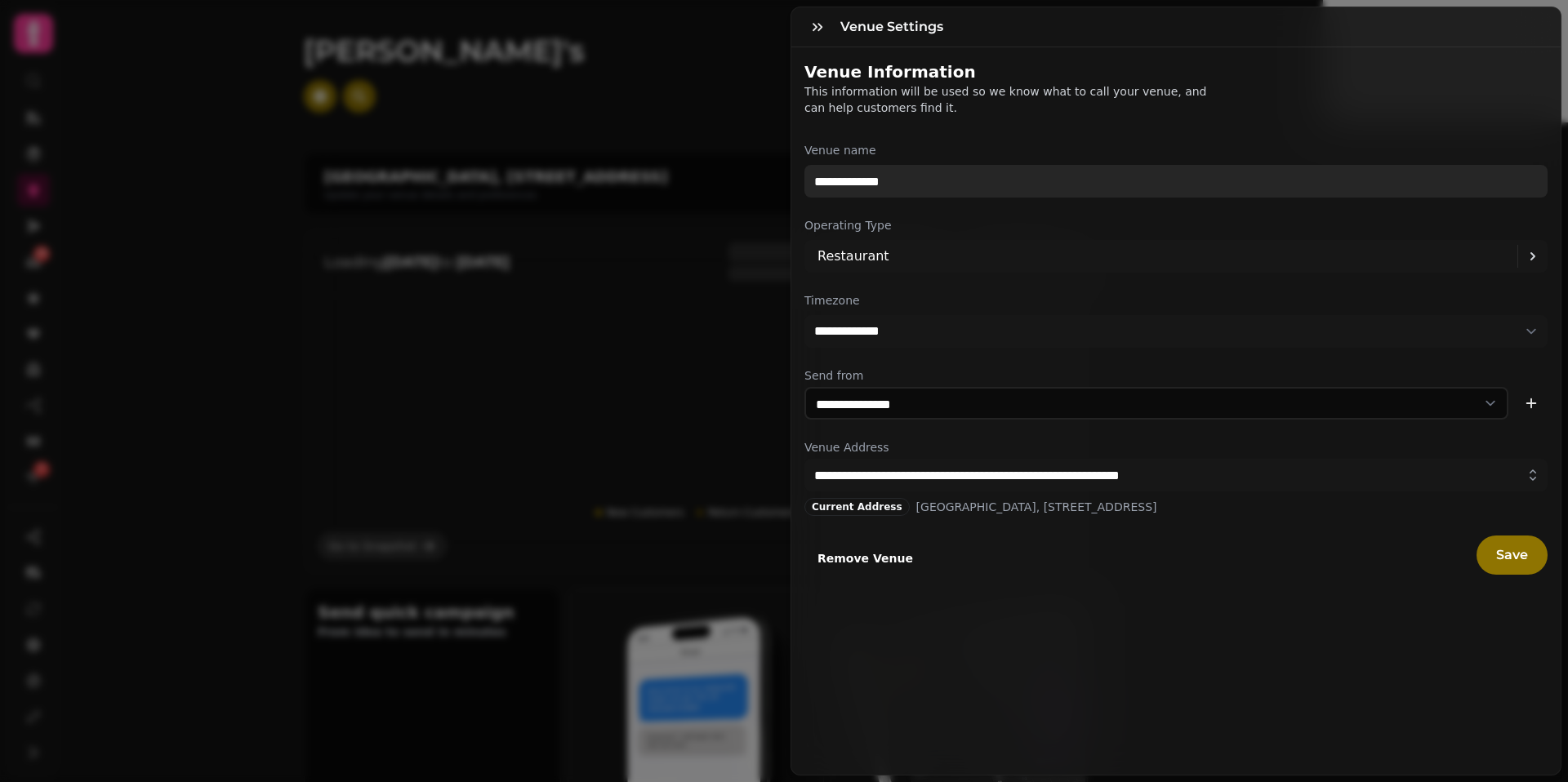
click at [916, 174] on input "**********" at bounding box center [1176, 181] width 743 height 33
type input "*********"
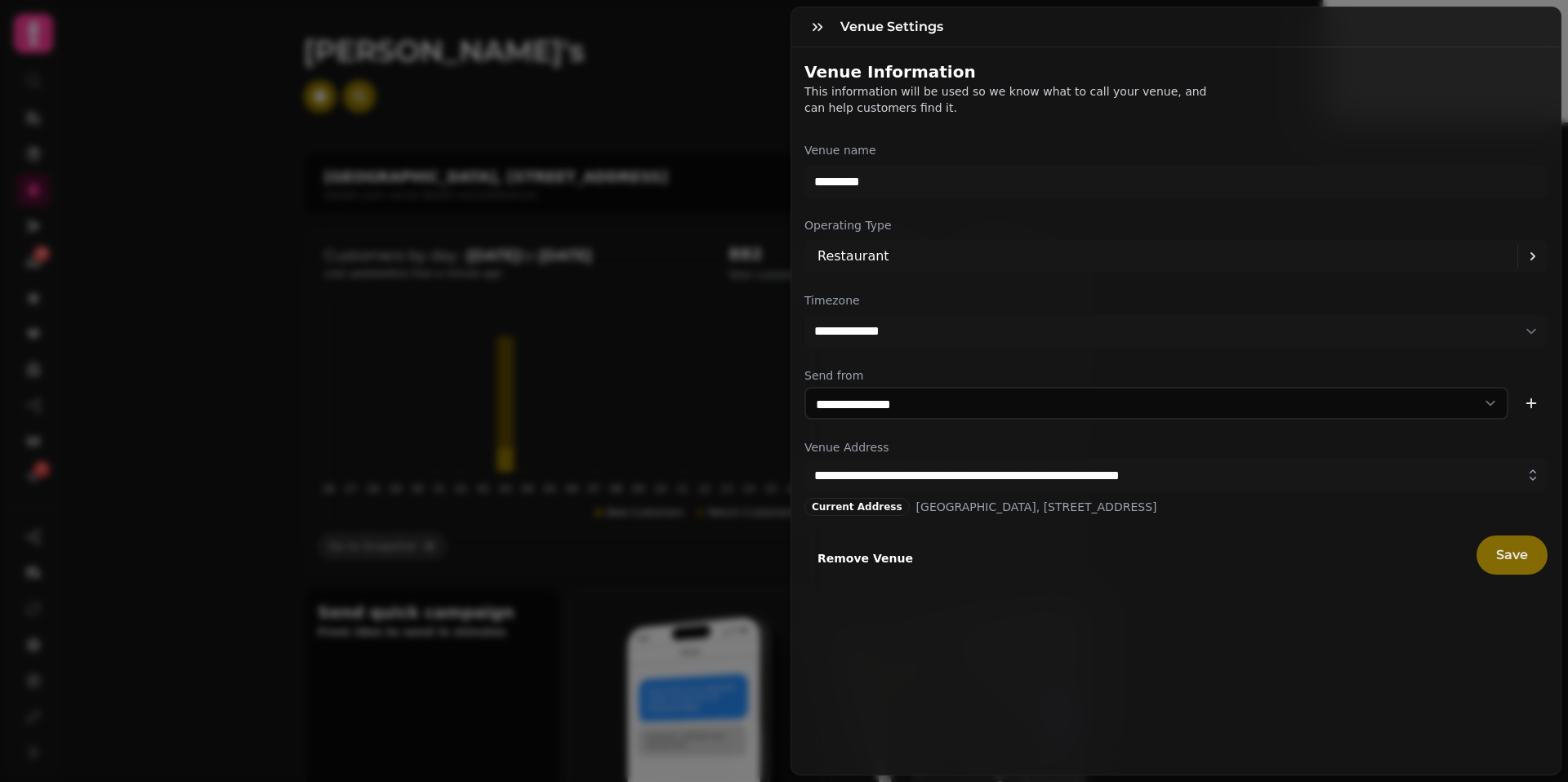
click at [1500, 553] on span "Save" at bounding box center [1511, 555] width 32 height 13
